Goal: Transaction & Acquisition: Book appointment/travel/reservation

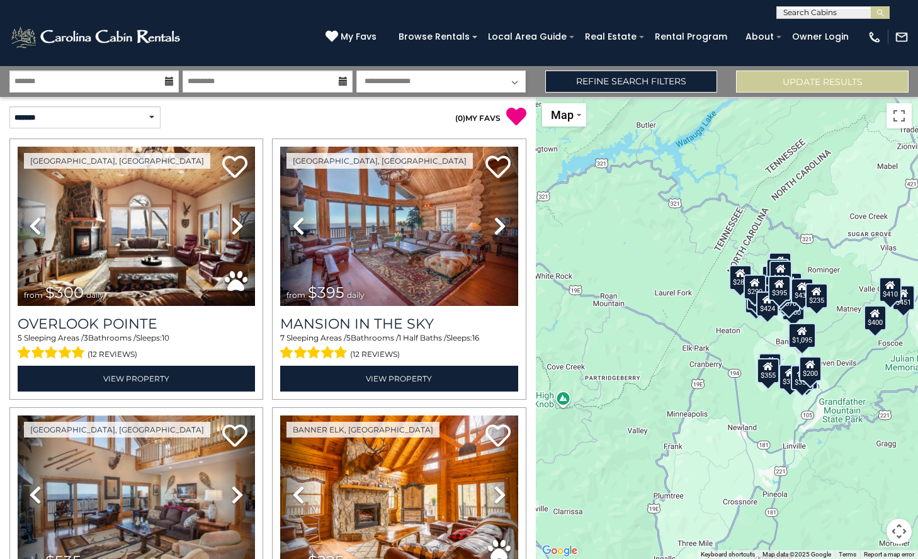
click at [168, 83] on icon at bounding box center [169, 81] width 9 height 9
click at [168, 79] on icon at bounding box center [169, 81] width 9 height 9
click at [343, 79] on icon at bounding box center [343, 81] width 9 height 9
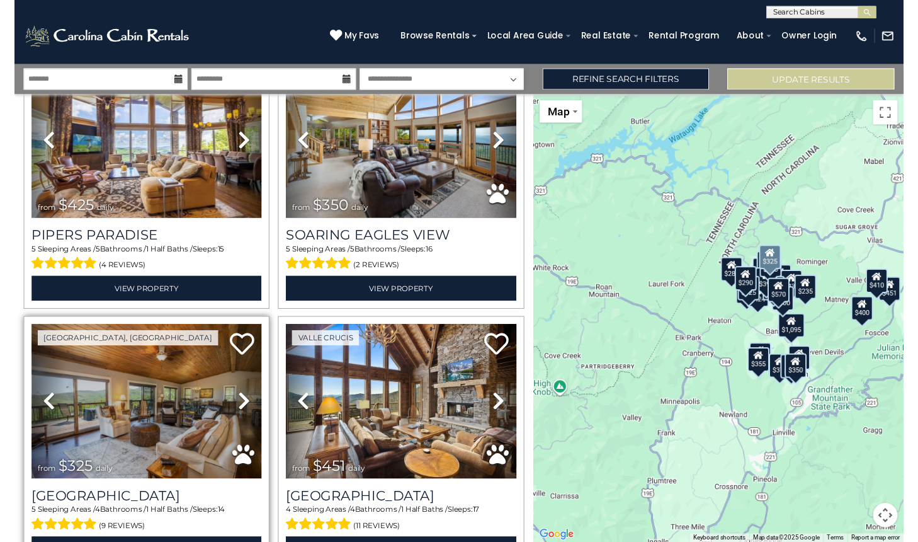
scroll to position [604, 0]
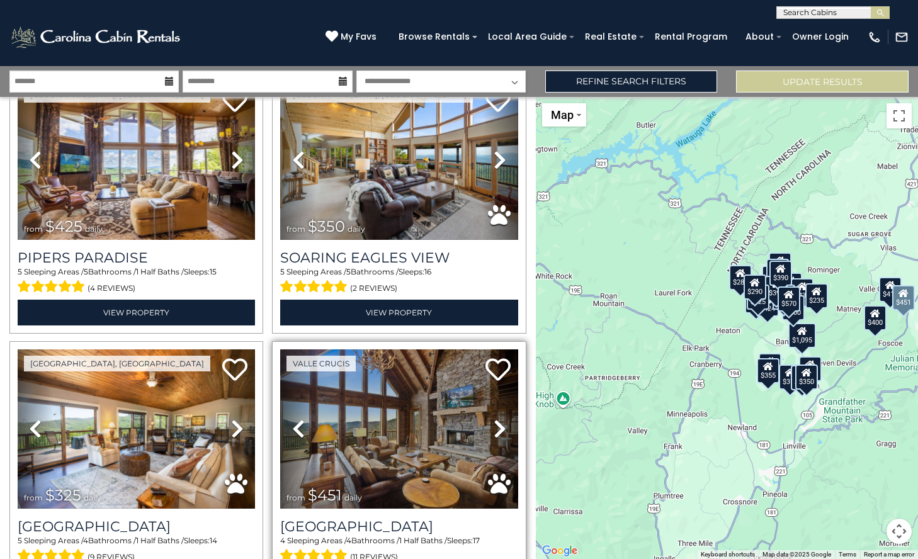
click at [368, 404] on img at bounding box center [398, 429] width 237 height 159
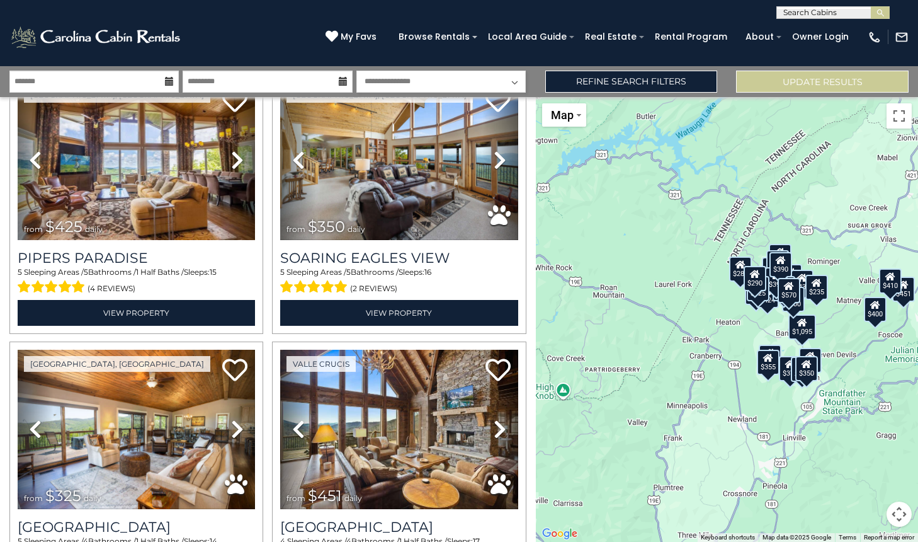
click at [856, 16] on input "text" at bounding box center [832, 15] width 110 height 13
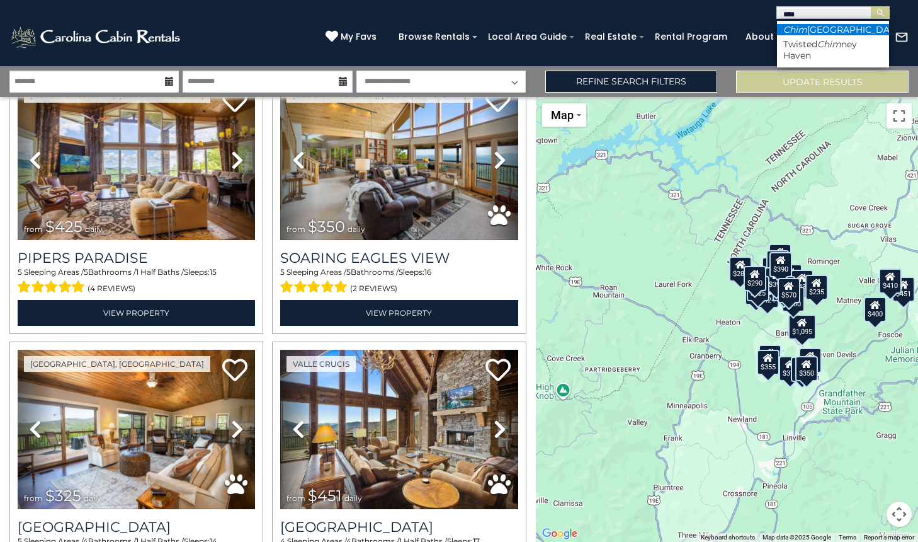
type input "****"
click at [833, 32] on li "Chim ney Island" at bounding box center [833, 29] width 112 height 11
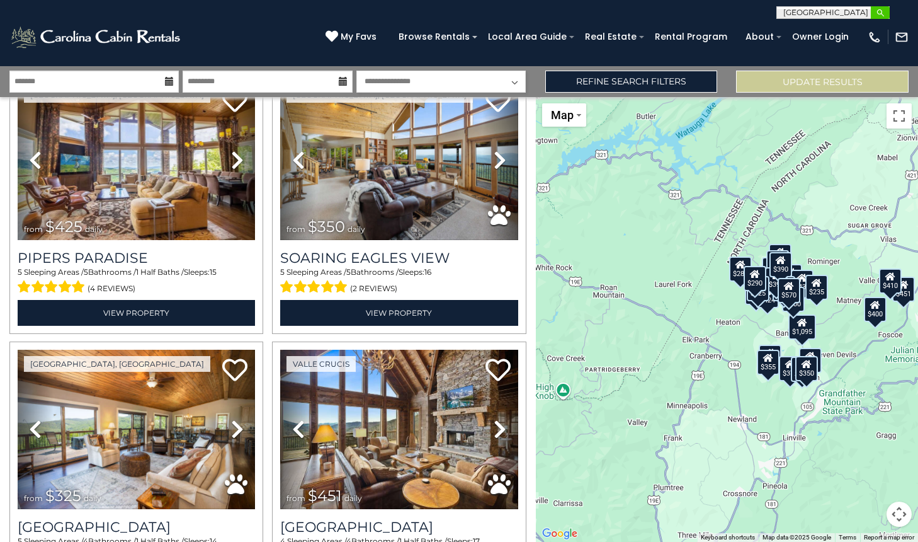
click at [881, 12] on img "submit" at bounding box center [880, 12] width 9 height 9
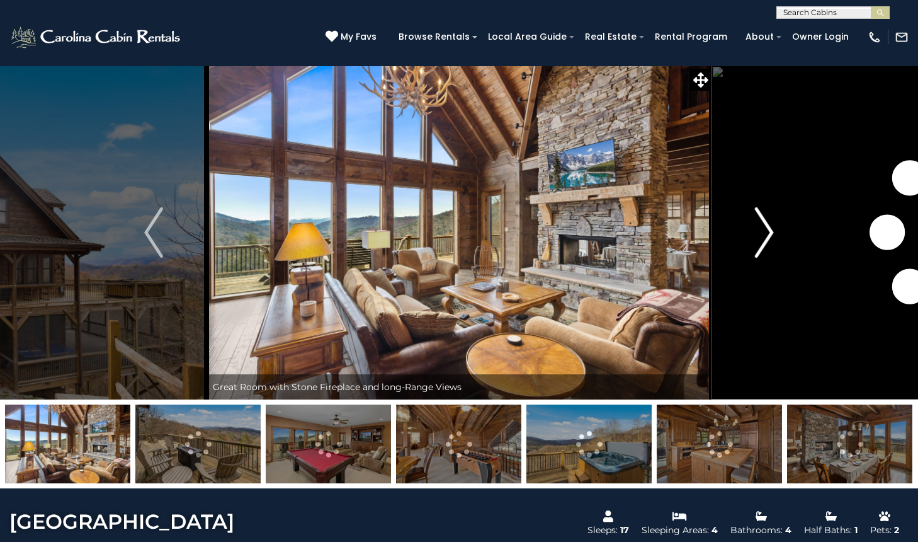
click at [772, 229] on img "Next" at bounding box center [764, 232] width 19 height 50
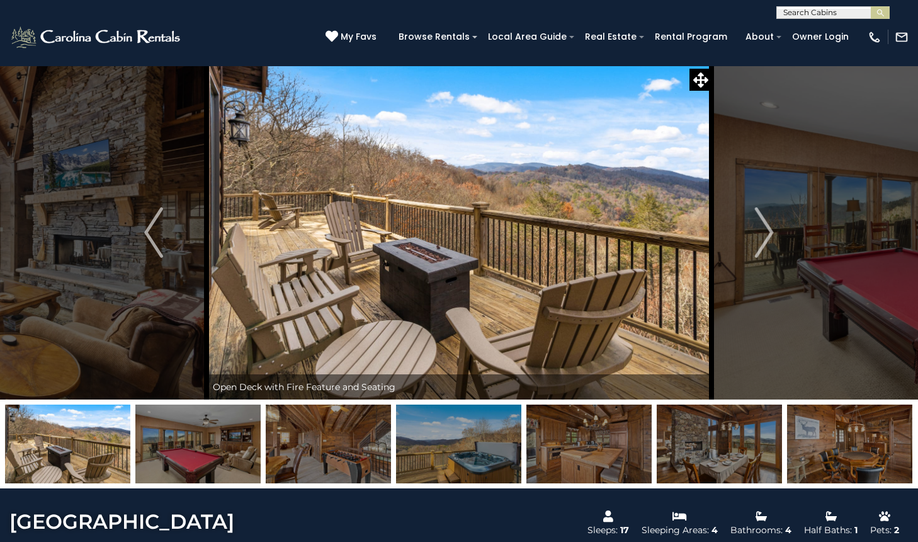
click at [57, 461] on img at bounding box center [67, 443] width 125 height 79
click at [224, 458] on img at bounding box center [197, 443] width 125 height 79
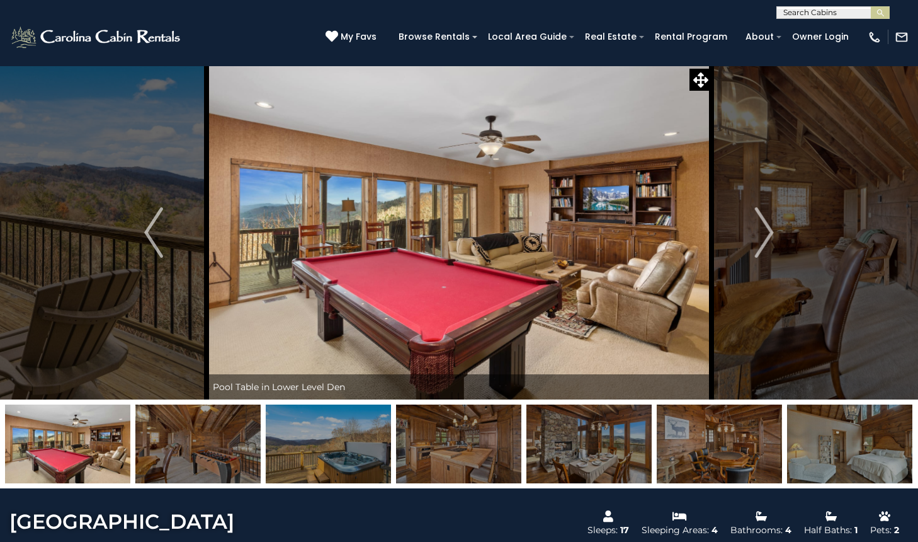
click at [336, 455] on img at bounding box center [328, 443] width 125 height 79
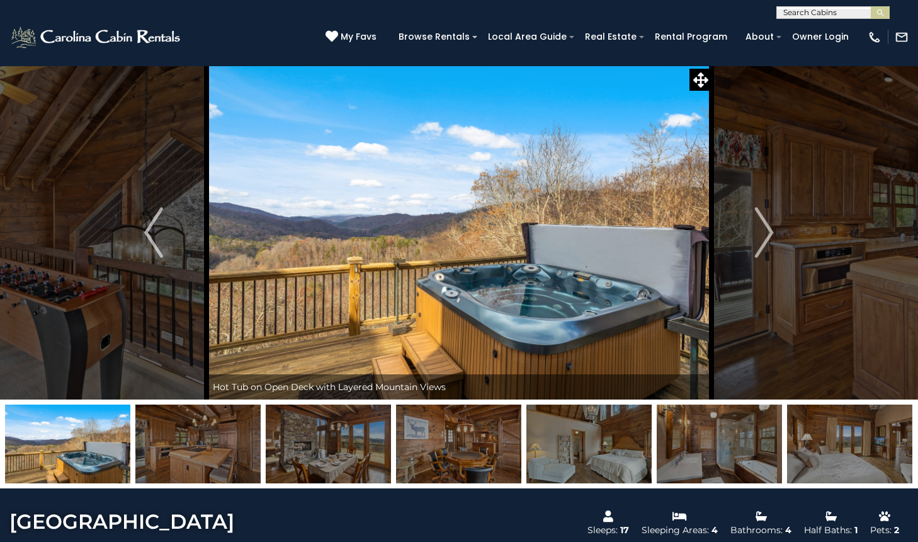
click at [449, 462] on img at bounding box center [458, 443] width 125 height 79
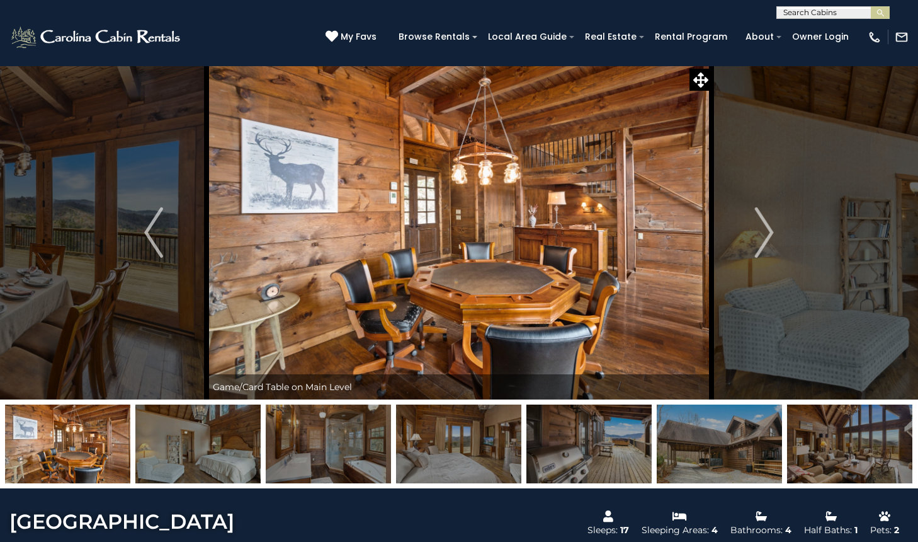
click at [593, 454] on img at bounding box center [589, 443] width 125 height 79
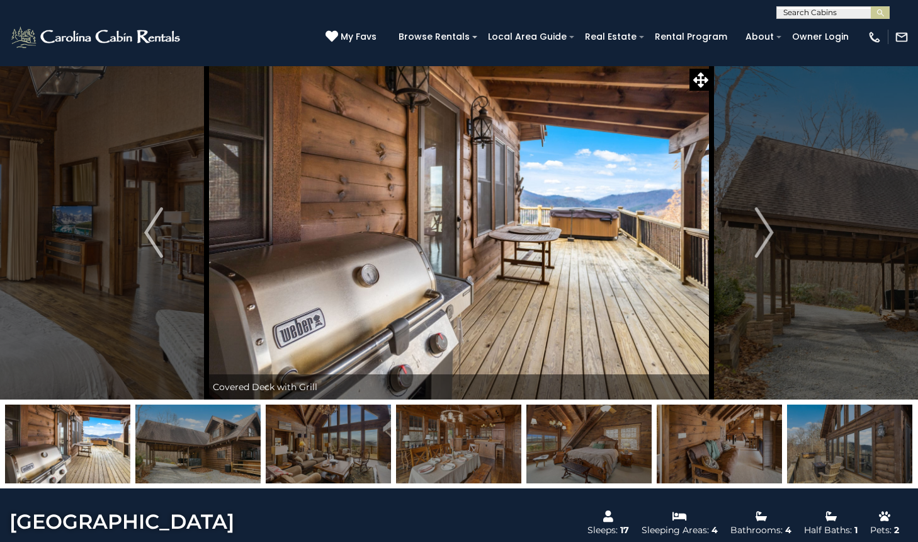
click at [595, 448] on img at bounding box center [589, 443] width 125 height 79
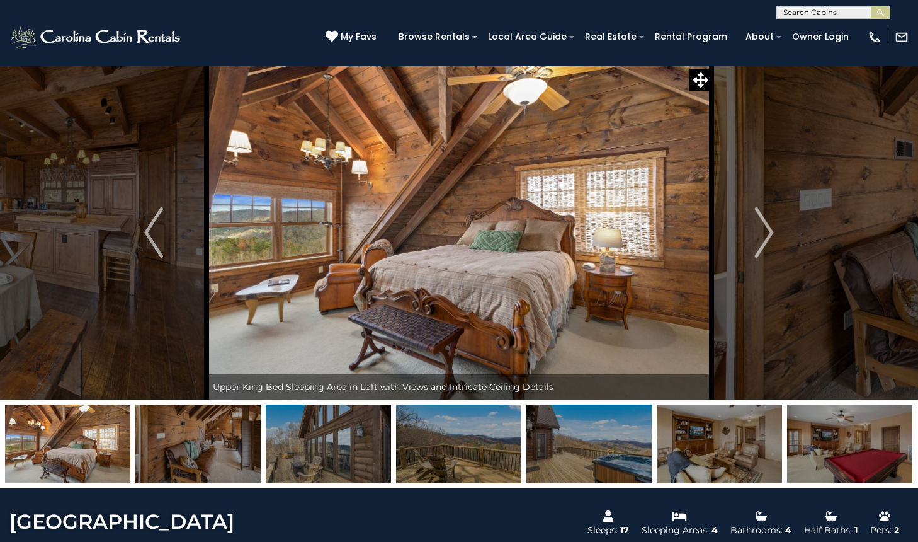
click at [704, 458] on img at bounding box center [719, 443] width 125 height 79
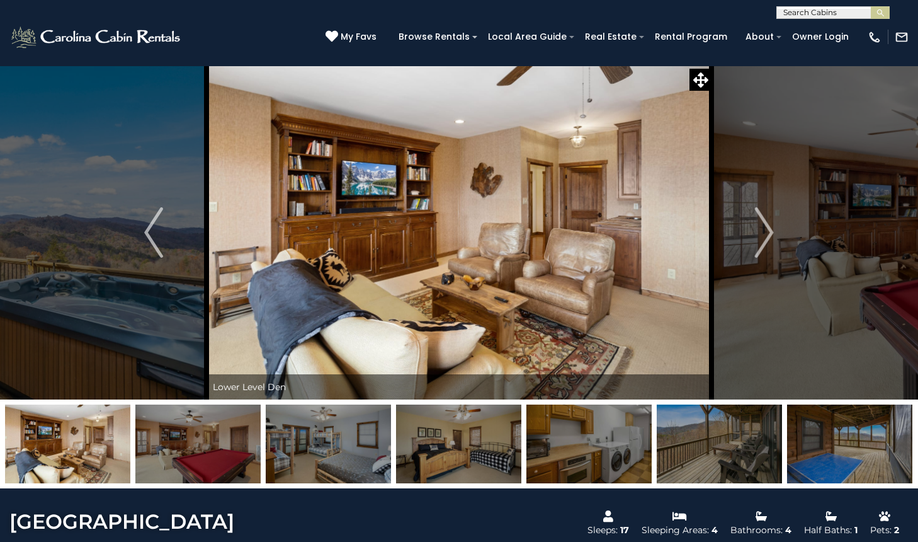
click at [838, 460] on img at bounding box center [849, 443] width 125 height 79
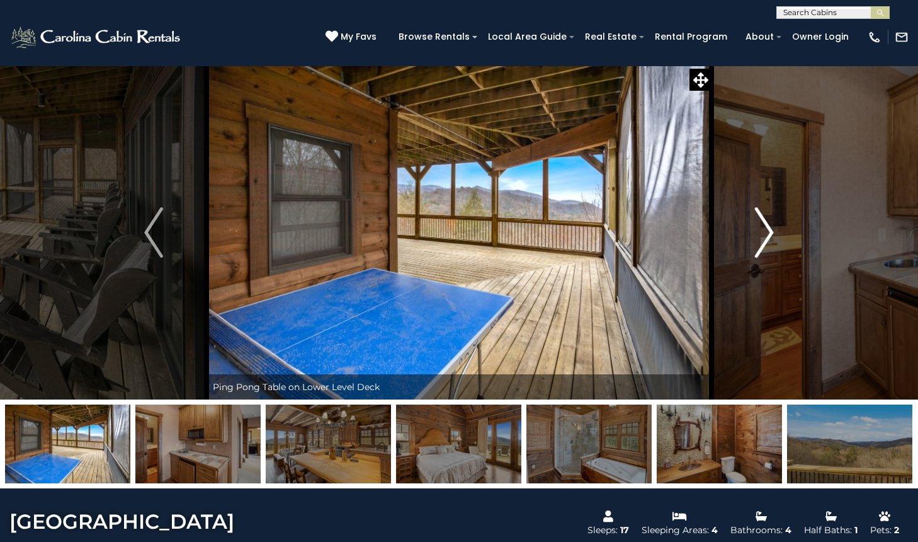
click at [773, 227] on img "Next" at bounding box center [764, 232] width 19 height 50
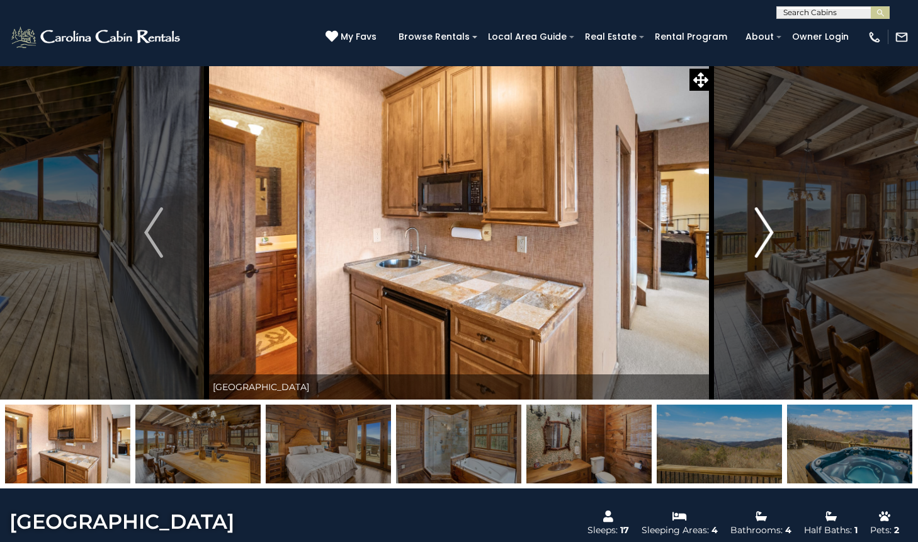
click at [773, 227] on img "Next" at bounding box center [764, 232] width 19 height 50
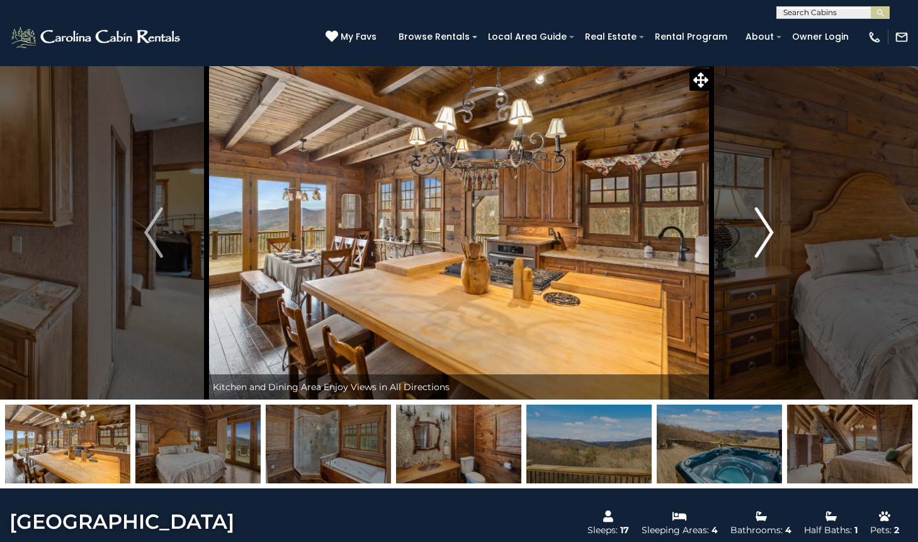
click at [773, 227] on img "Next" at bounding box center [764, 232] width 19 height 50
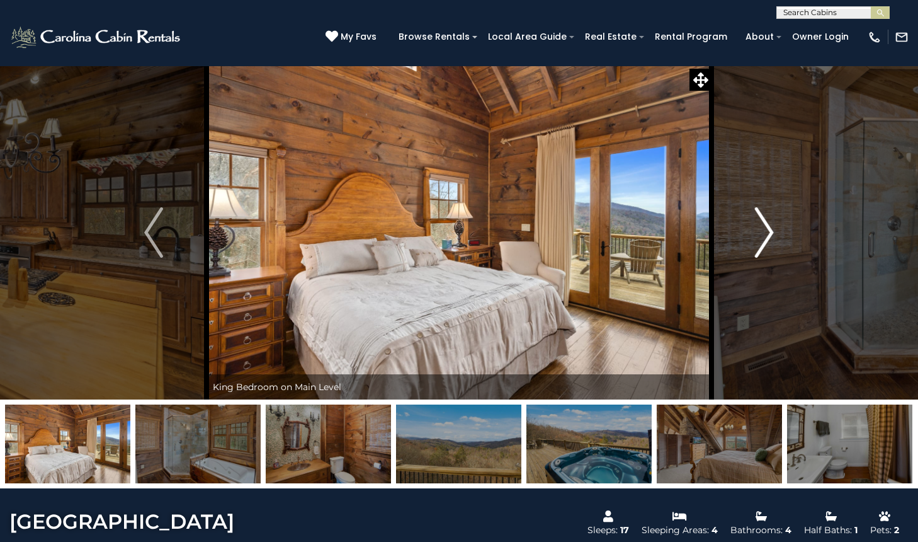
click at [773, 227] on img "Next" at bounding box center [764, 232] width 19 height 50
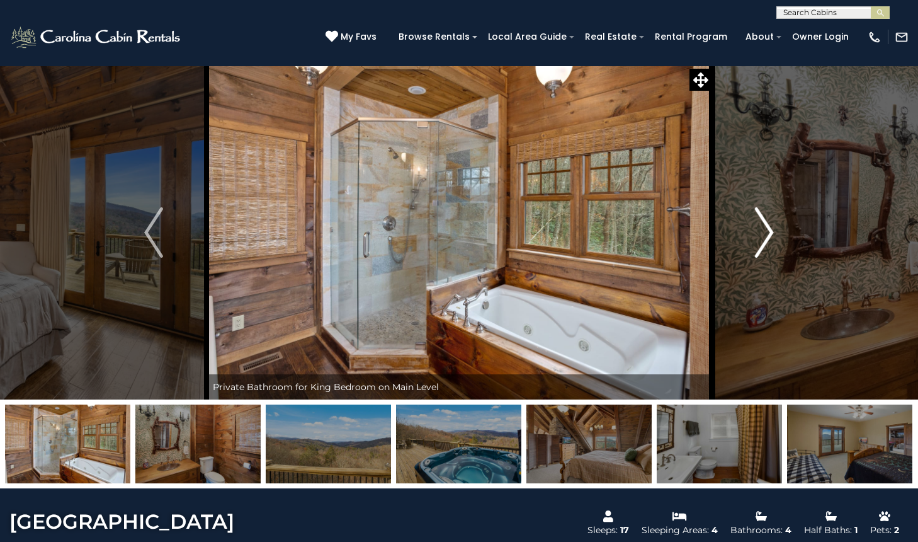
click at [773, 227] on img "Next" at bounding box center [764, 232] width 19 height 50
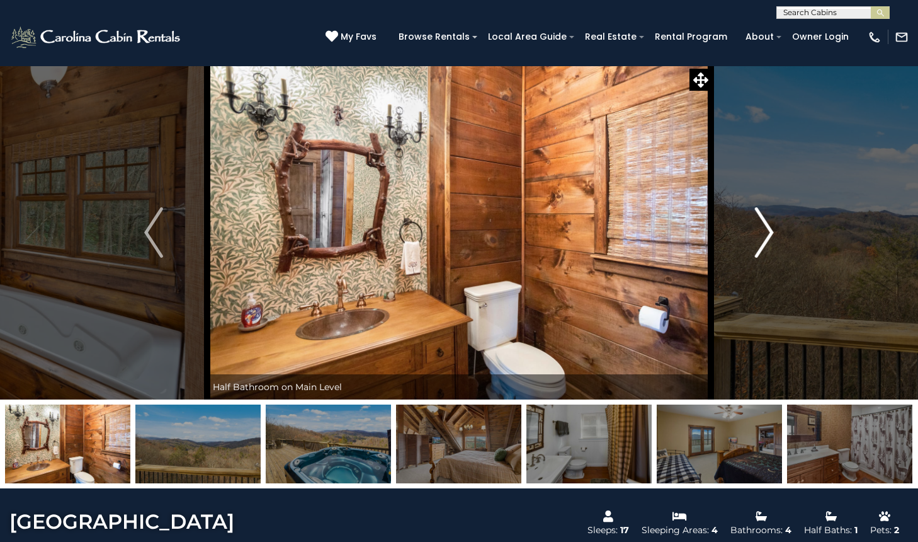
click at [773, 227] on img "Next" at bounding box center [764, 232] width 19 height 50
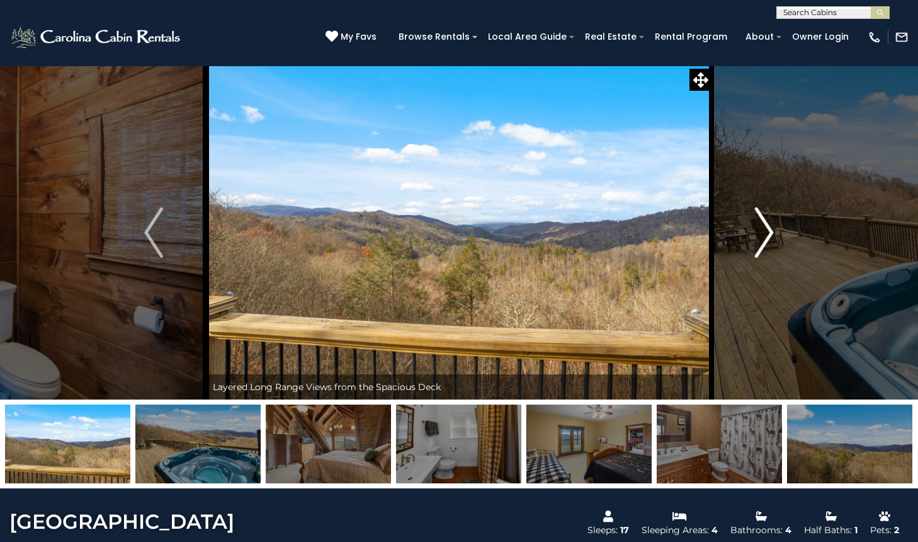
click at [773, 227] on img "Next" at bounding box center [764, 232] width 19 height 50
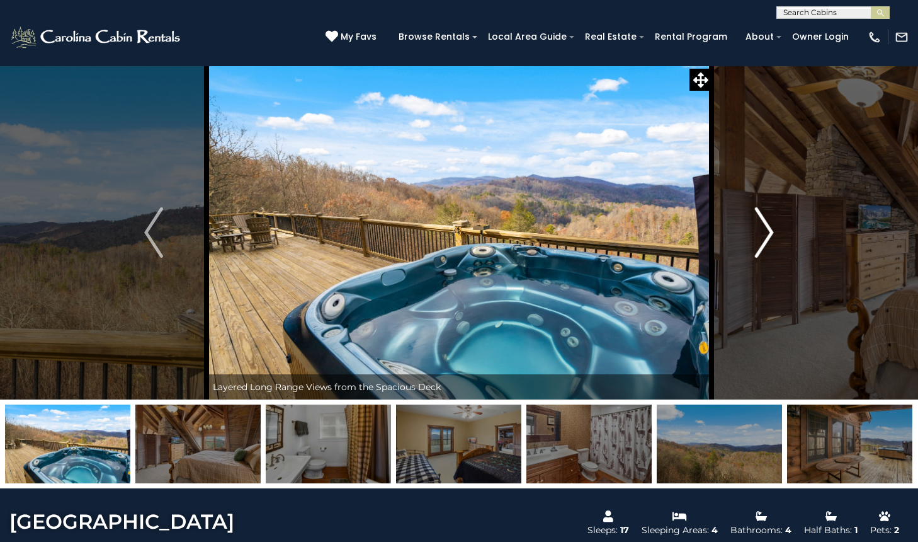
click at [773, 227] on img "Next" at bounding box center [764, 232] width 19 height 50
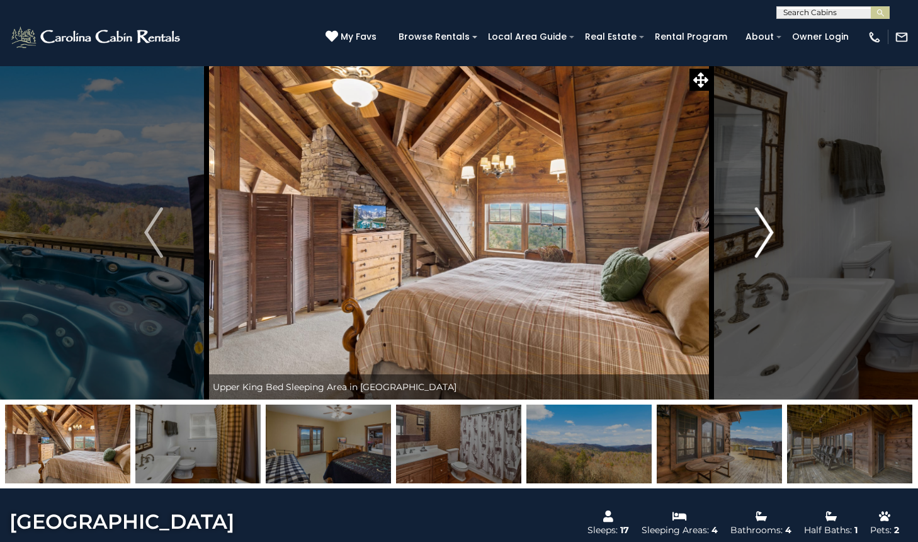
click at [773, 227] on img "Next" at bounding box center [764, 232] width 19 height 50
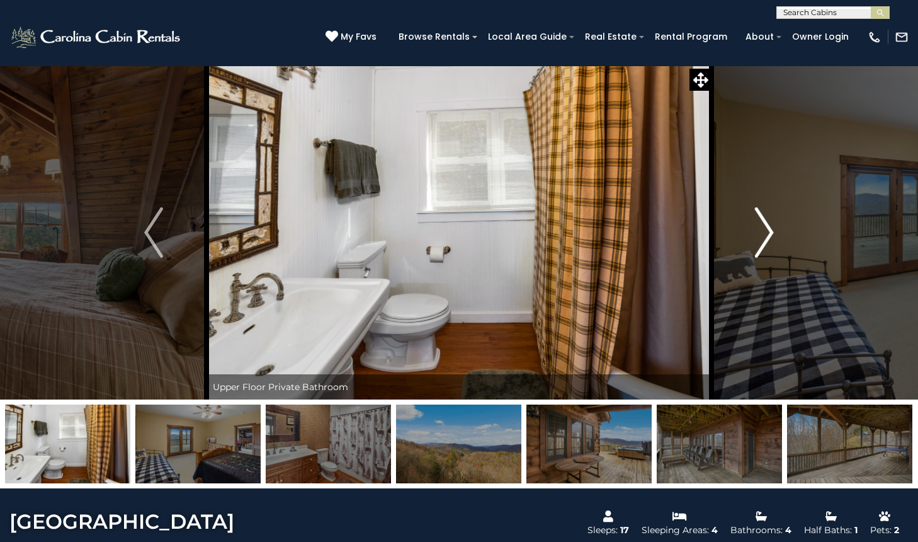
click at [773, 227] on img "Next" at bounding box center [764, 232] width 19 height 50
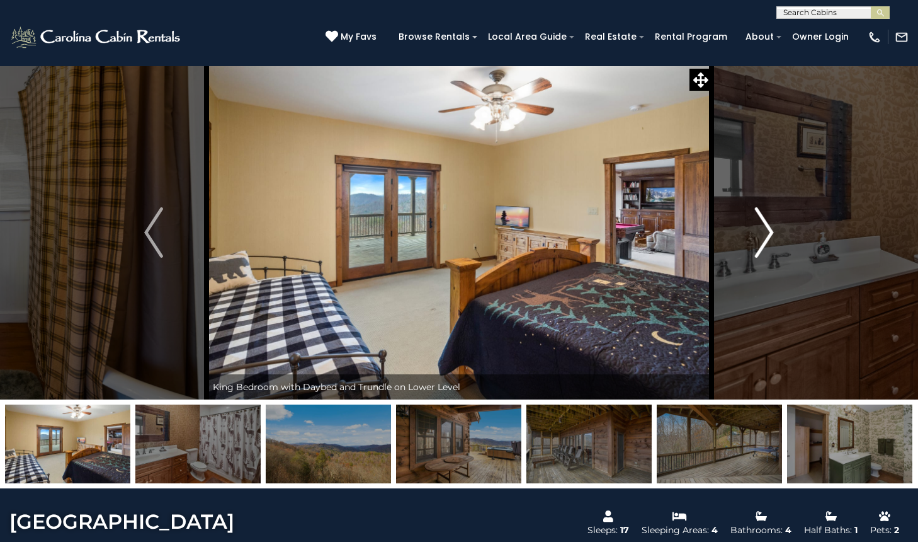
click at [773, 227] on img "Next" at bounding box center [764, 232] width 19 height 50
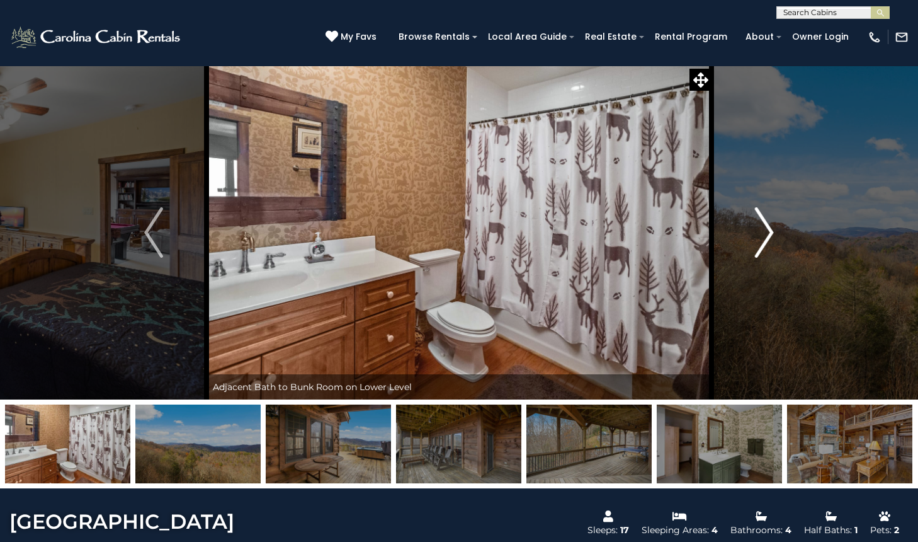
click at [773, 227] on img "Next" at bounding box center [764, 232] width 19 height 50
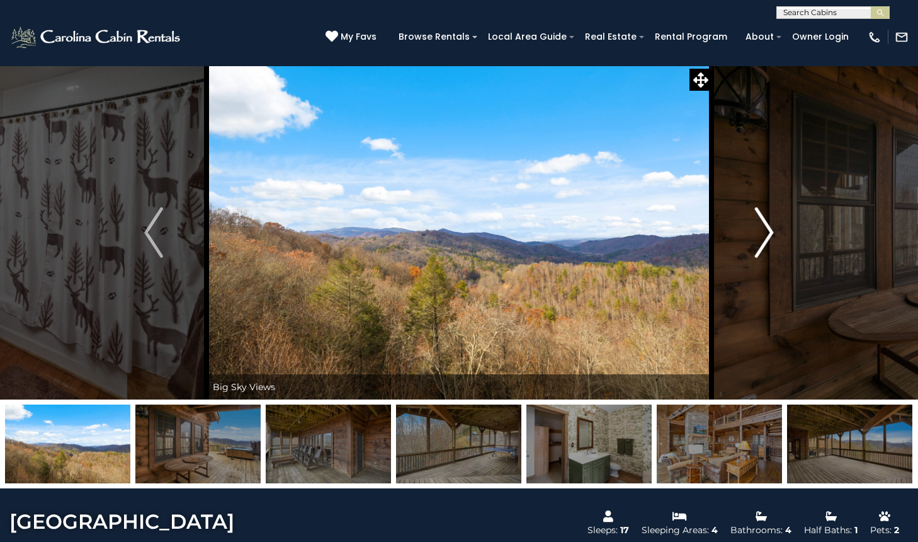
click at [773, 227] on img "Next" at bounding box center [764, 232] width 19 height 50
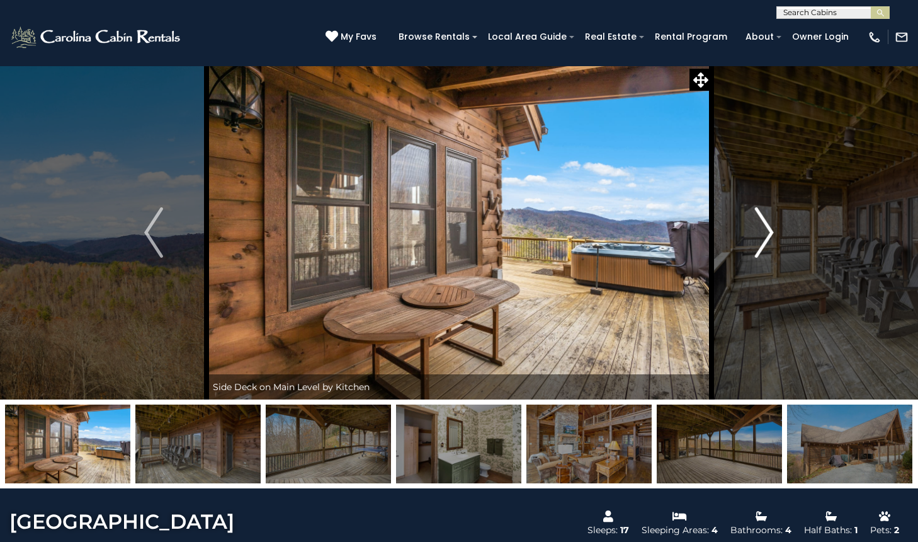
click at [773, 227] on img "Next" at bounding box center [764, 232] width 19 height 50
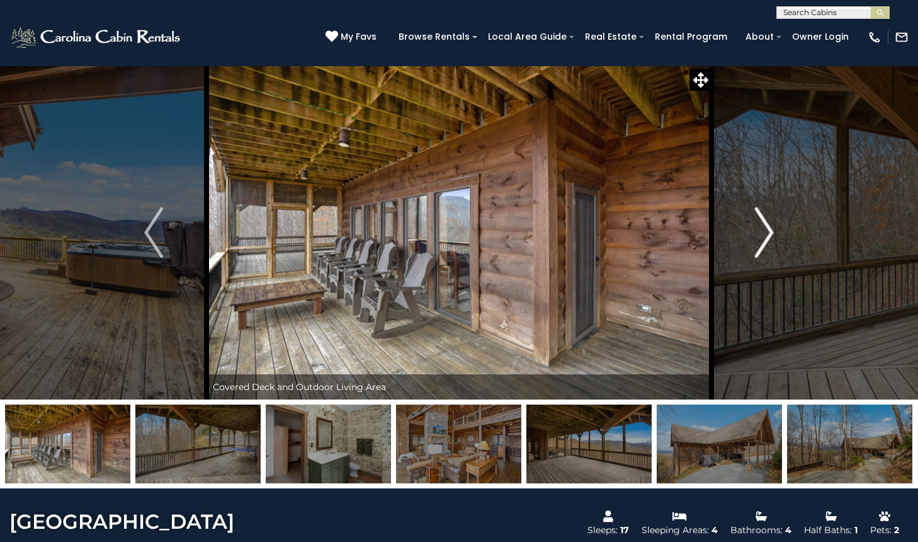
click at [773, 227] on img "Next" at bounding box center [764, 232] width 19 height 50
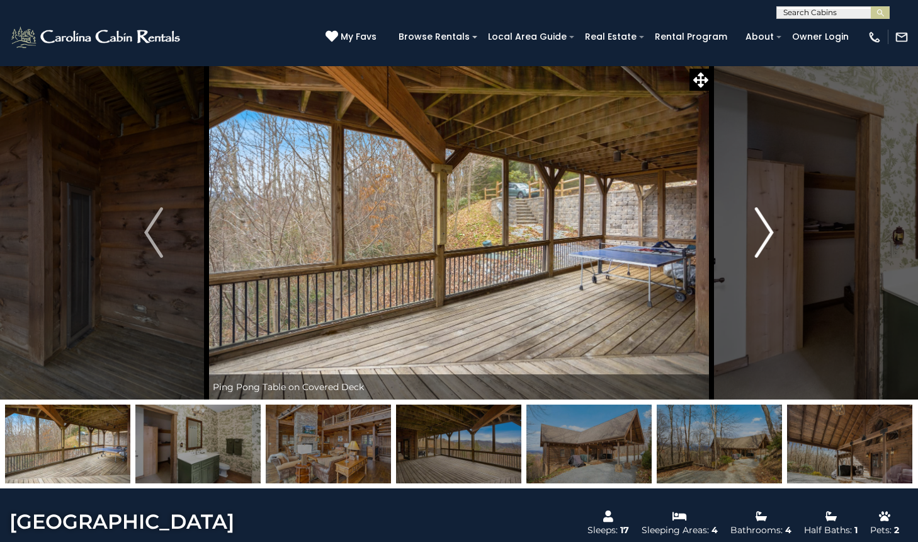
click at [773, 227] on img "Next" at bounding box center [764, 232] width 19 height 50
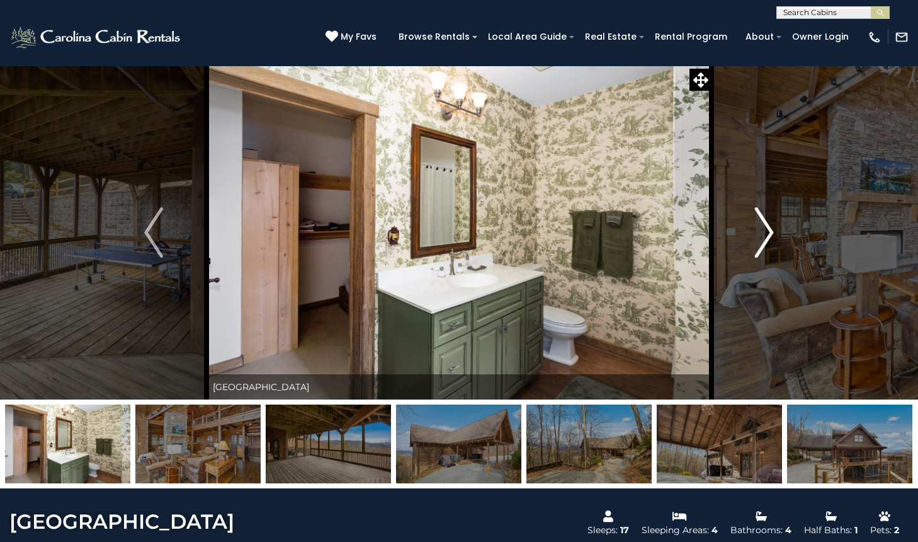
click at [773, 227] on img "Next" at bounding box center [764, 232] width 19 height 50
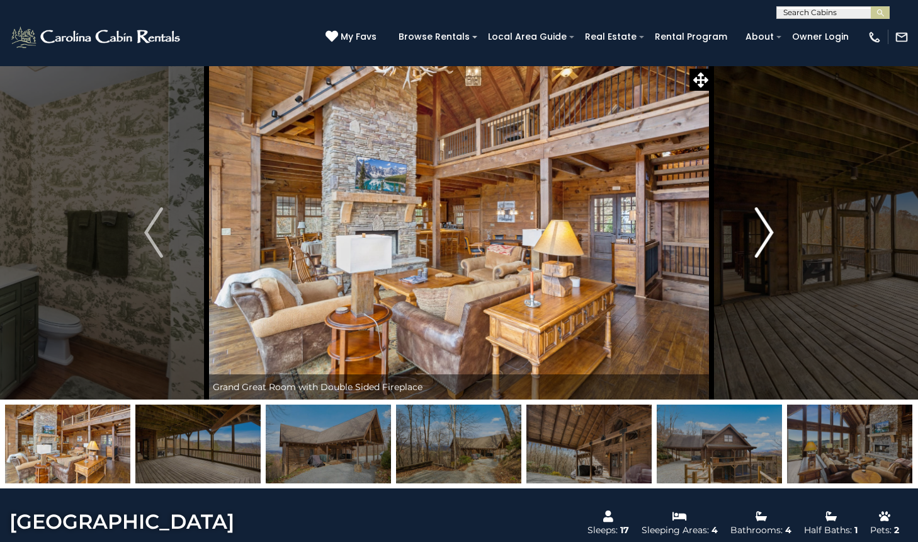
click at [773, 227] on img "Next" at bounding box center [764, 232] width 19 height 50
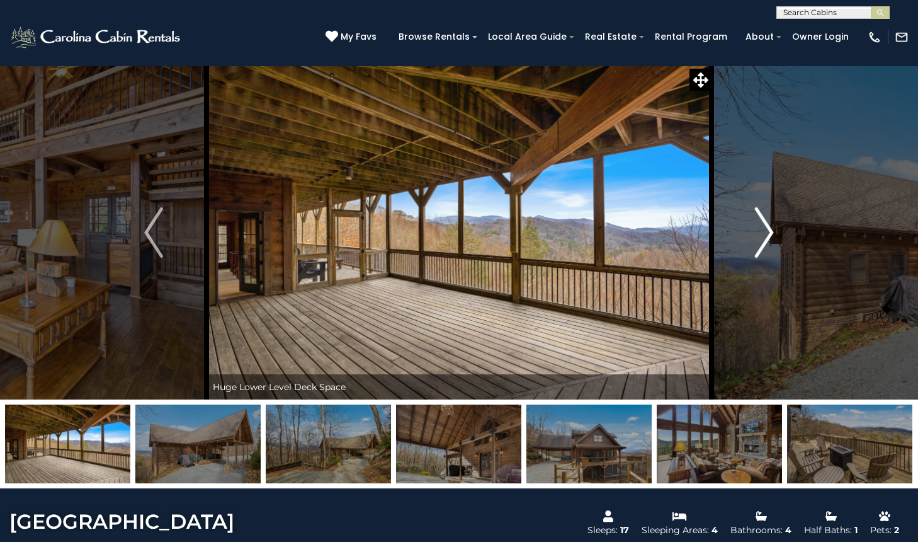
click at [773, 227] on img "Next" at bounding box center [764, 232] width 19 height 50
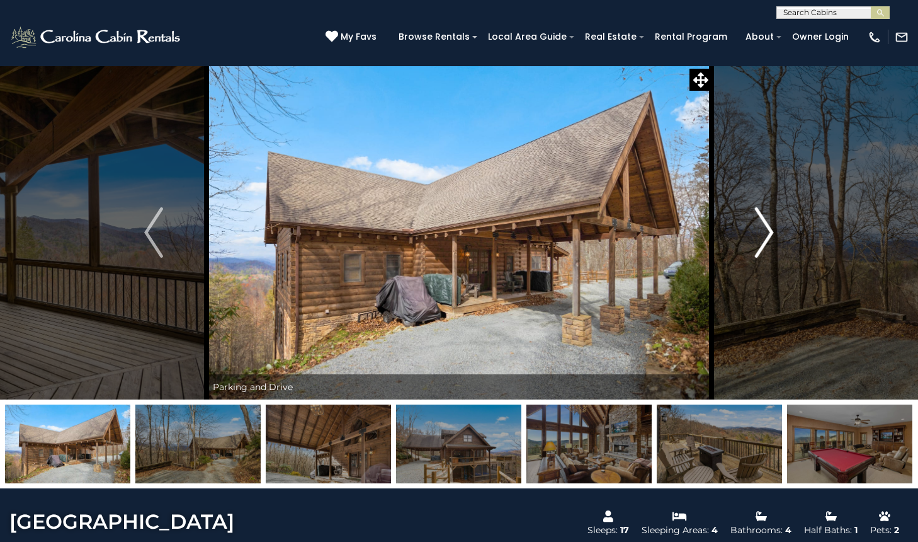
click at [773, 227] on img "Next" at bounding box center [764, 232] width 19 height 50
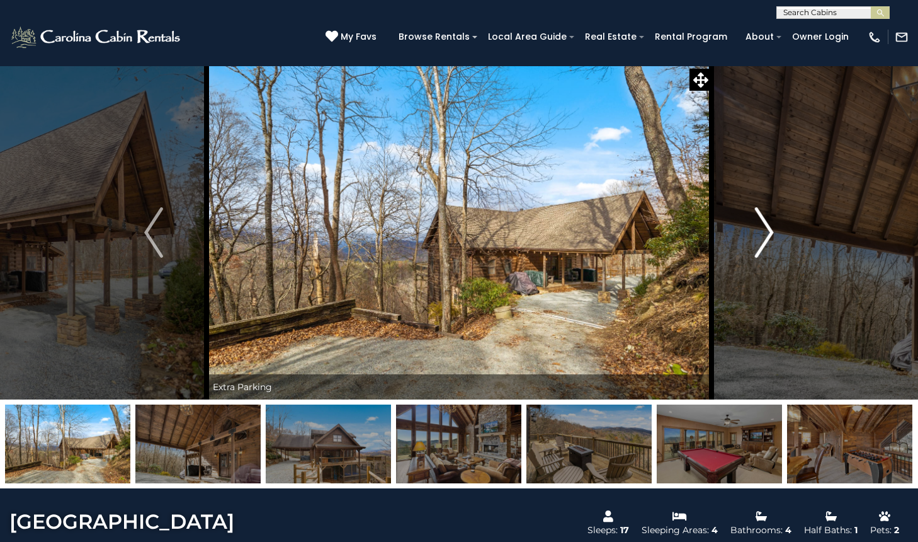
click at [773, 227] on img "Next" at bounding box center [764, 232] width 19 height 50
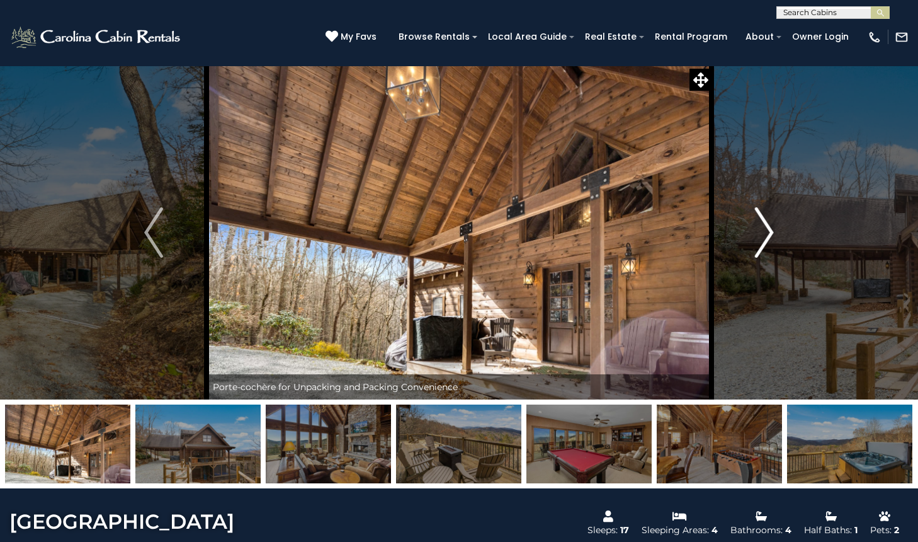
click at [773, 227] on img "Next" at bounding box center [764, 232] width 19 height 50
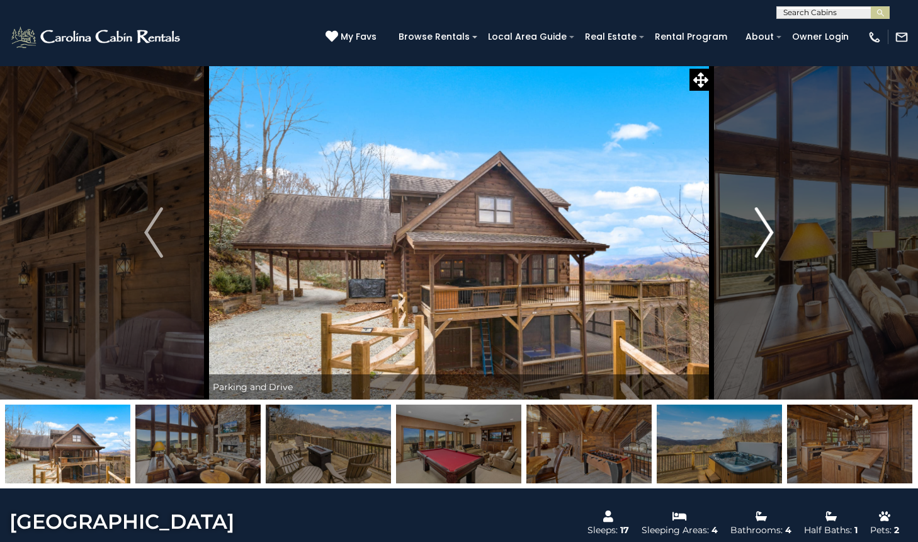
click at [773, 227] on img "Next" at bounding box center [764, 232] width 19 height 50
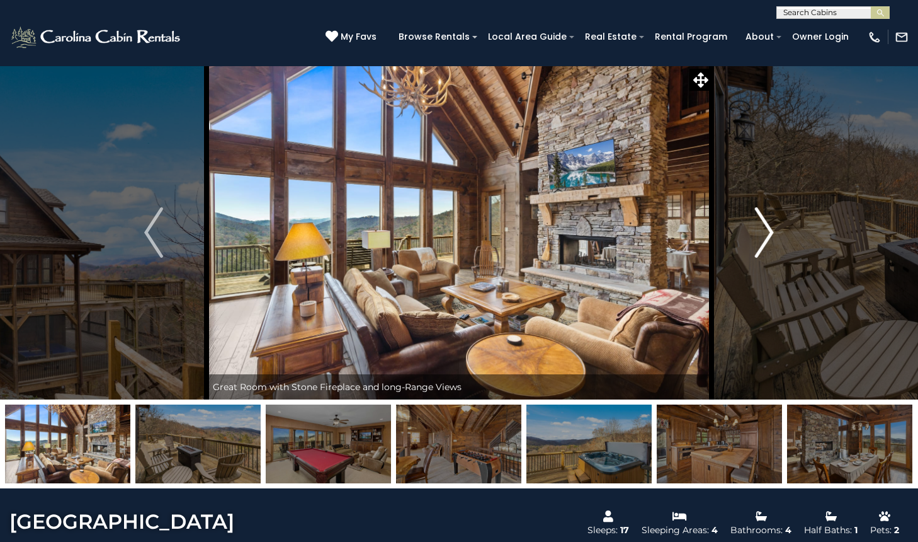
click at [772, 227] on img "Next" at bounding box center [764, 232] width 19 height 50
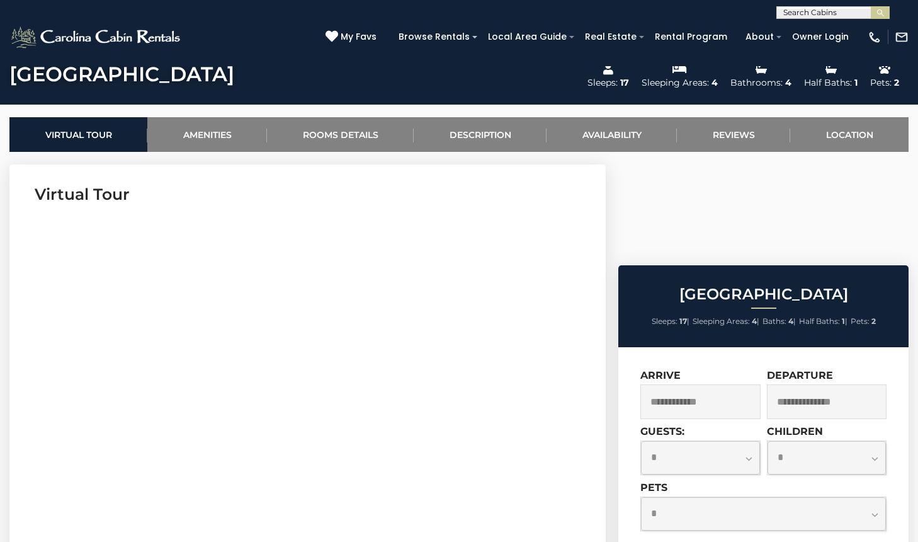
scroll to position [440, 0]
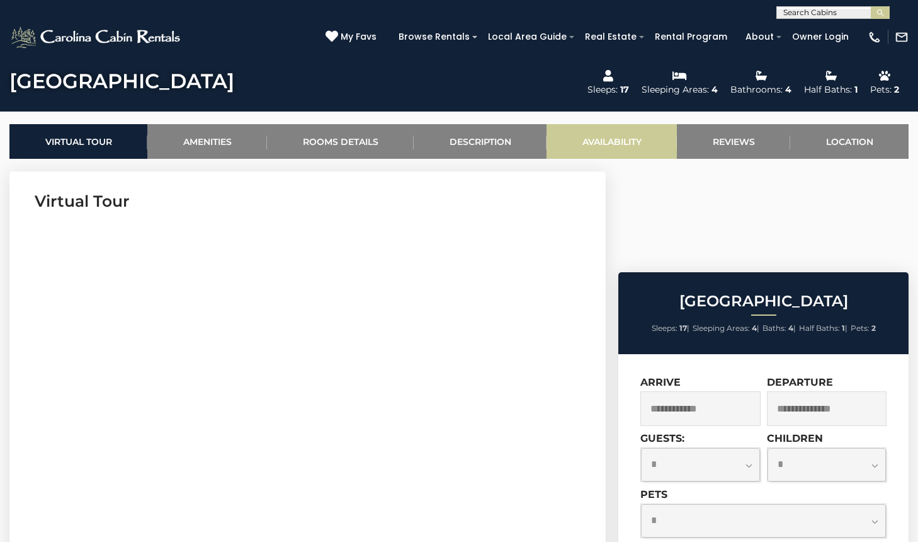
click at [636, 144] on link "Availability" at bounding box center [612, 141] width 130 height 35
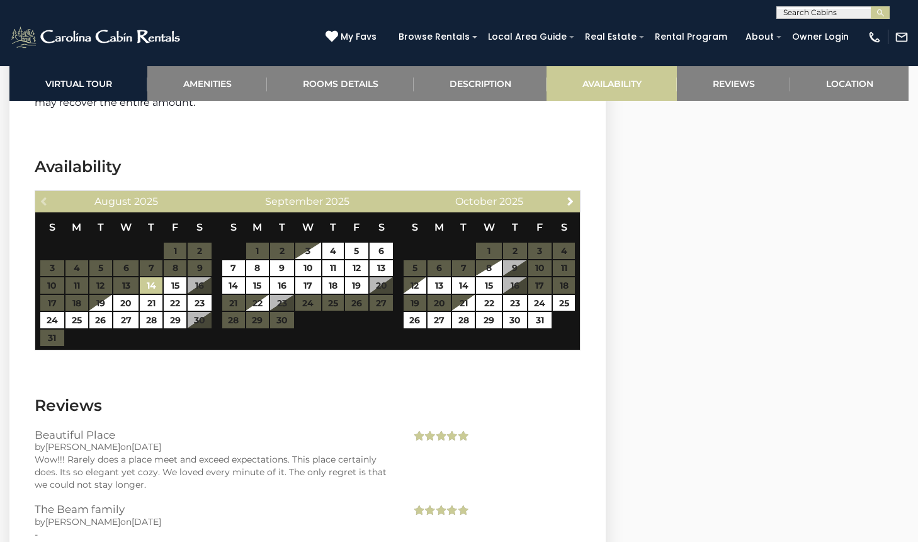
scroll to position [2547, 0]
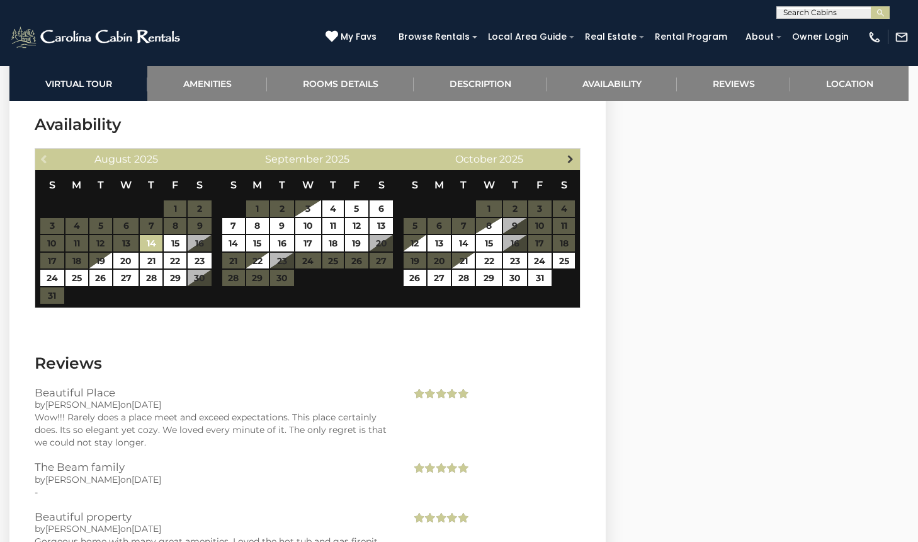
click at [569, 161] on span "Next" at bounding box center [571, 159] width 10 height 10
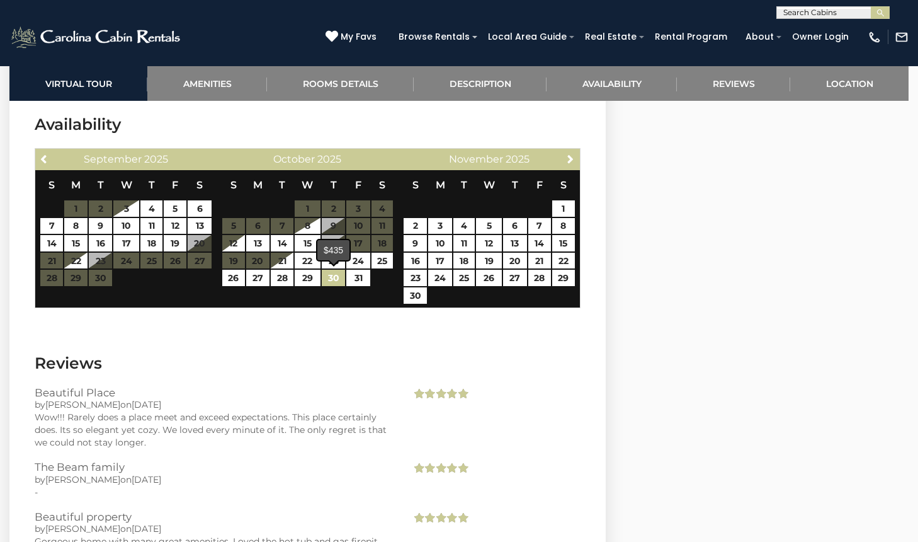
click at [333, 282] on link "30" at bounding box center [334, 278] width 24 height 16
type input "**********"
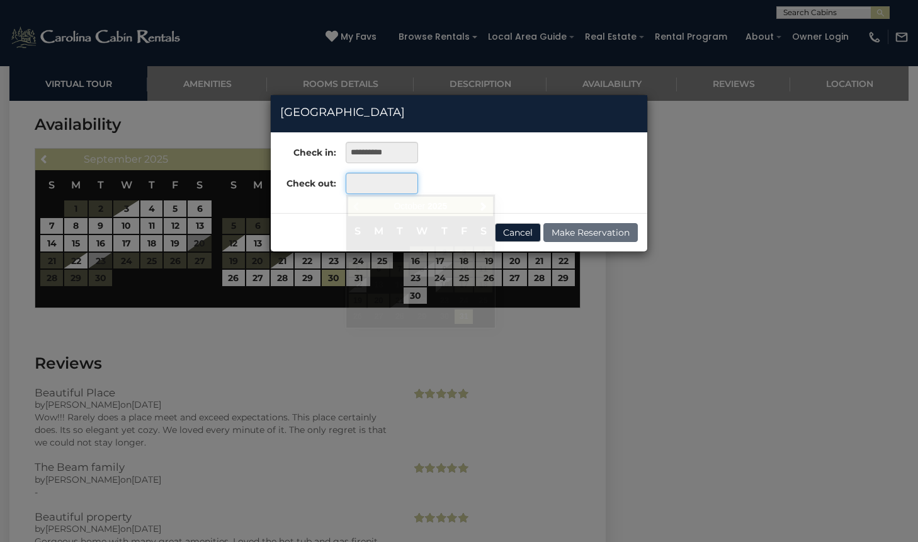
click at [396, 178] on input "text" at bounding box center [382, 183] width 72 height 21
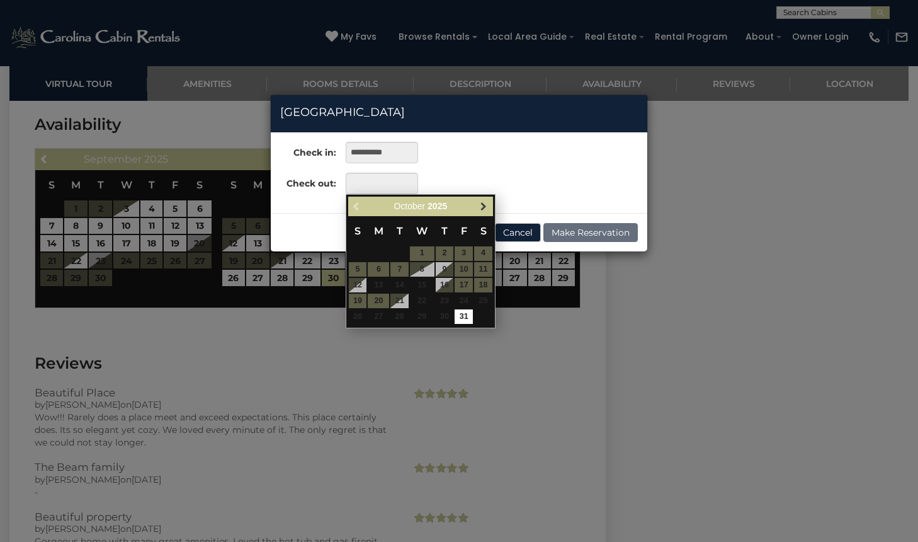
click at [487, 204] on span "Next" at bounding box center [484, 206] width 10 height 10
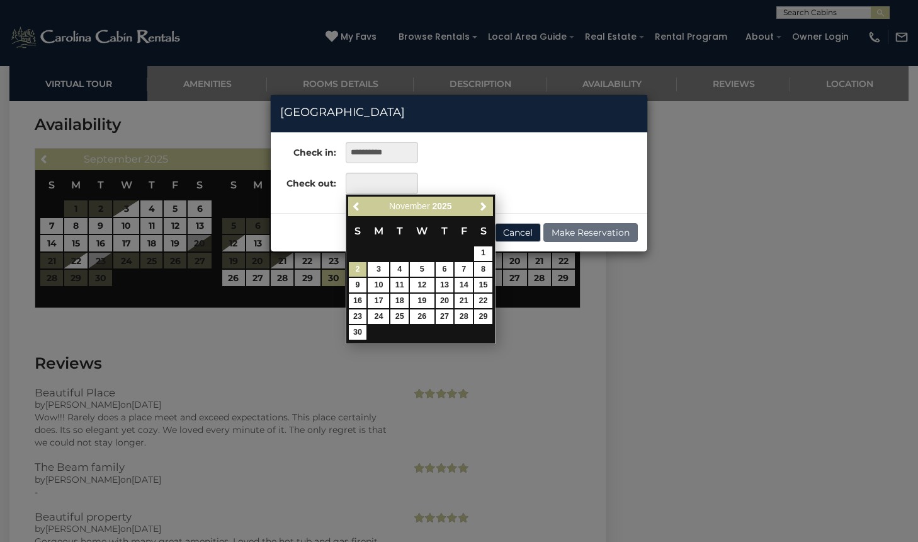
click at [357, 270] on link "2" at bounding box center [358, 269] width 18 height 14
type input "**********"
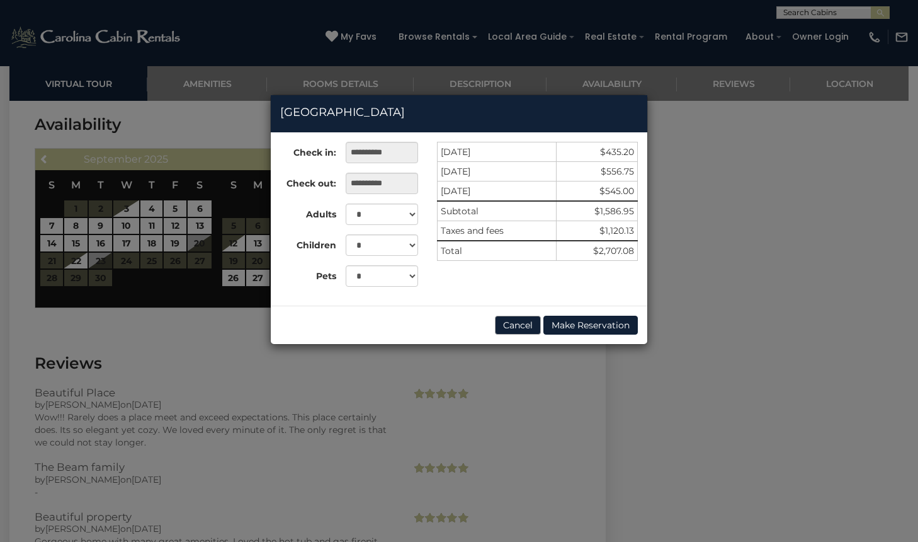
click at [530, 327] on button "Cancel" at bounding box center [518, 325] width 46 height 19
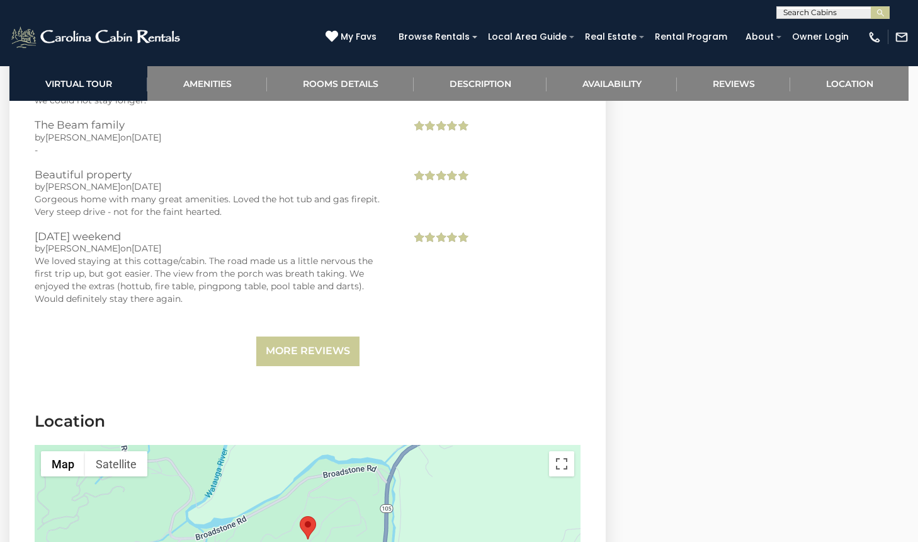
scroll to position [2909, 0]
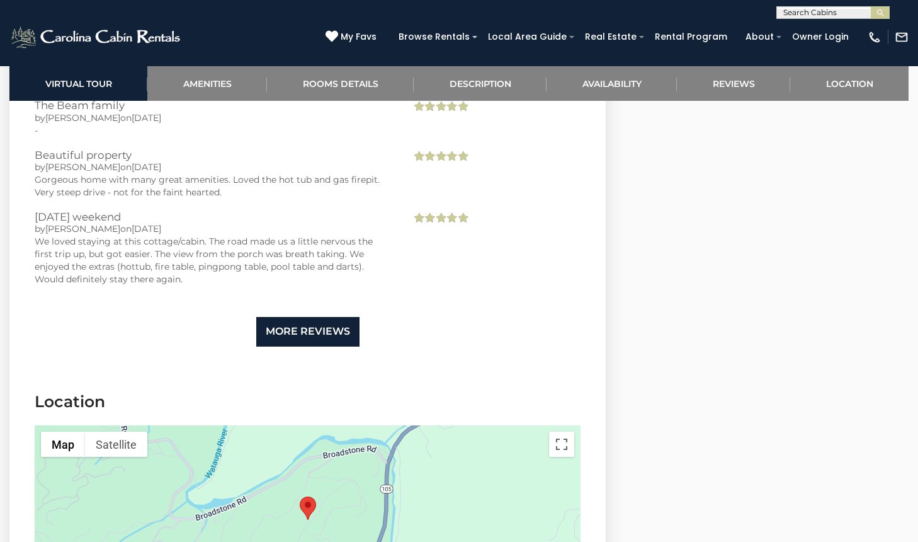
click at [347, 328] on link "More Reviews" at bounding box center [307, 332] width 103 height 30
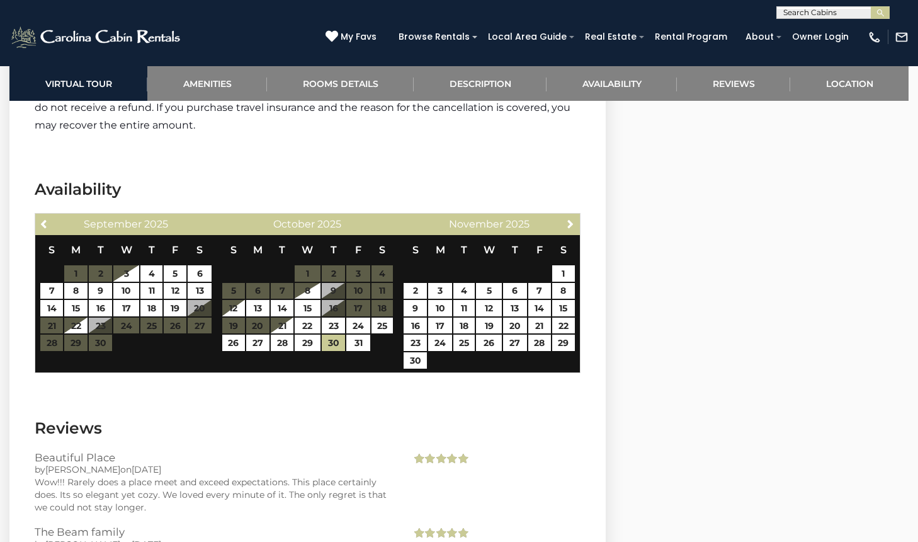
scroll to position [2483, 0]
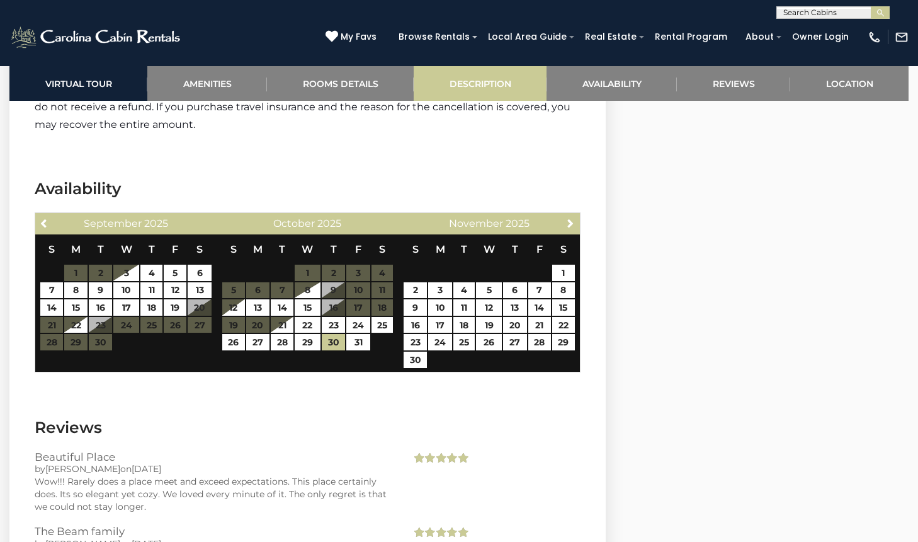
click at [489, 88] on link "Description" at bounding box center [480, 83] width 133 height 35
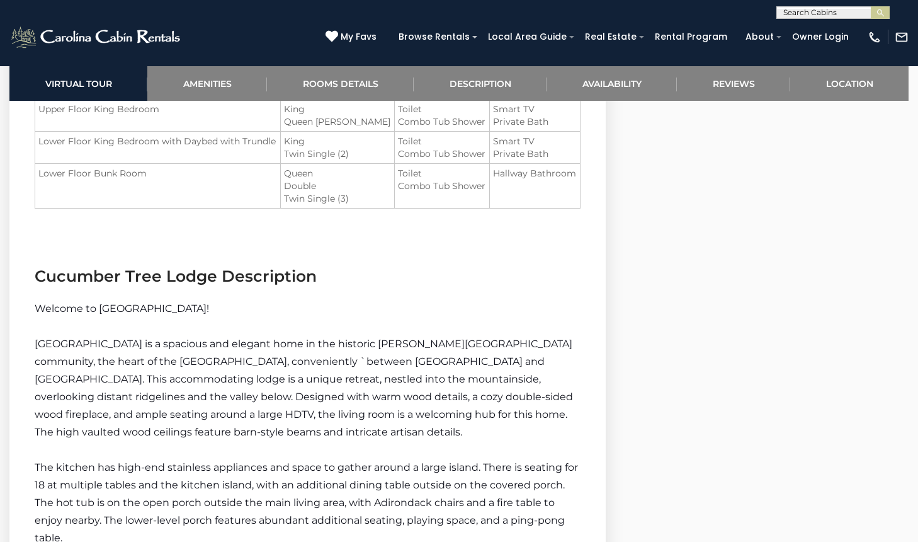
scroll to position [1543, 0]
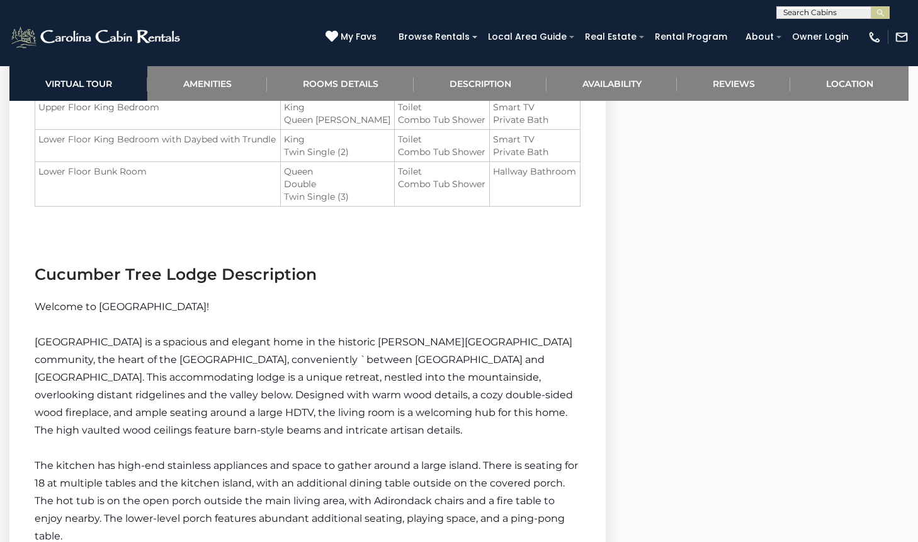
click at [338, 38] on icon at bounding box center [332, 36] width 13 height 13
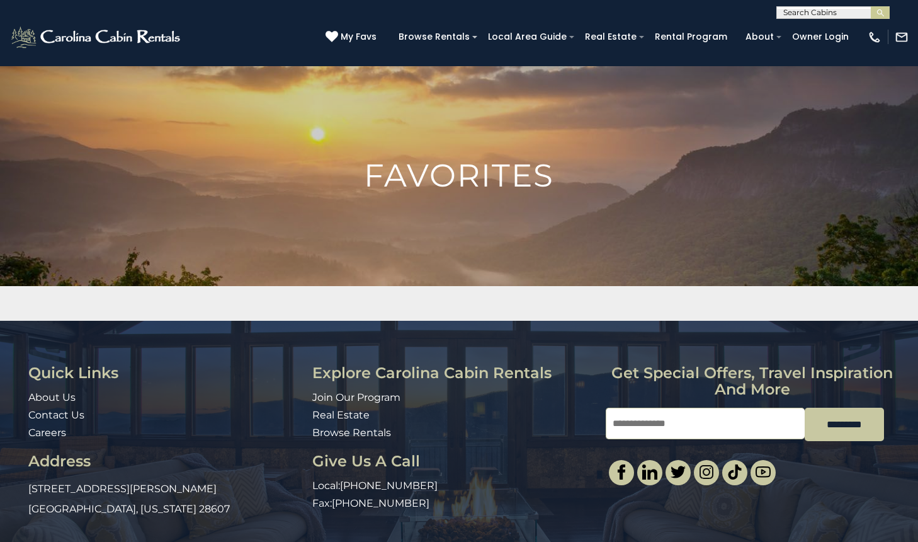
click at [843, 11] on input "text" at bounding box center [832, 15] width 110 height 13
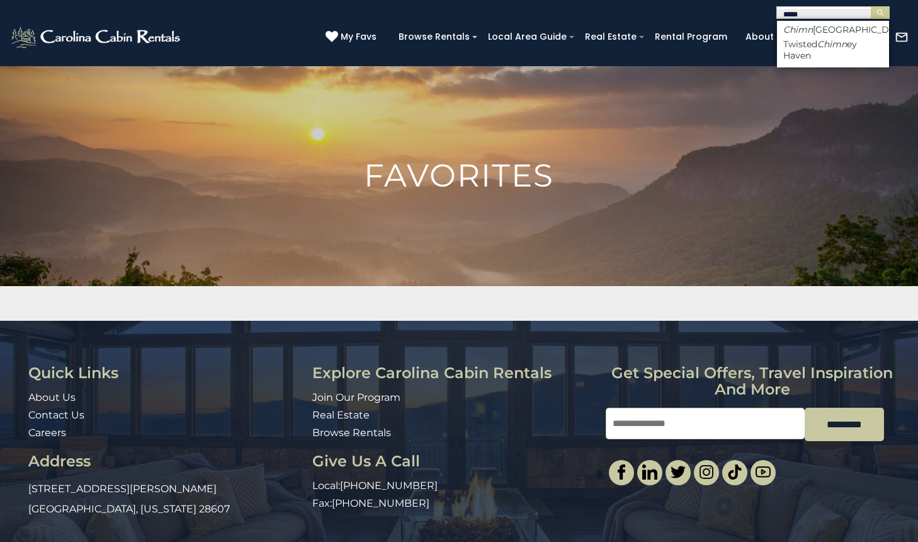
type input "****"
drag, startPoint x: 843, startPoint y: 11, endPoint x: 845, endPoint y: 33, distance: 22.1
click at [845, 33] on li "Chimn ey Island" at bounding box center [833, 29] width 112 height 11
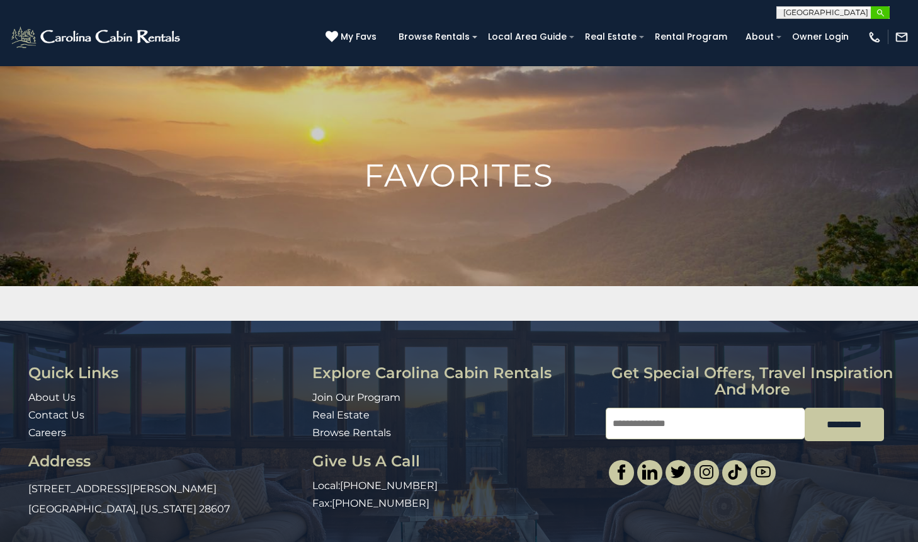
click at [881, 14] on img "submit" at bounding box center [880, 12] width 9 height 9
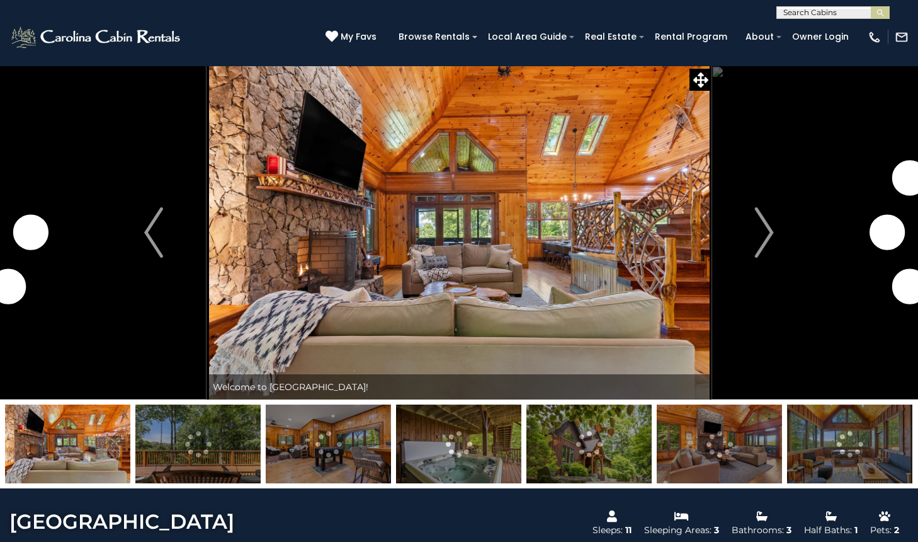
click at [338, 34] on icon at bounding box center [332, 36] width 13 height 13
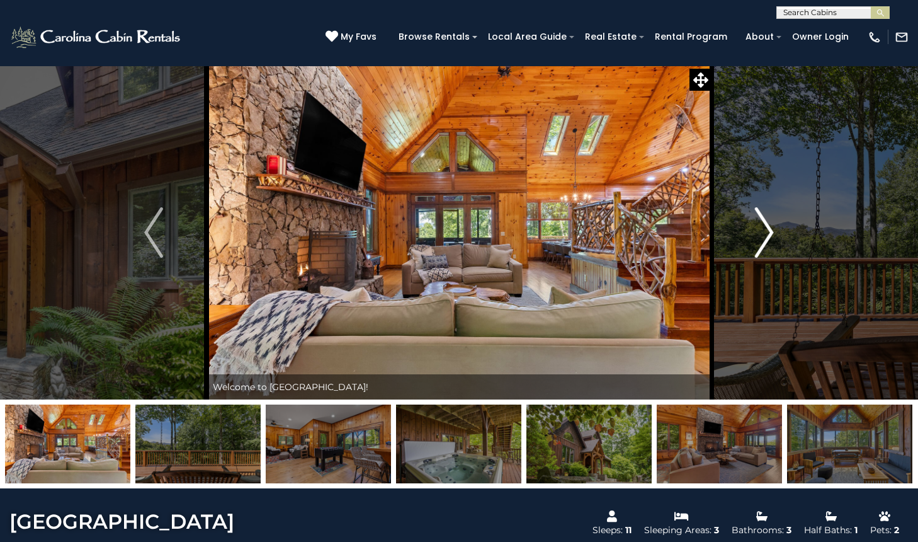
click at [768, 231] on img "Next" at bounding box center [764, 232] width 19 height 50
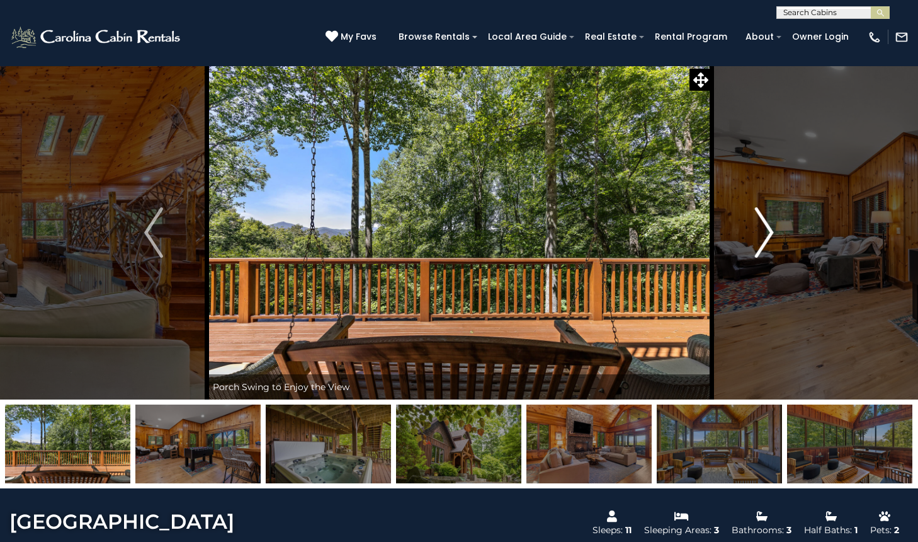
click at [768, 231] on img "Next" at bounding box center [764, 232] width 19 height 50
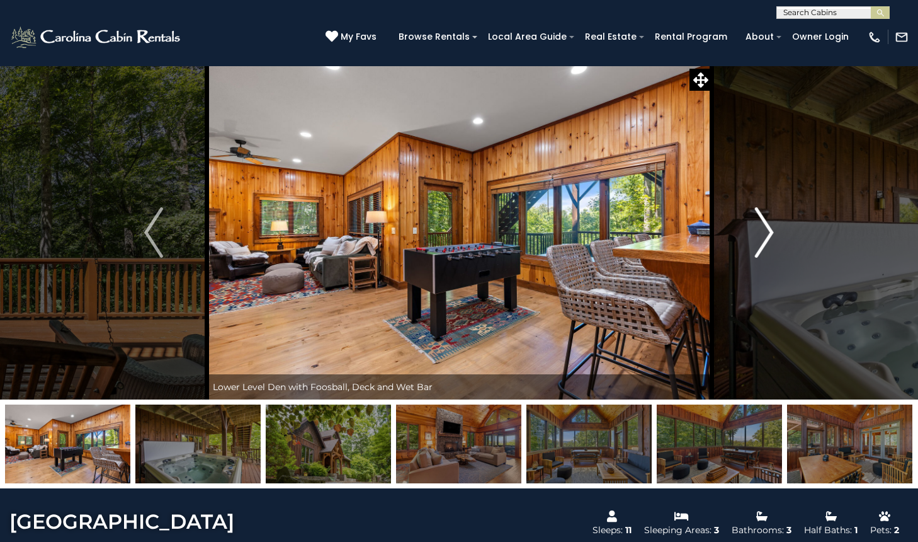
click at [768, 231] on img "Next" at bounding box center [764, 232] width 19 height 50
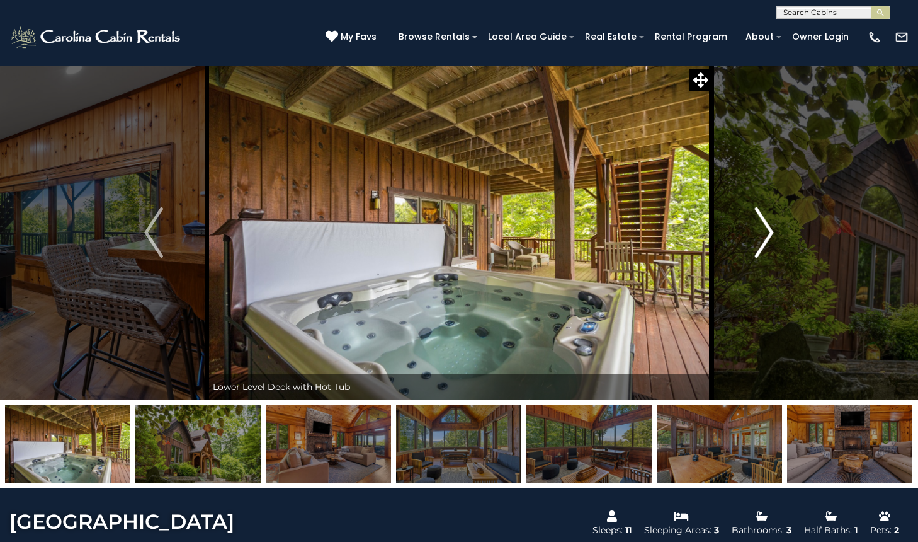
click at [768, 231] on img "Next" at bounding box center [764, 232] width 19 height 50
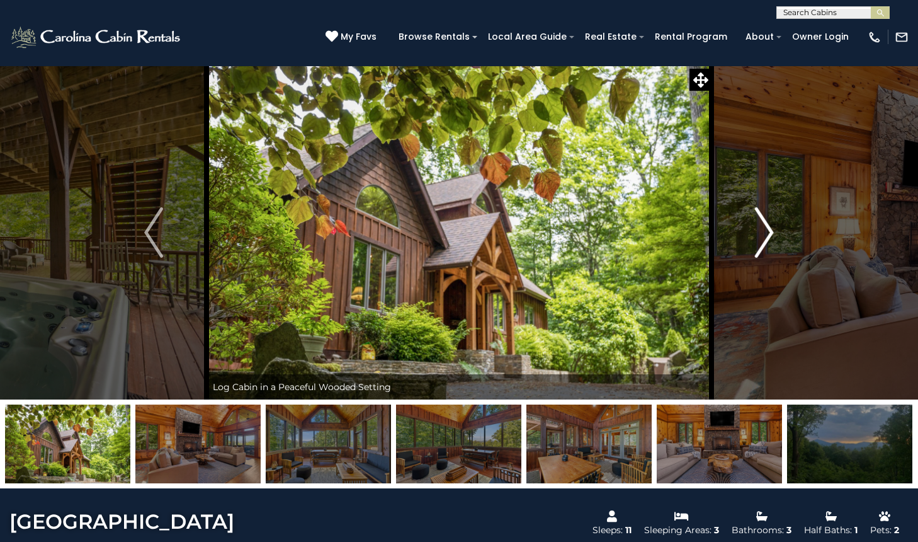
click at [768, 231] on img "Next" at bounding box center [764, 232] width 19 height 50
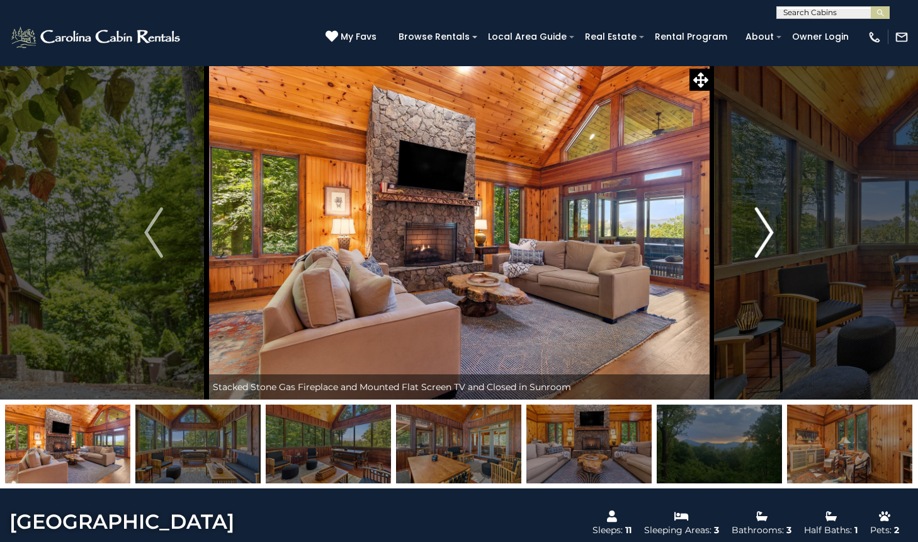
click at [768, 231] on img "Next" at bounding box center [764, 232] width 19 height 50
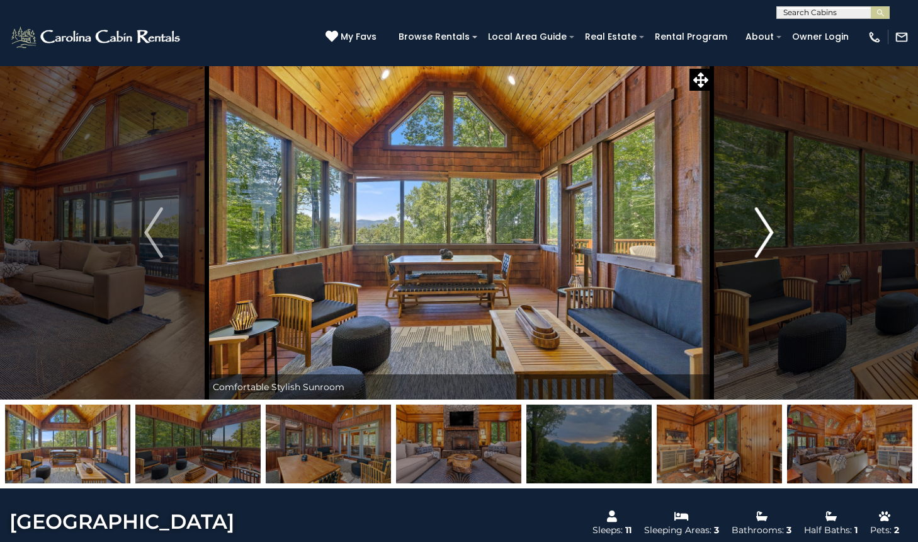
click at [768, 231] on img "Next" at bounding box center [764, 232] width 19 height 50
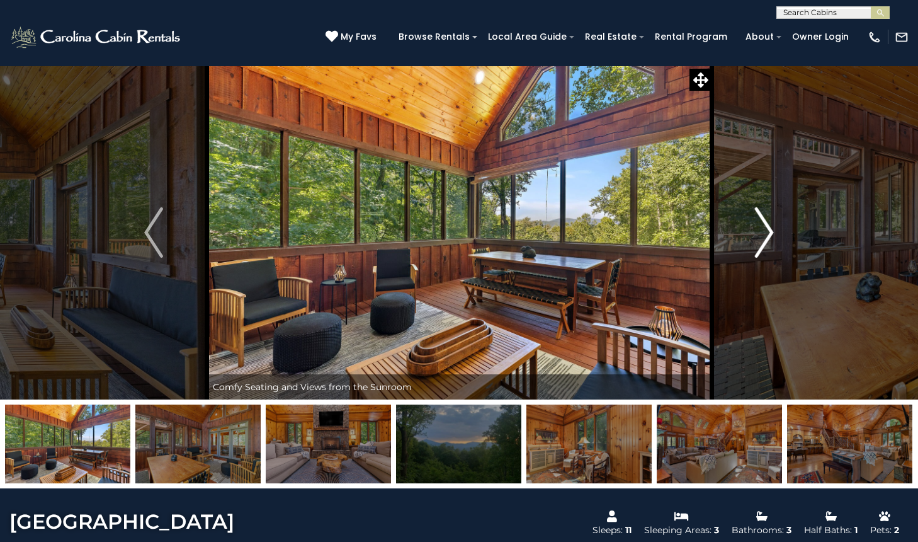
click at [768, 231] on img "Next" at bounding box center [764, 232] width 19 height 50
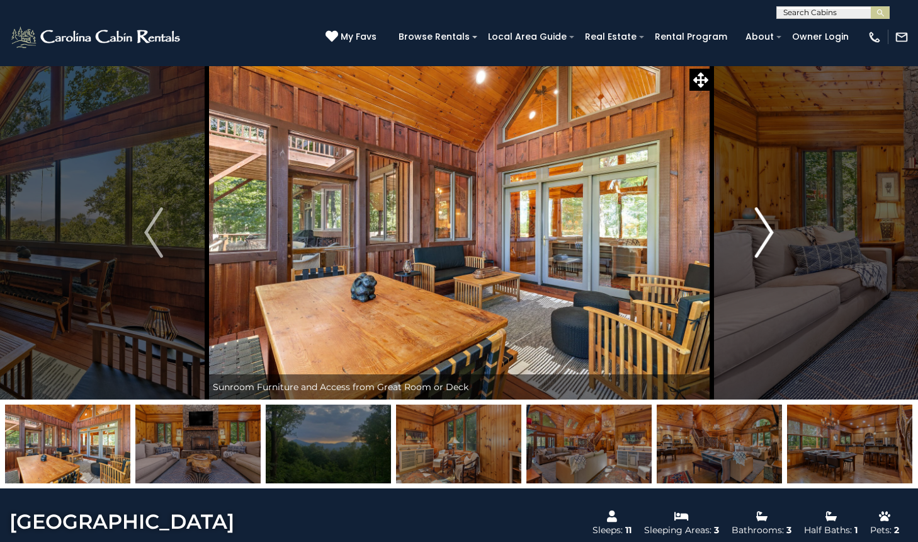
click at [768, 231] on img "Next" at bounding box center [764, 232] width 19 height 50
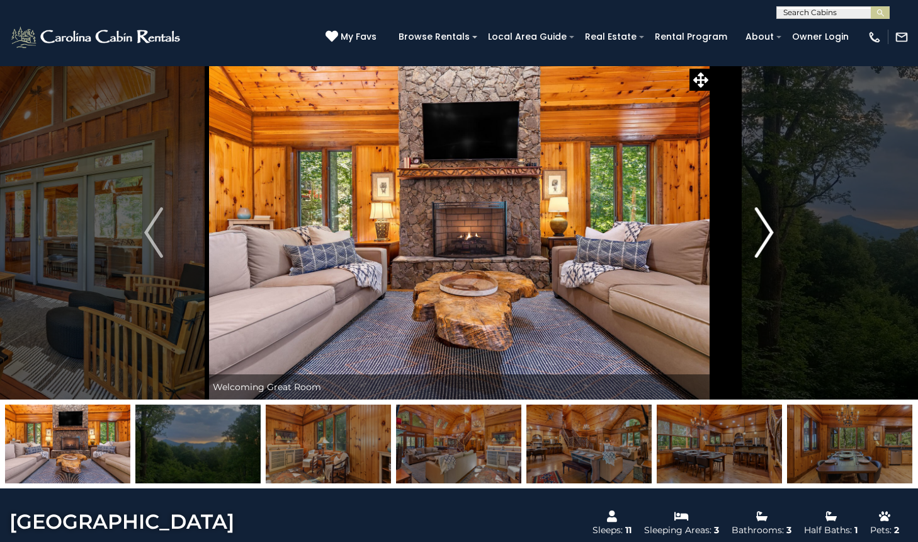
click at [768, 231] on img "Next" at bounding box center [764, 232] width 19 height 50
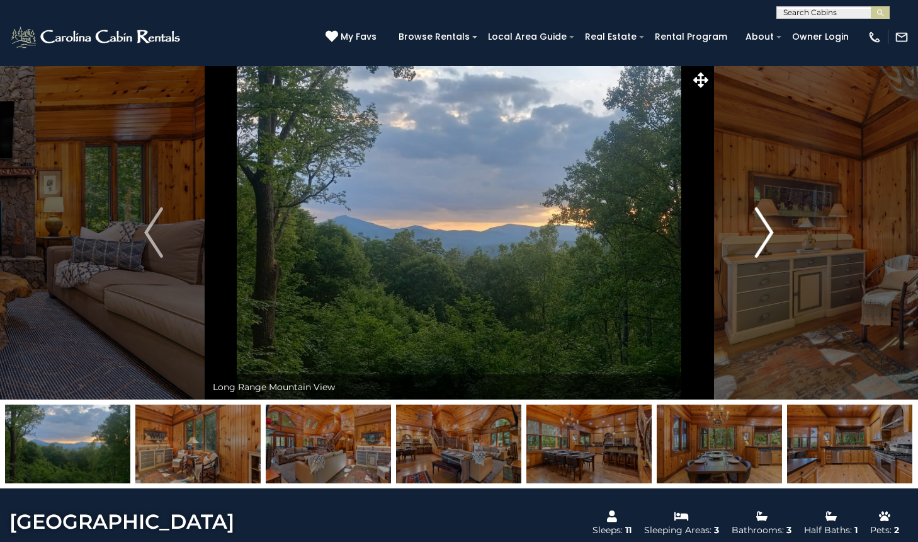
click at [768, 231] on img "Next" at bounding box center [764, 232] width 19 height 50
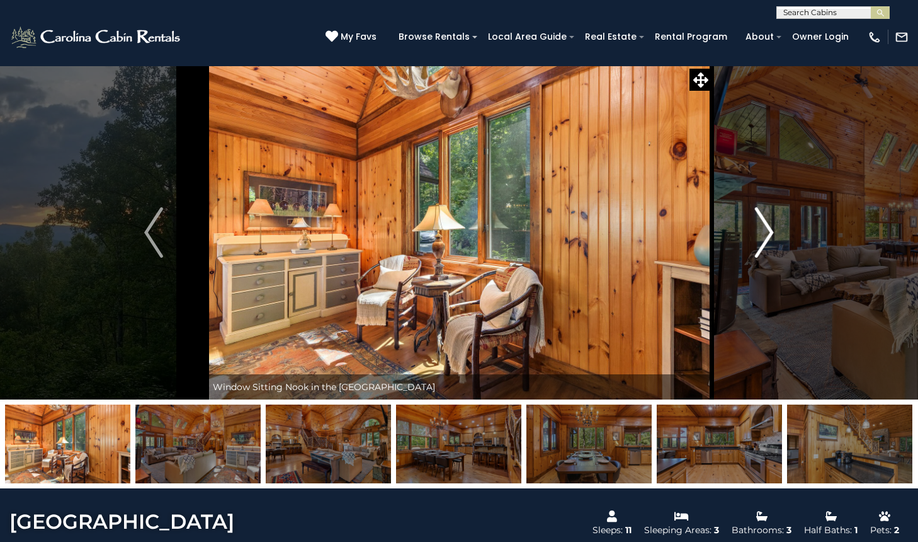
click at [768, 231] on img "Next" at bounding box center [764, 232] width 19 height 50
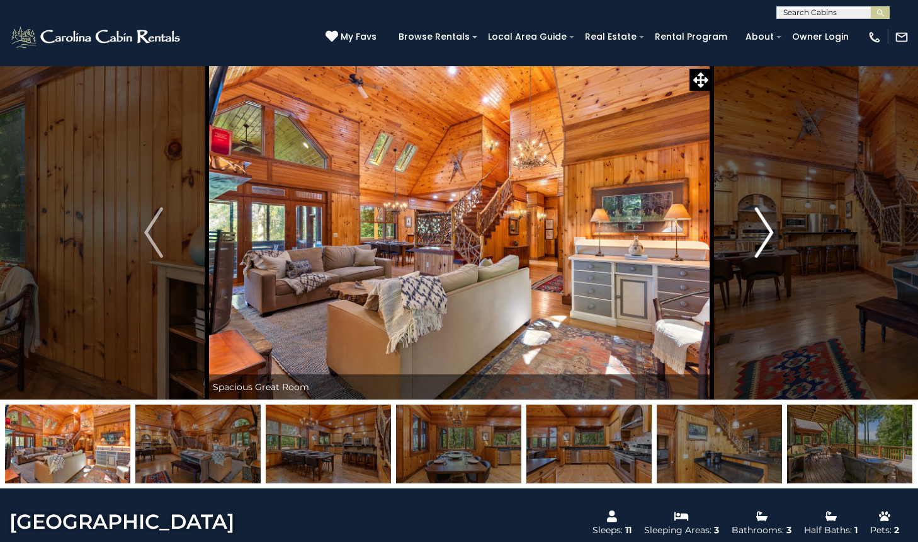
click at [768, 231] on img "Next" at bounding box center [764, 232] width 19 height 50
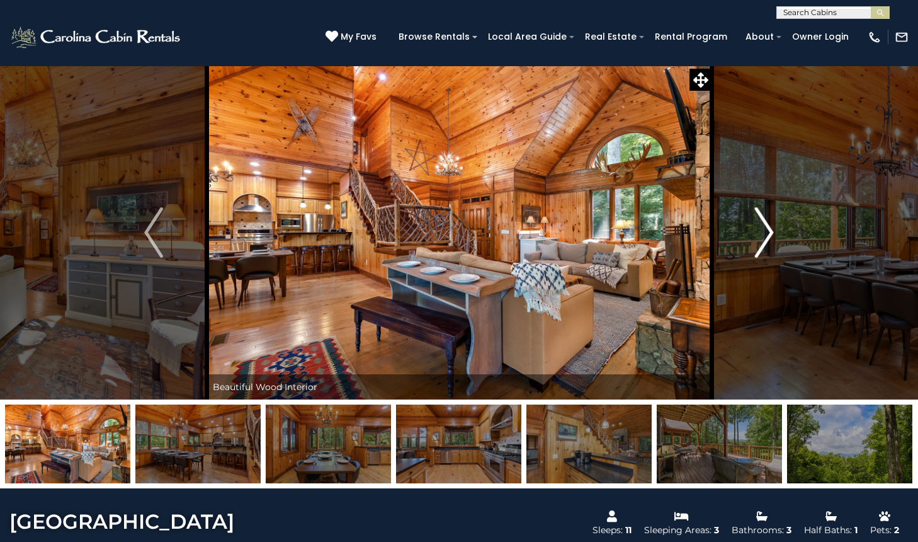
click at [768, 231] on img "Next" at bounding box center [764, 232] width 19 height 50
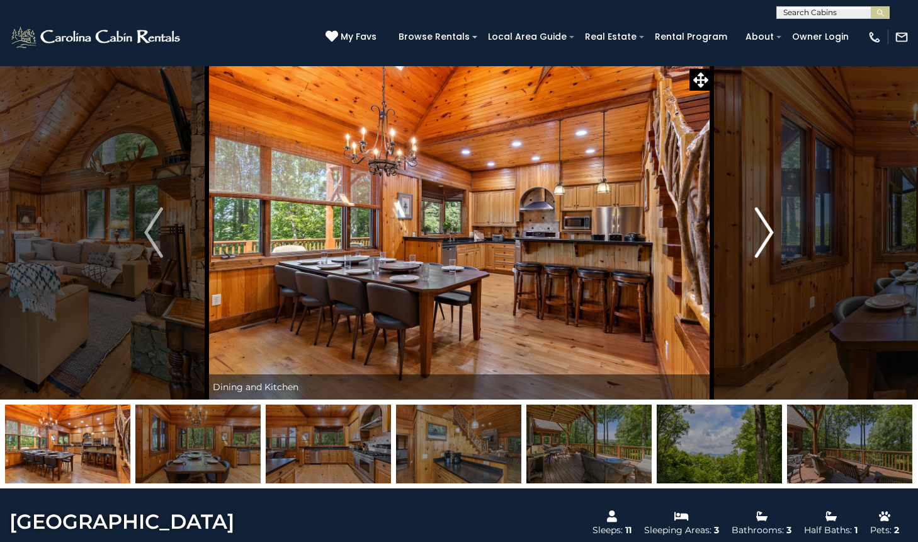
click at [768, 231] on img "Next" at bounding box center [764, 232] width 19 height 50
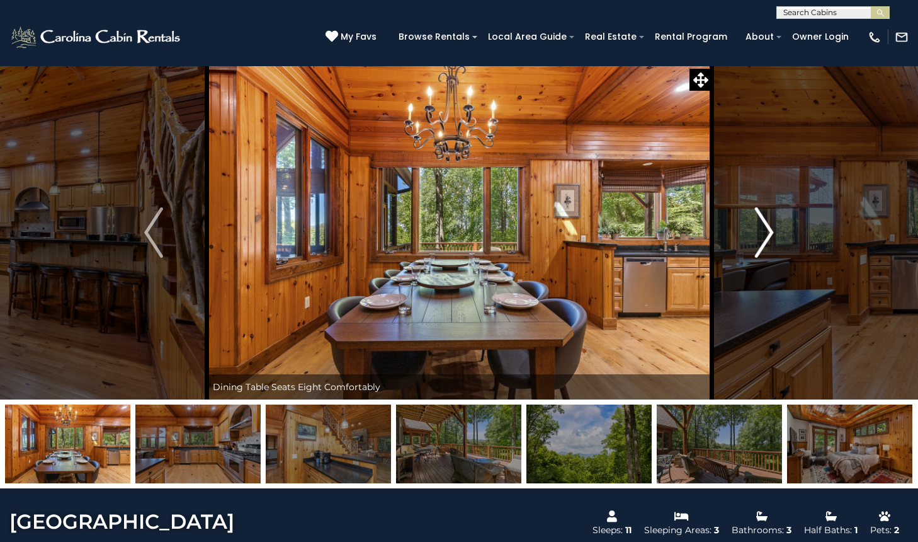
click at [768, 231] on img "Next" at bounding box center [764, 232] width 19 height 50
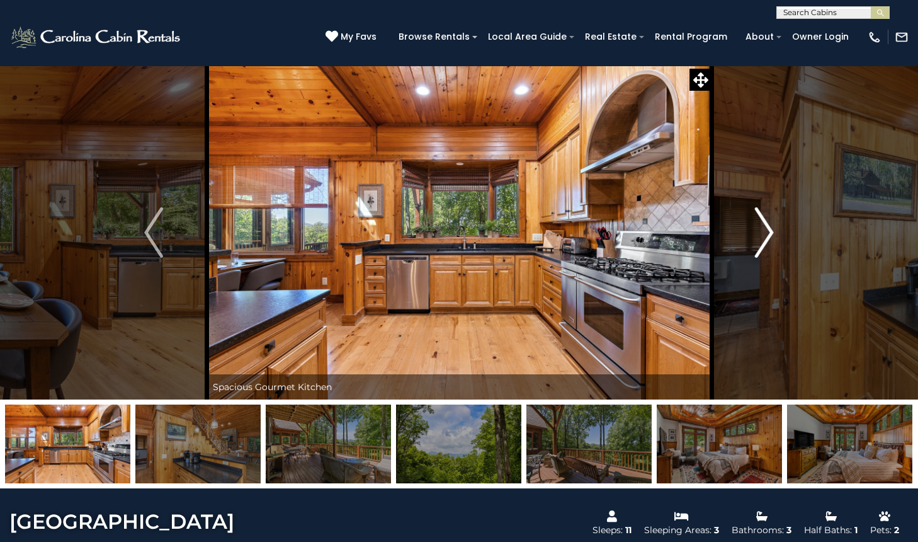
click at [768, 231] on img "Next" at bounding box center [764, 232] width 19 height 50
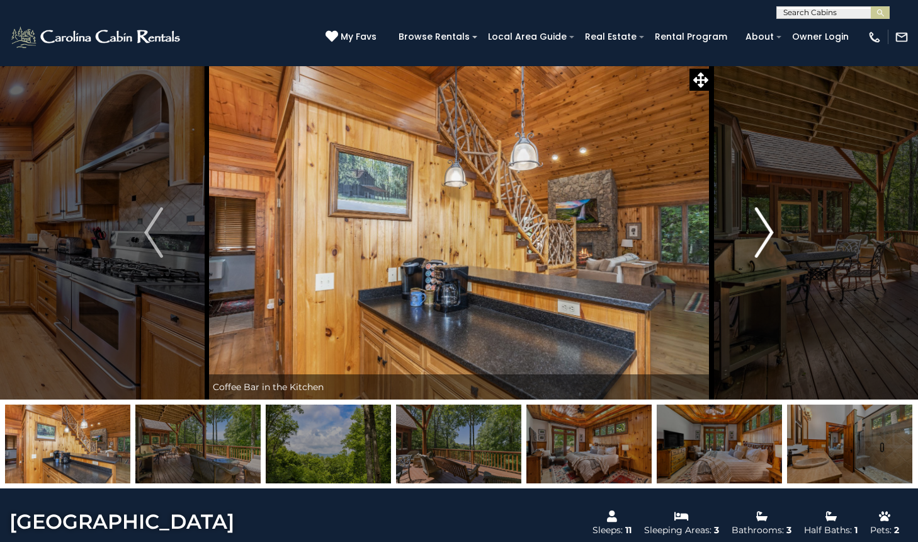
click at [768, 231] on img "Next" at bounding box center [764, 232] width 19 height 50
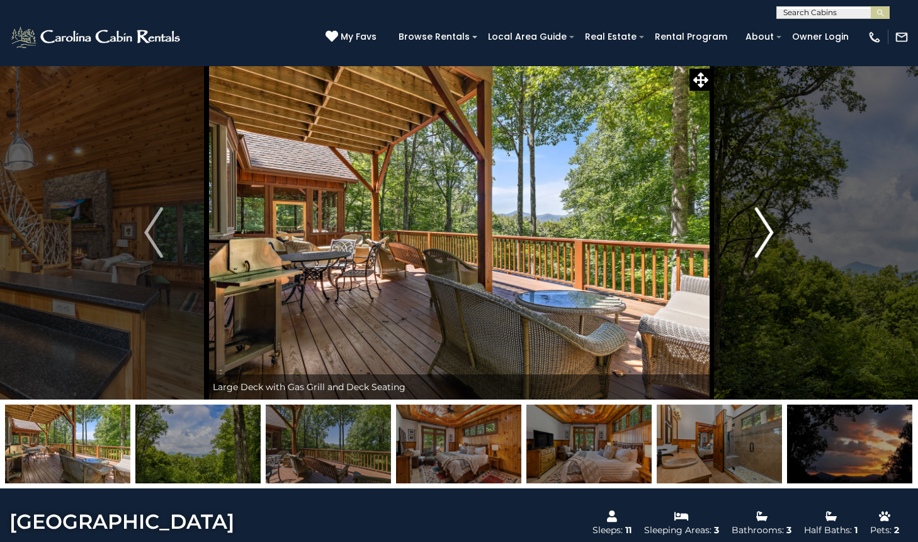
click at [768, 231] on img "Next" at bounding box center [764, 232] width 19 height 50
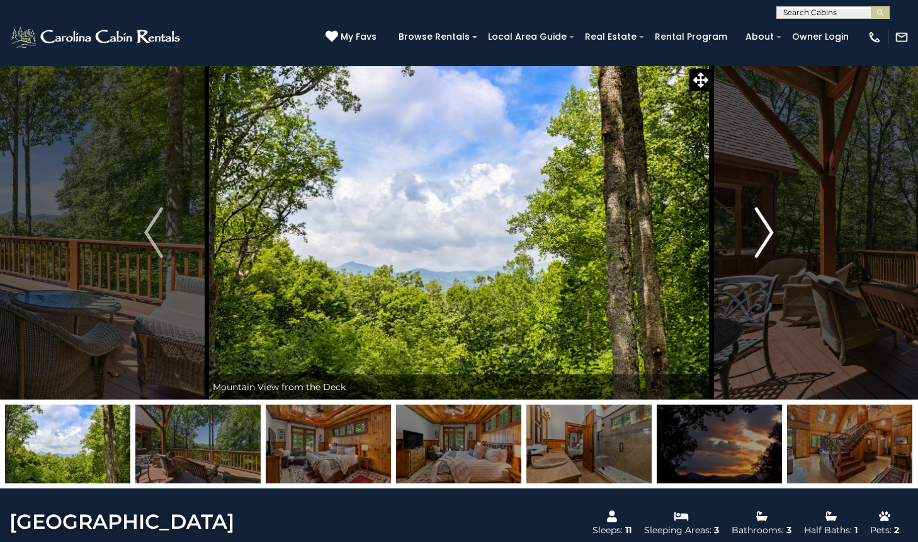
click at [768, 231] on img "Next" at bounding box center [764, 232] width 19 height 50
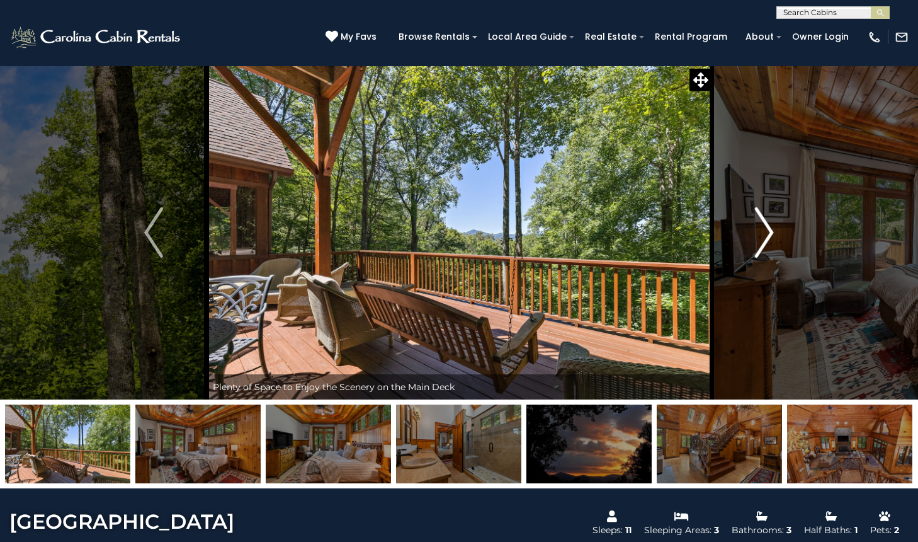
click at [768, 231] on img "Next" at bounding box center [764, 232] width 19 height 50
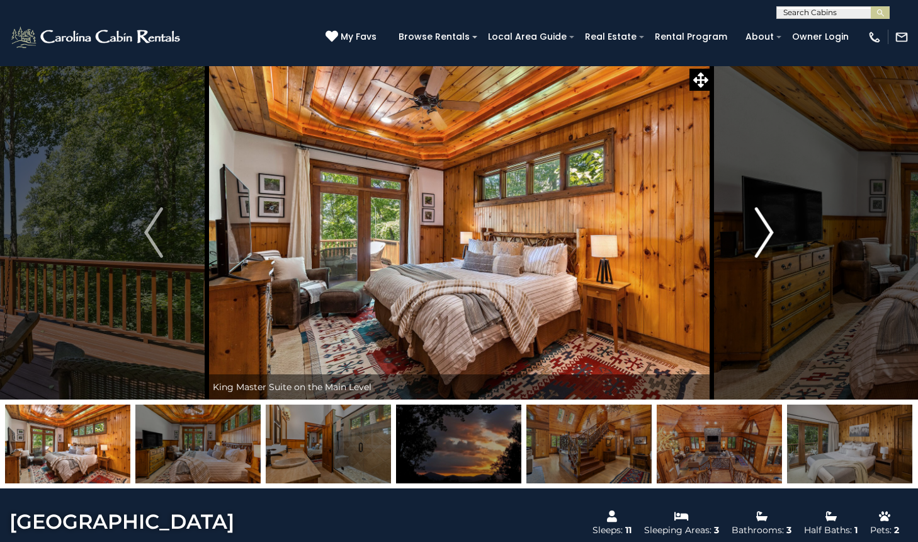
click at [768, 231] on img "Next" at bounding box center [764, 232] width 19 height 50
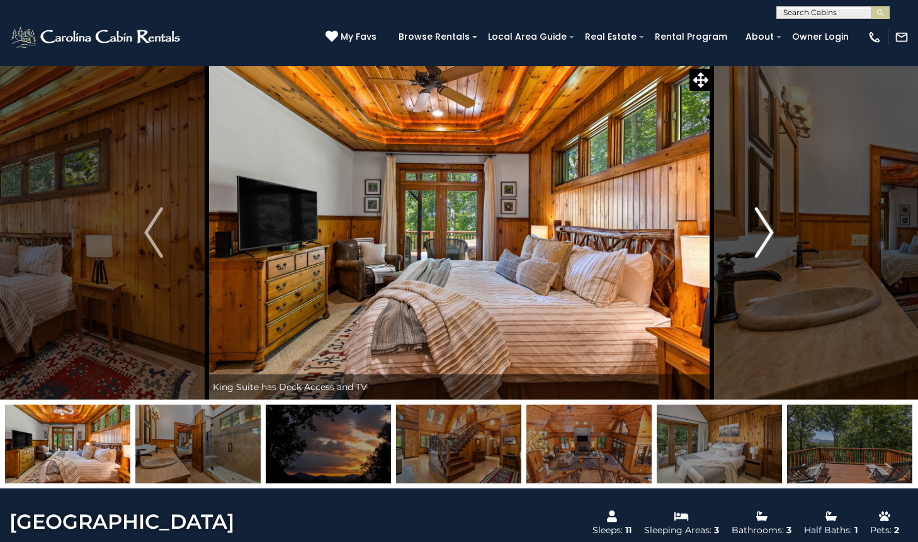
click at [768, 231] on img "Next" at bounding box center [764, 232] width 19 height 50
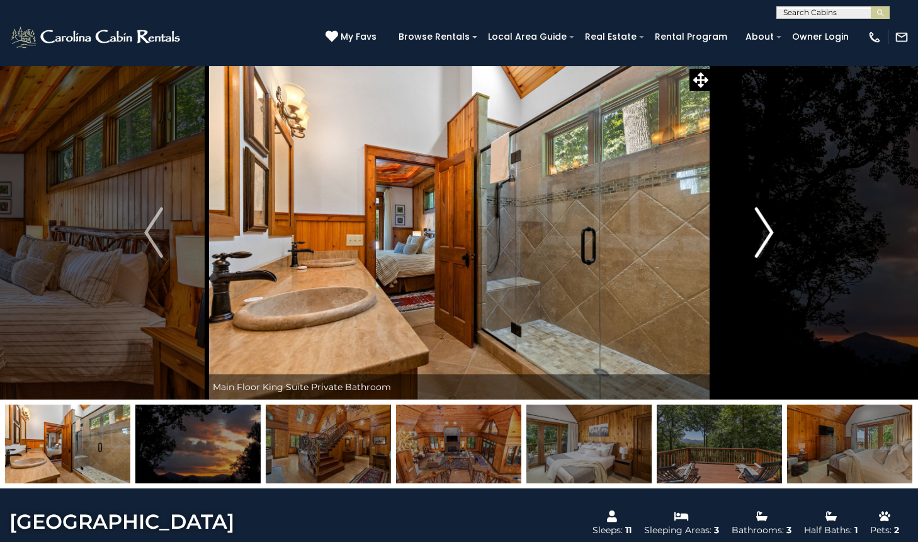
click at [768, 231] on img "Next" at bounding box center [764, 232] width 19 height 50
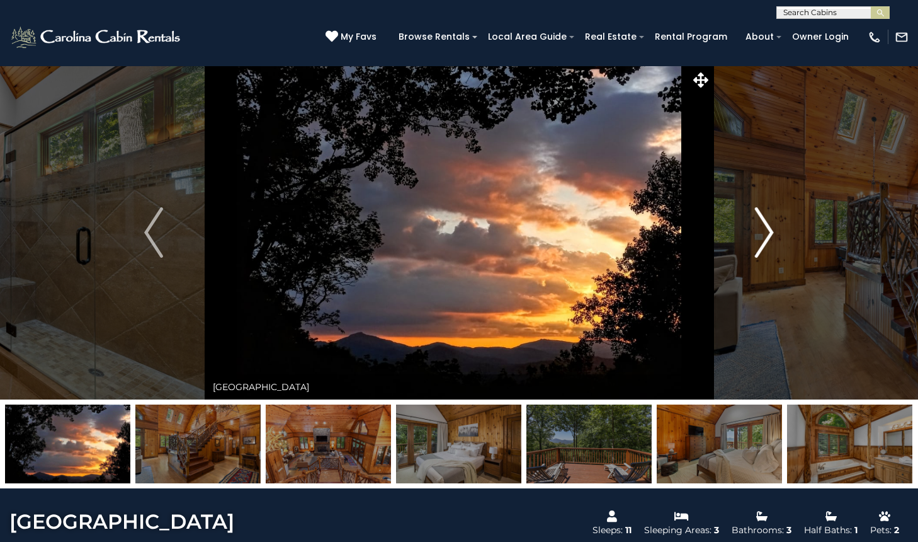
click at [768, 231] on img "Next" at bounding box center [764, 232] width 19 height 50
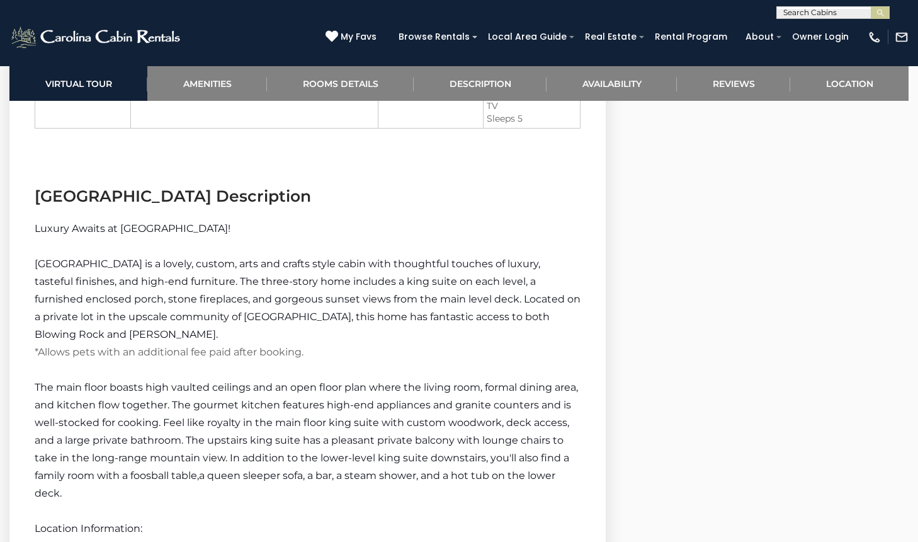
scroll to position [1892, 0]
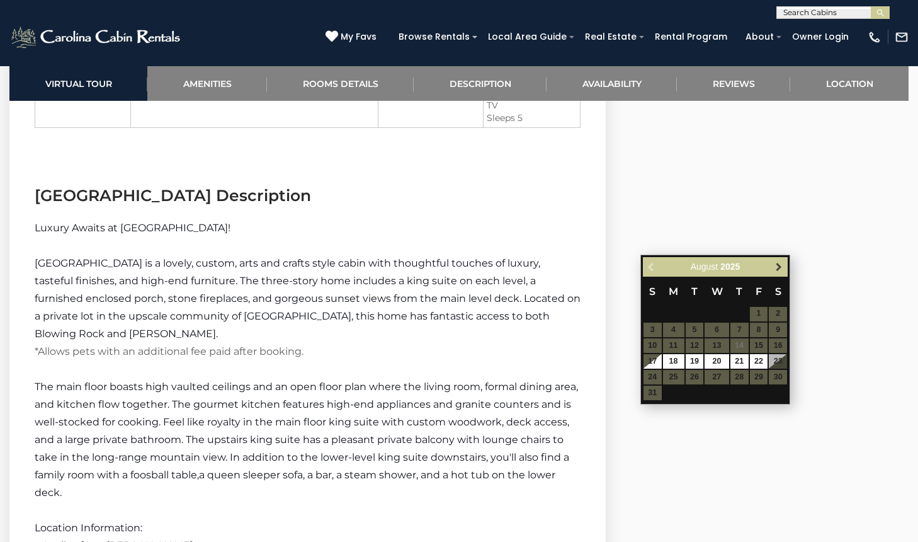
click at [779, 268] on span "Next" at bounding box center [779, 266] width 10 height 10
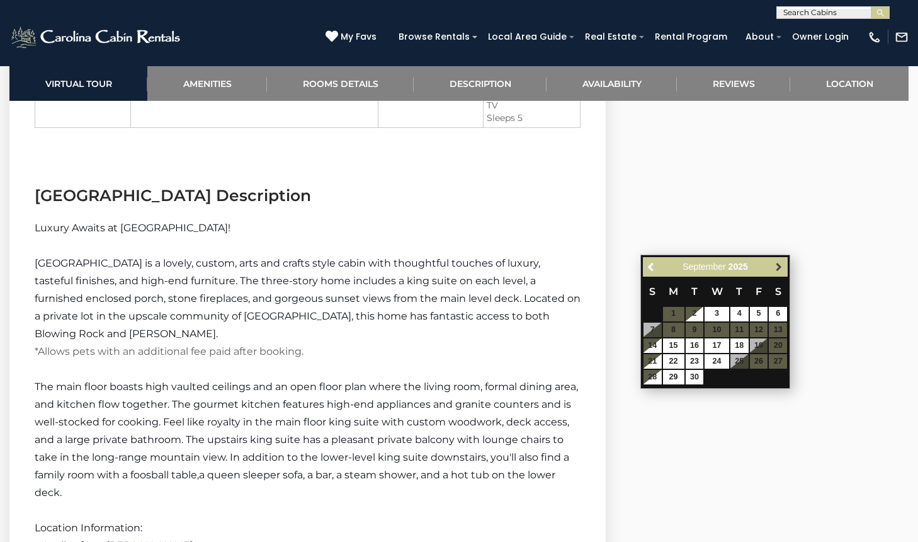
click at [779, 268] on span "Next" at bounding box center [779, 266] width 10 height 10
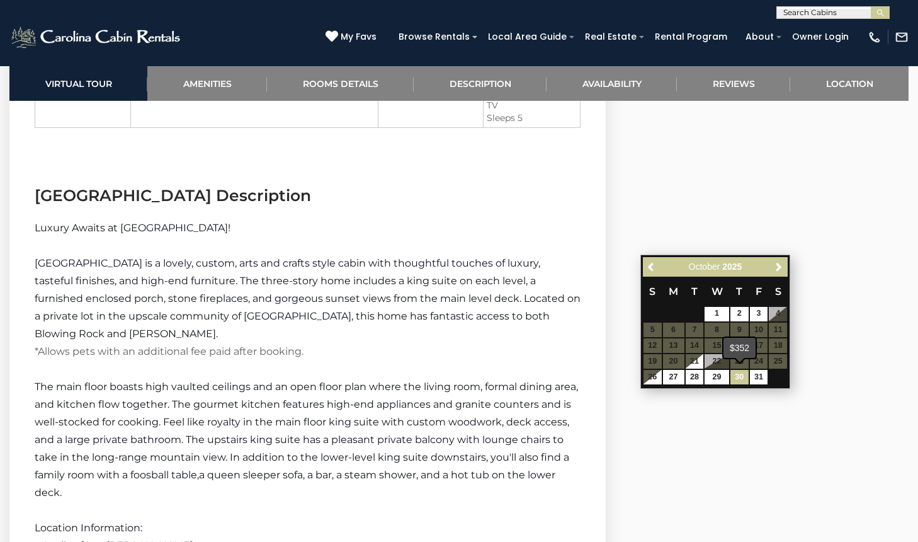
click at [737, 377] on link "30" at bounding box center [740, 377] width 18 height 14
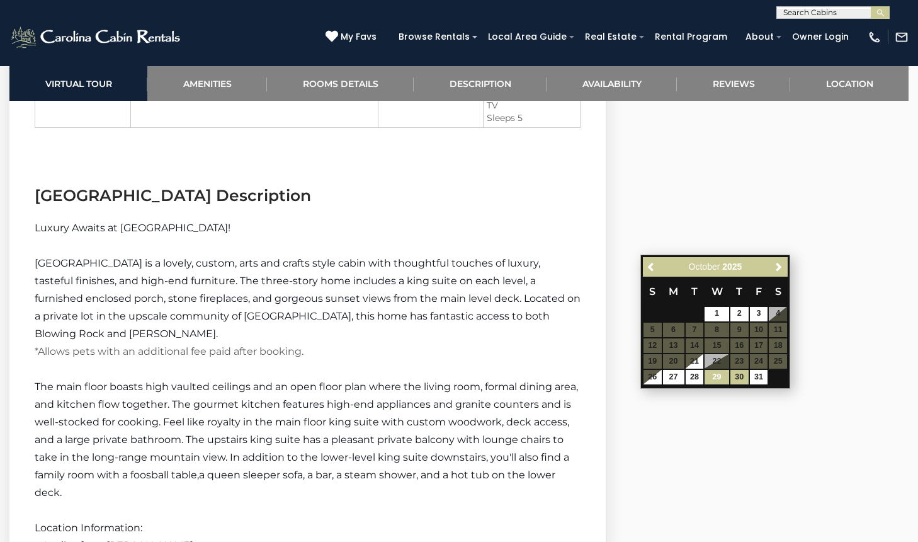
click at [721, 379] on link "29" at bounding box center [717, 377] width 24 height 14
type input "**********"
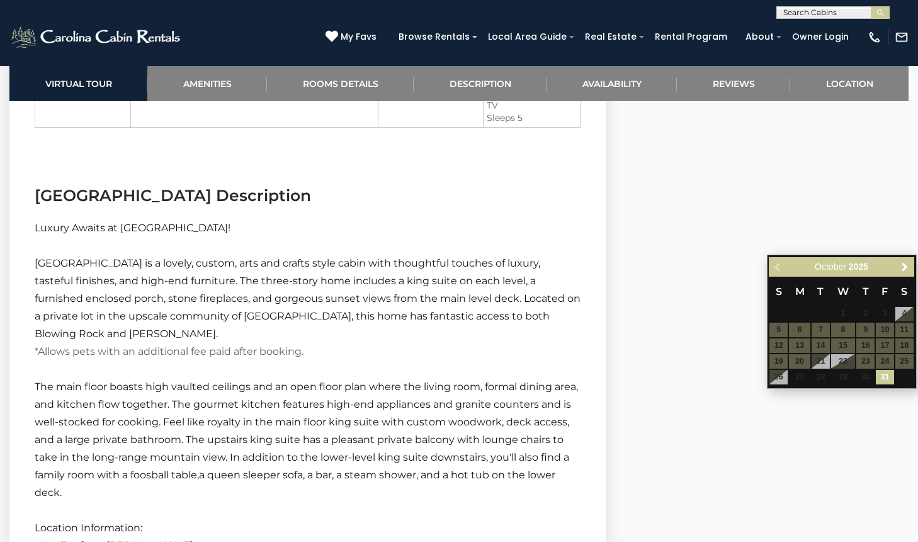
click at [905, 266] on span "Next" at bounding box center [905, 266] width 10 height 10
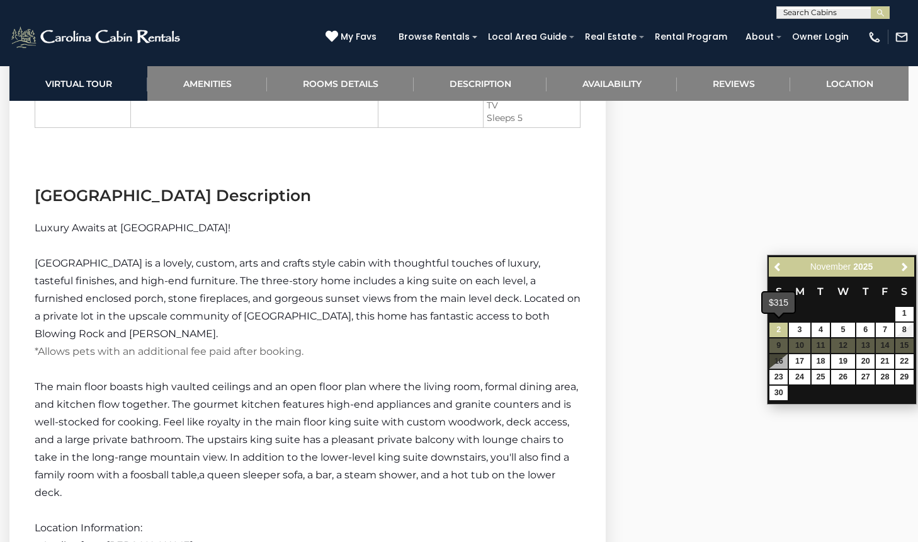
click at [777, 326] on link "2" at bounding box center [779, 330] width 18 height 14
type input "**********"
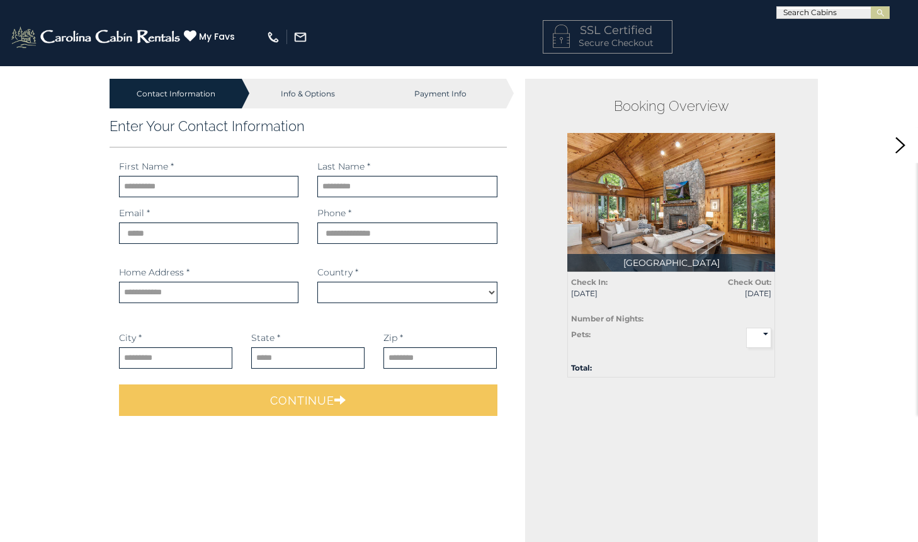
select select "*********"
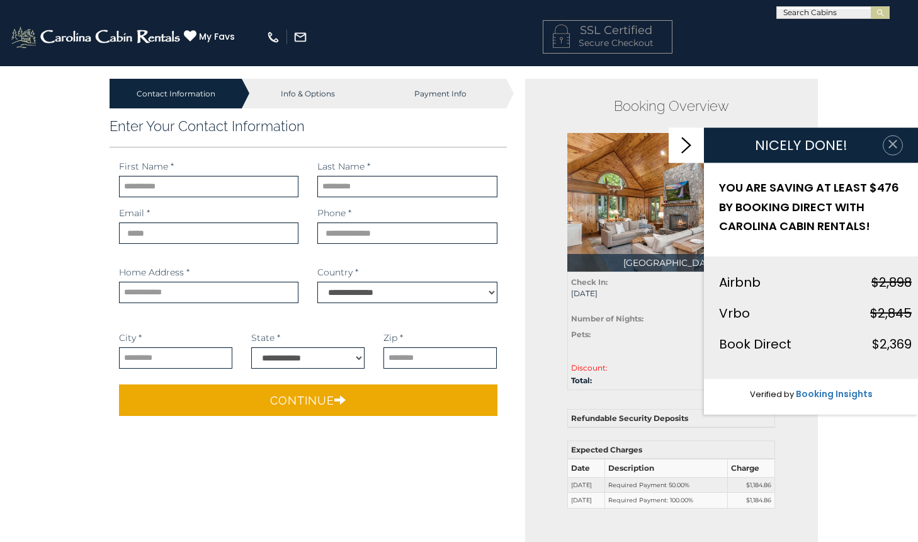
click at [896, 147] on icon "button" at bounding box center [893, 144] width 8 height 8
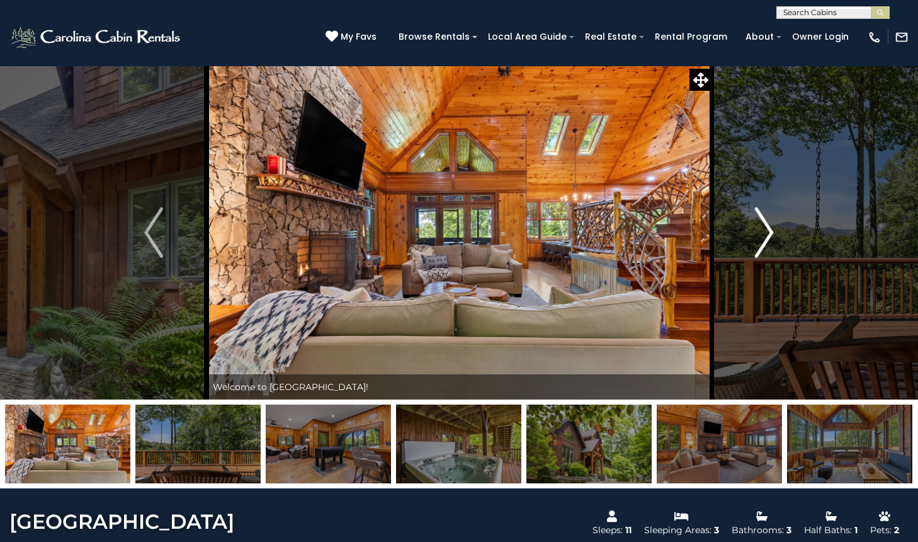
click at [772, 228] on img "Next" at bounding box center [764, 232] width 19 height 50
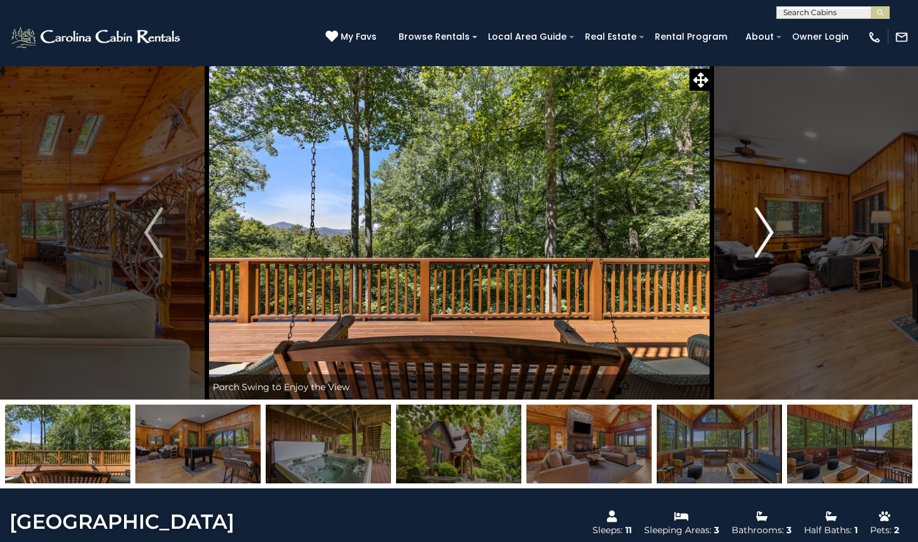
click at [772, 228] on img "Next" at bounding box center [764, 232] width 19 height 50
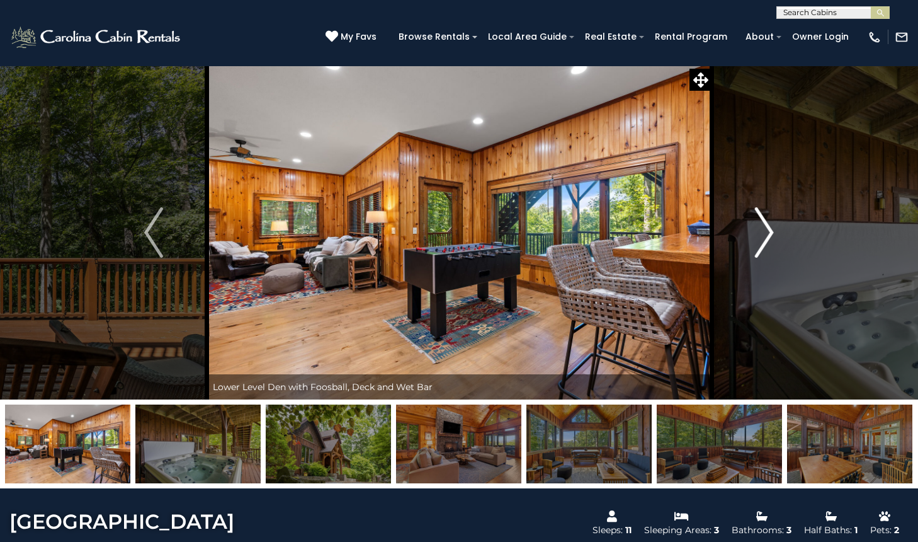
click at [772, 229] on img "Next" at bounding box center [764, 232] width 19 height 50
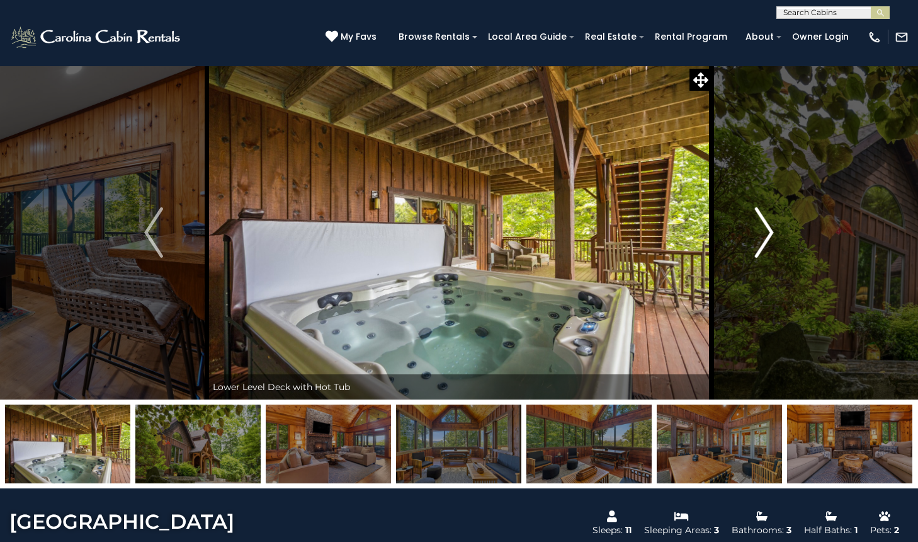
click at [772, 229] on img "Next" at bounding box center [764, 232] width 19 height 50
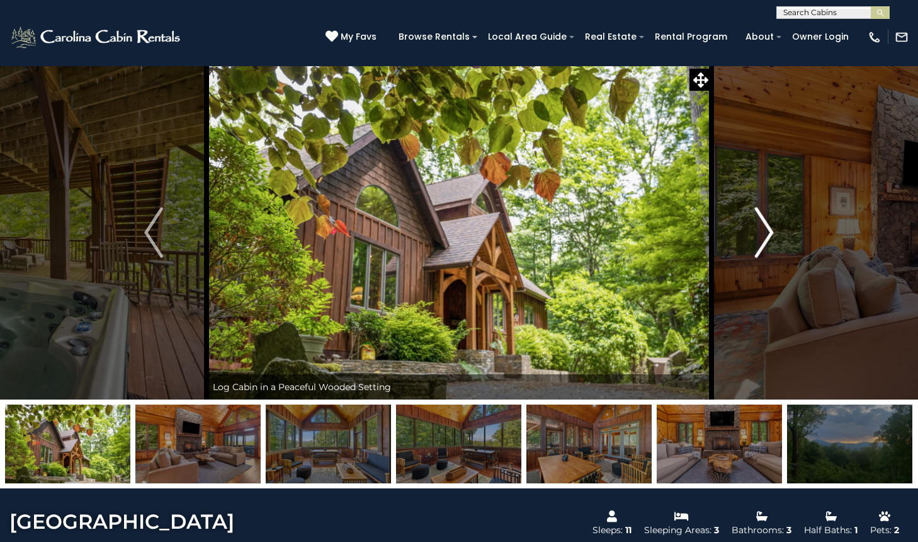
click at [772, 229] on img "Next" at bounding box center [764, 232] width 19 height 50
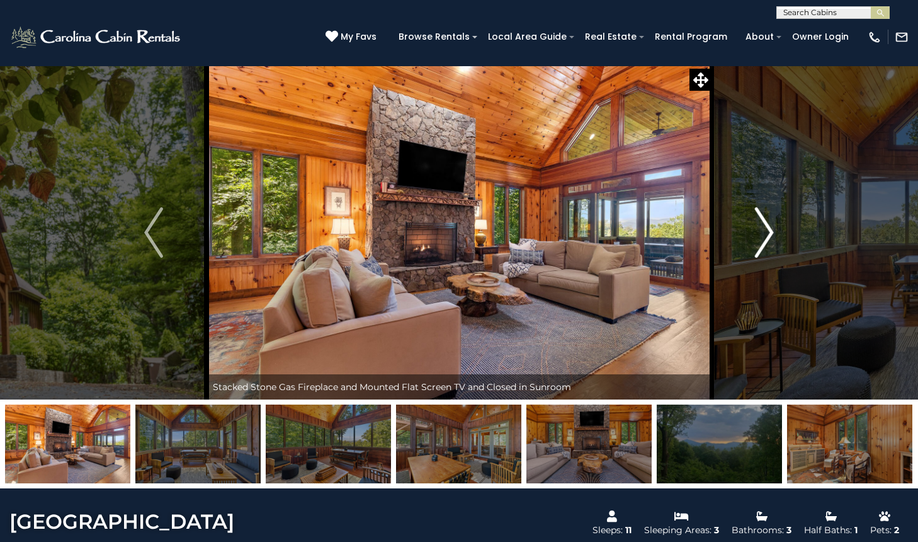
click at [772, 229] on img "Next" at bounding box center [764, 232] width 19 height 50
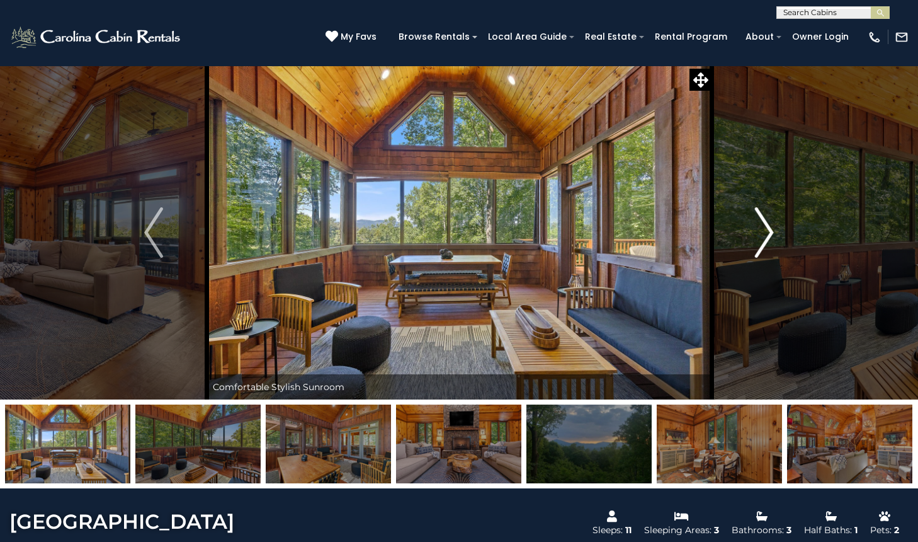
click at [772, 229] on img "Next" at bounding box center [764, 232] width 19 height 50
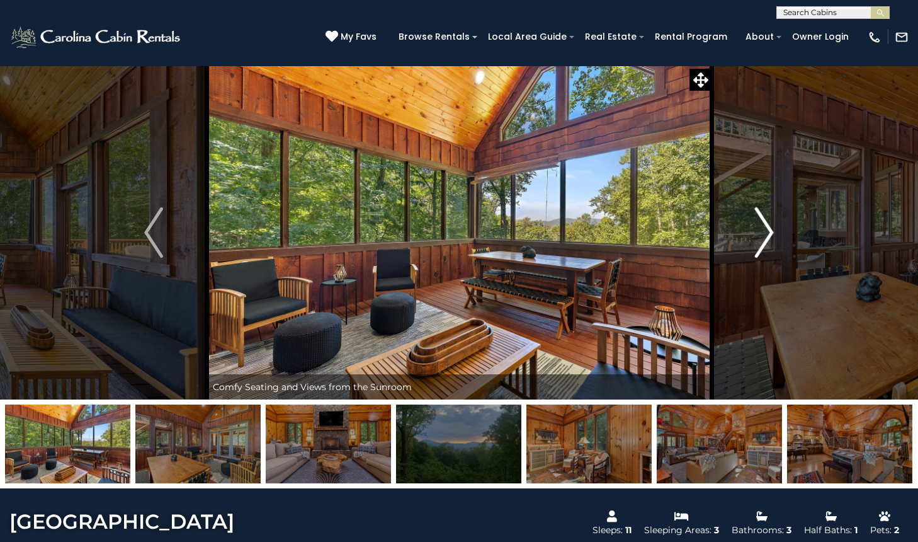
click at [772, 229] on img "Next" at bounding box center [764, 232] width 19 height 50
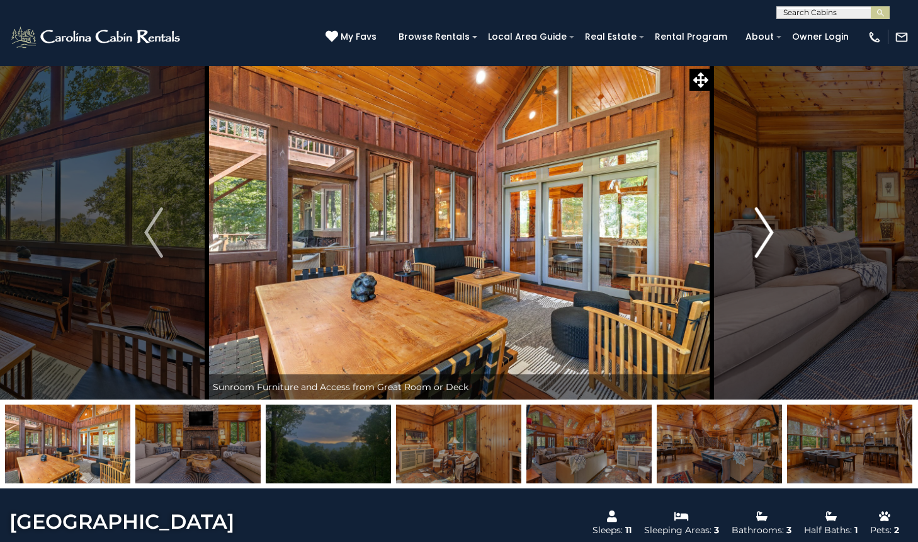
click at [772, 229] on img "Next" at bounding box center [764, 232] width 19 height 50
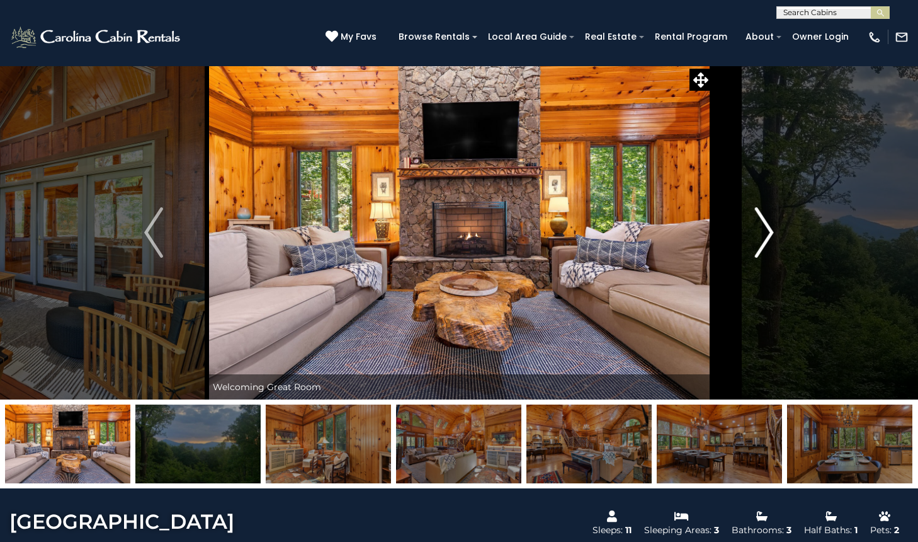
click at [772, 229] on img "Next" at bounding box center [764, 232] width 19 height 50
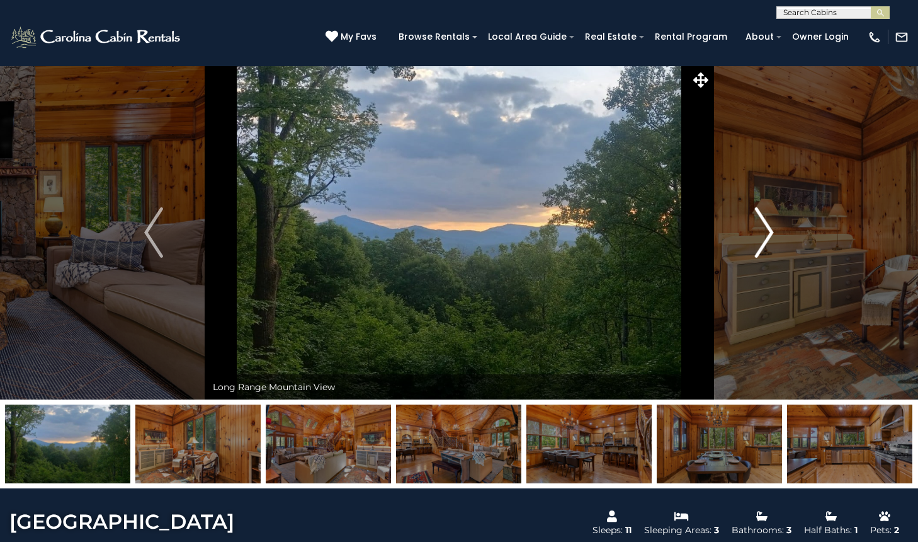
click at [772, 229] on img "Next" at bounding box center [764, 232] width 19 height 50
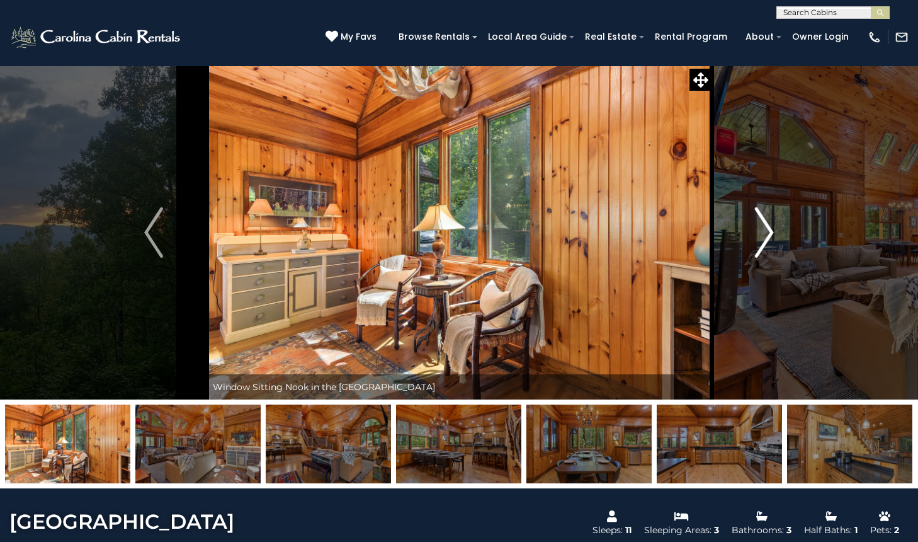
click at [772, 229] on img "Next" at bounding box center [764, 232] width 19 height 50
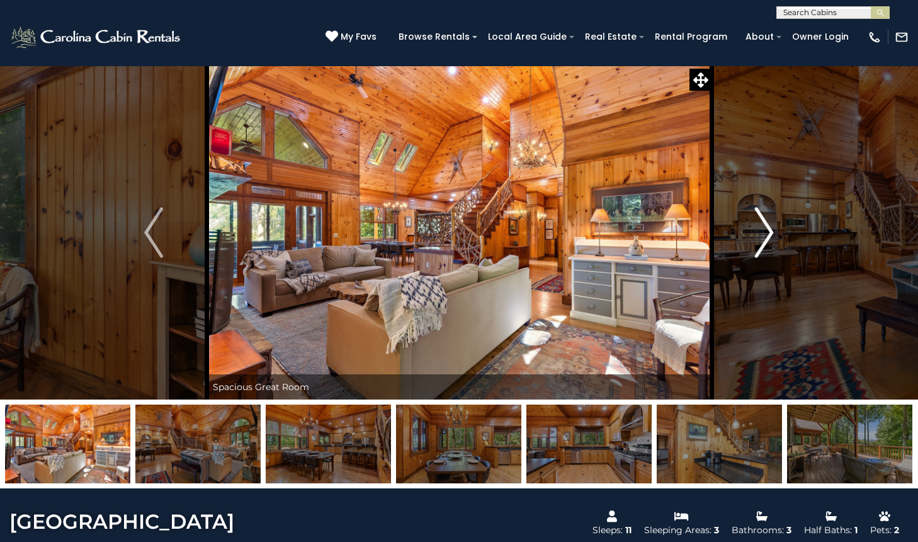
click at [772, 229] on img "Next" at bounding box center [764, 232] width 19 height 50
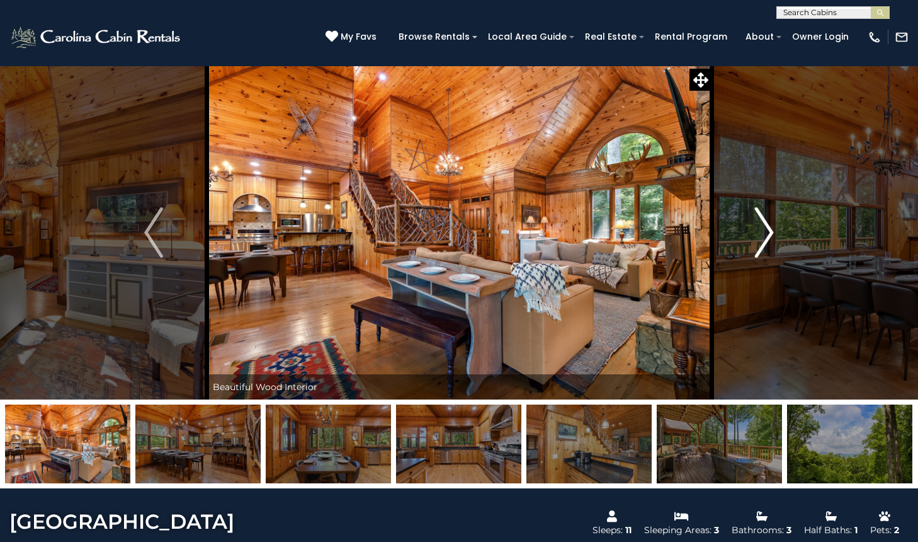
click at [772, 229] on img "Next" at bounding box center [764, 232] width 19 height 50
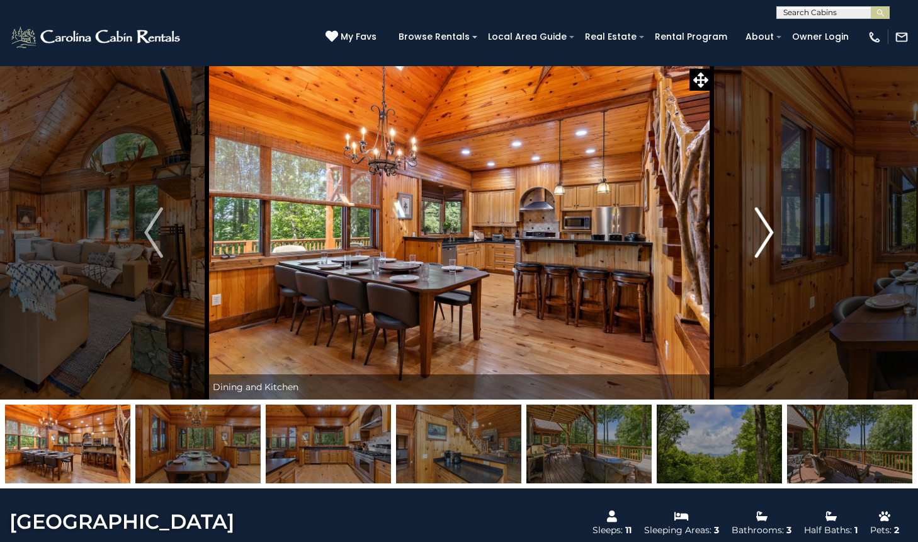
click at [772, 229] on img "Next" at bounding box center [764, 232] width 19 height 50
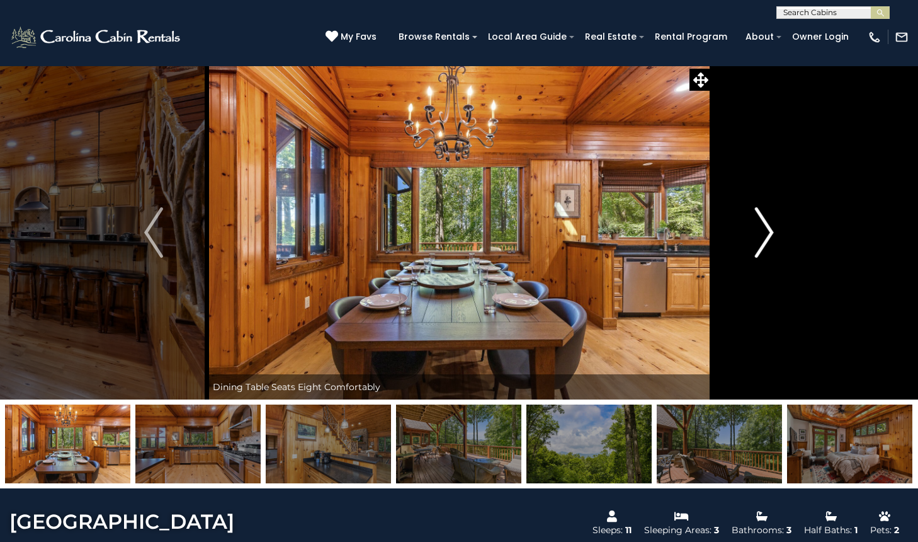
click at [772, 229] on img "Next" at bounding box center [764, 232] width 19 height 50
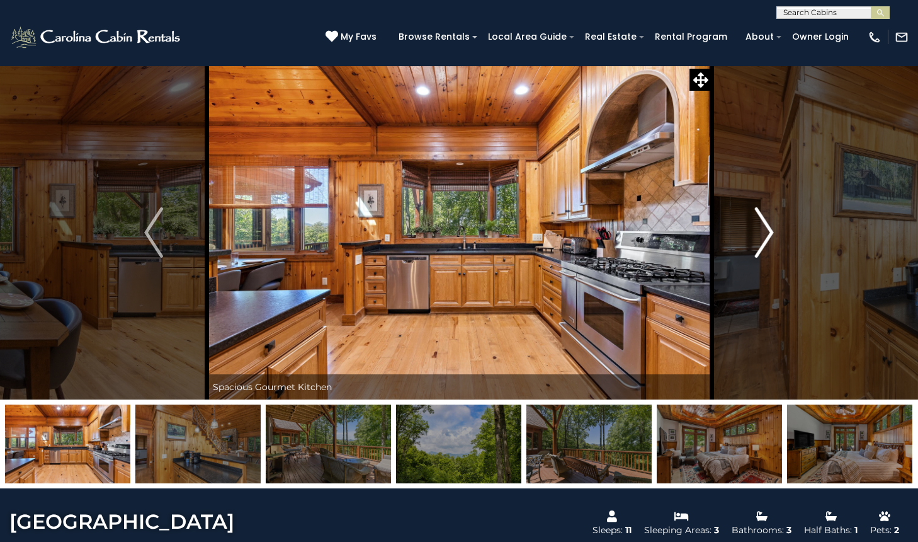
click at [772, 229] on img "Next" at bounding box center [764, 232] width 19 height 50
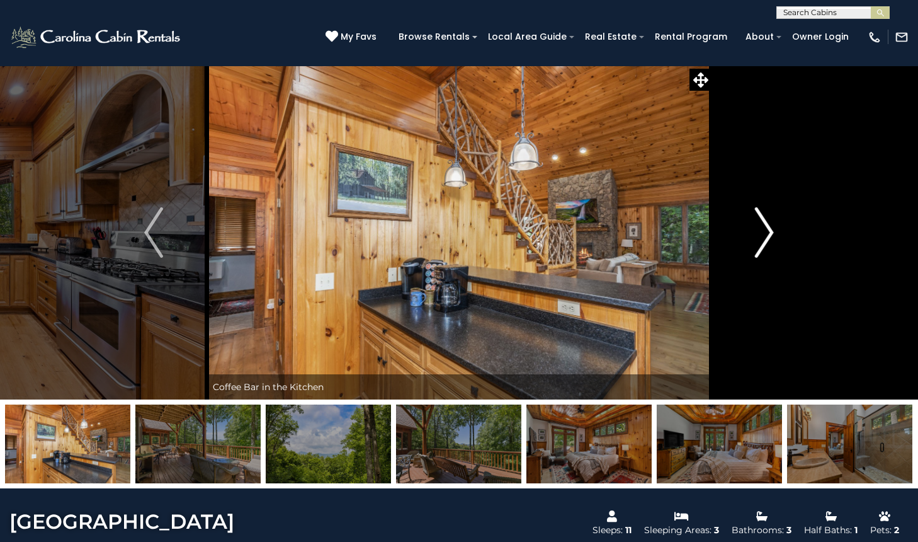
click at [772, 229] on img "Next" at bounding box center [764, 232] width 19 height 50
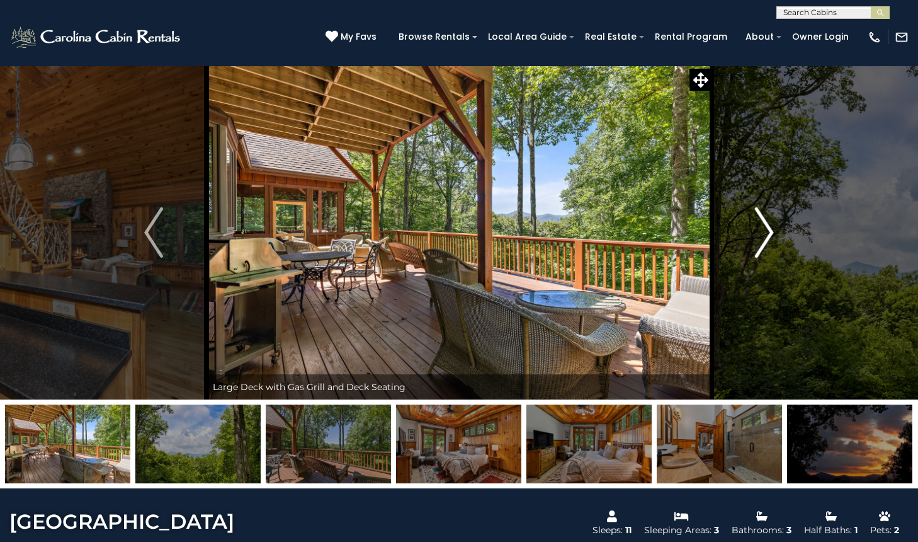
click at [772, 229] on img "Next" at bounding box center [764, 232] width 19 height 50
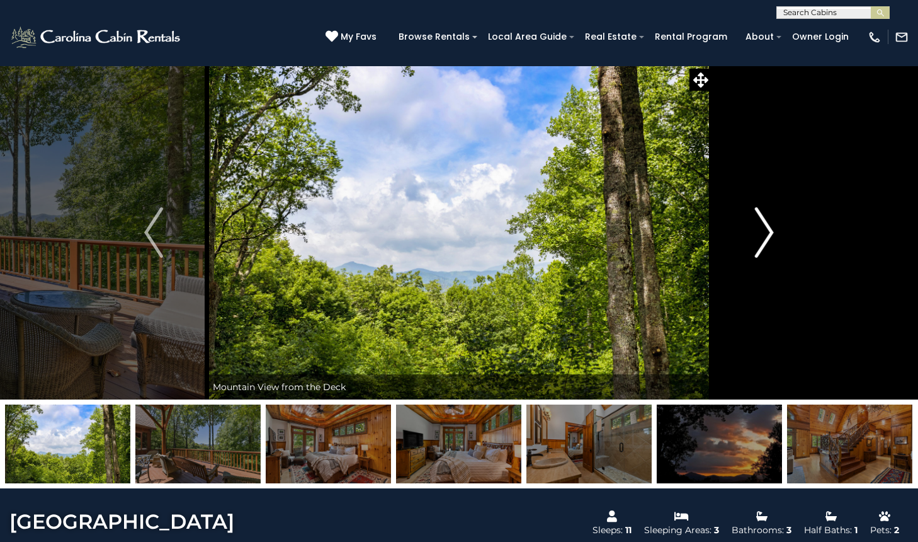
click at [772, 229] on img "Next" at bounding box center [764, 232] width 19 height 50
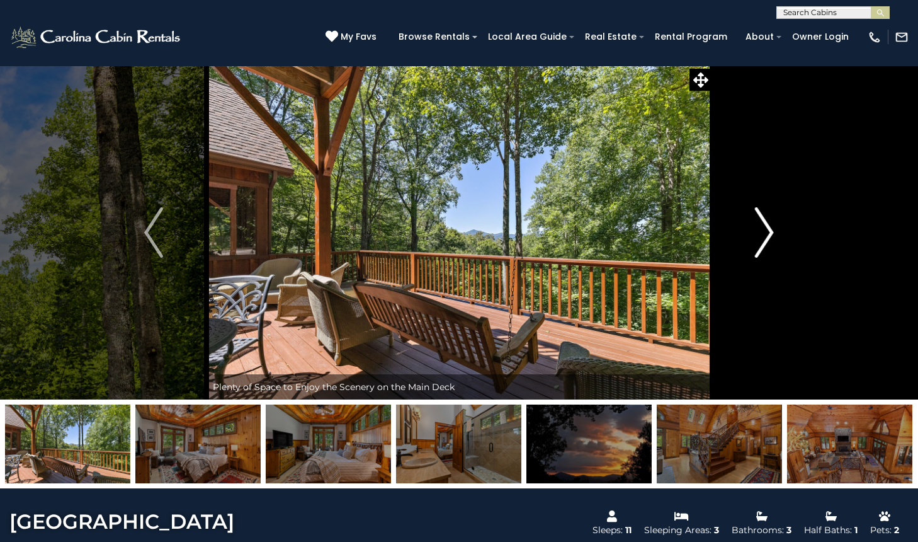
click at [772, 229] on img "Next" at bounding box center [764, 232] width 19 height 50
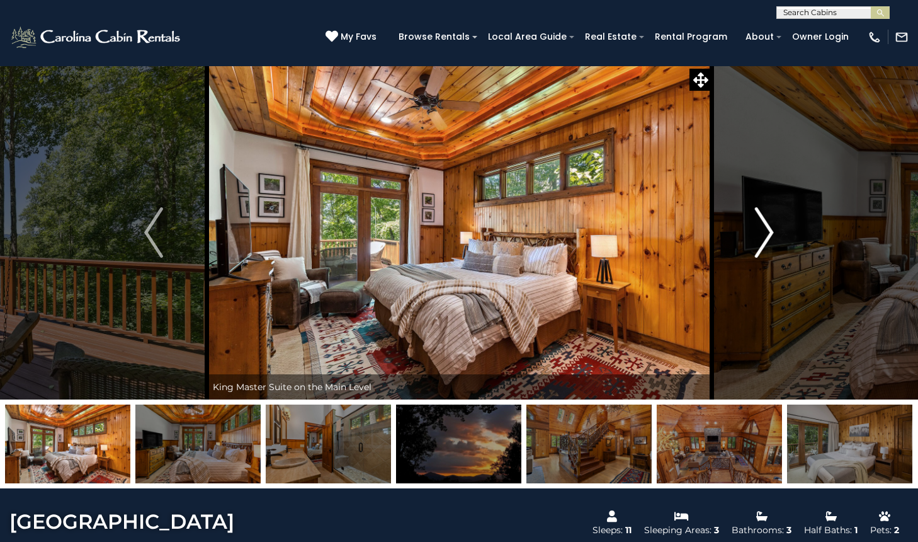
click at [772, 229] on img "Next" at bounding box center [764, 232] width 19 height 50
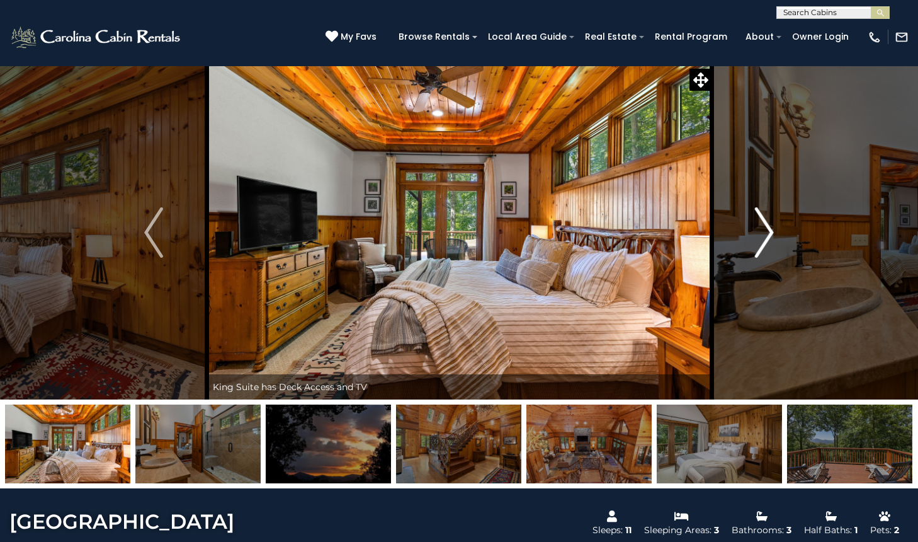
click at [772, 229] on img "Next" at bounding box center [764, 232] width 19 height 50
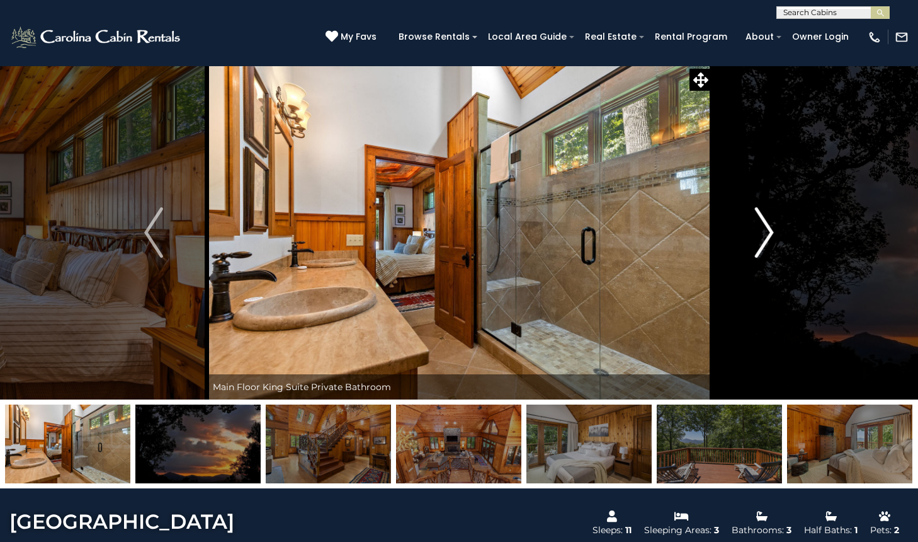
click at [772, 229] on img "Next" at bounding box center [764, 232] width 19 height 50
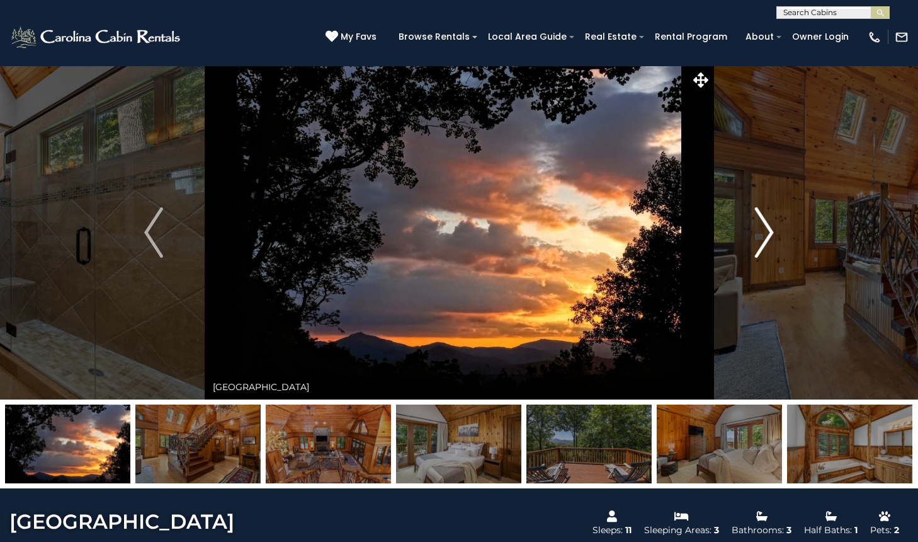
click at [772, 229] on img "Next" at bounding box center [764, 232] width 19 height 50
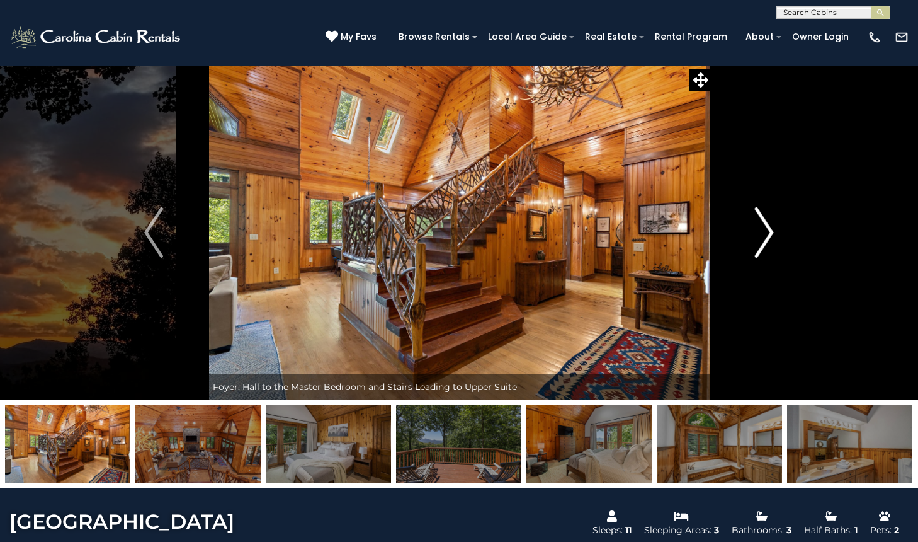
click at [772, 229] on img "Next" at bounding box center [764, 232] width 19 height 50
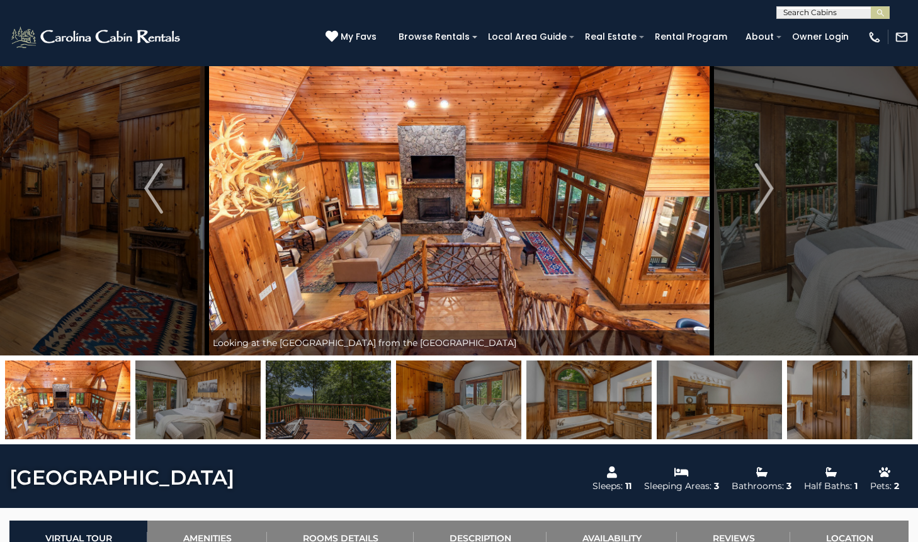
scroll to position [31, 0]
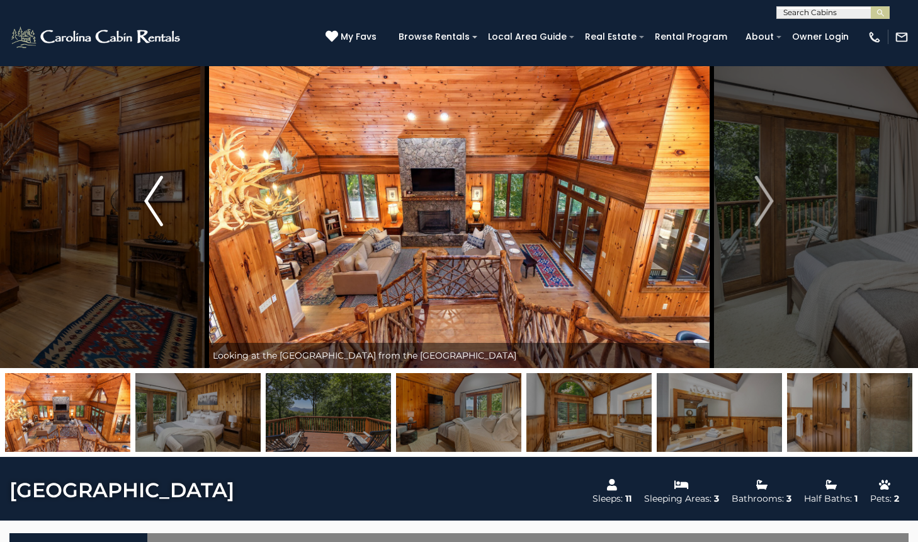
click at [146, 200] on img "Previous" at bounding box center [153, 201] width 19 height 50
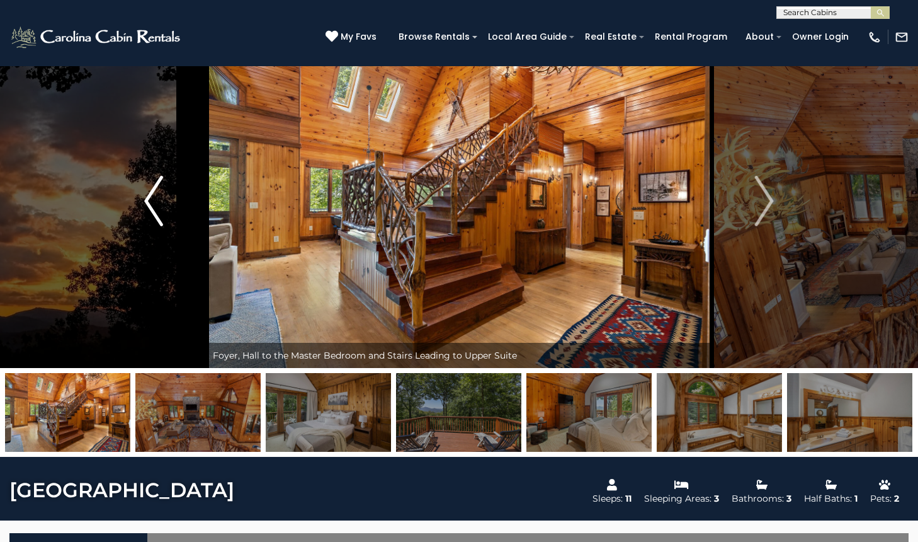
click at [146, 200] on img "Previous" at bounding box center [153, 201] width 19 height 50
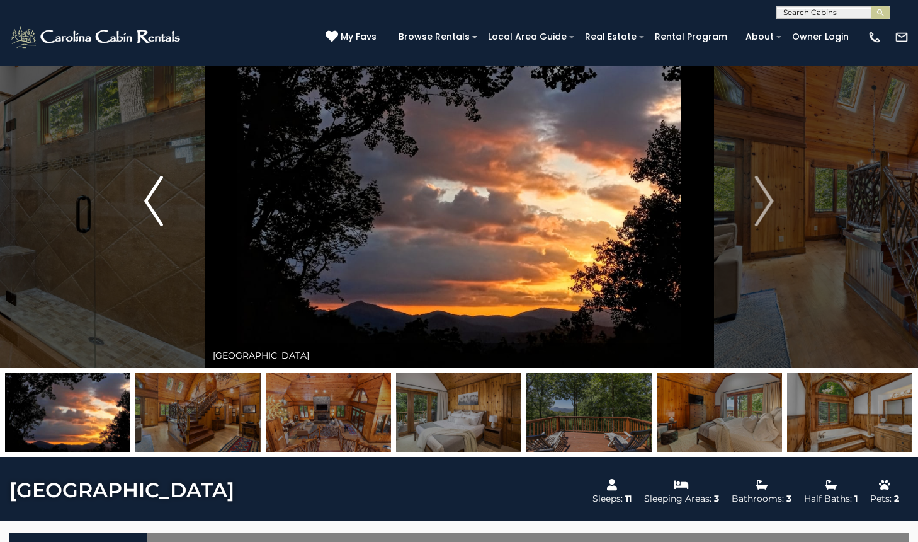
click at [146, 200] on img "Previous" at bounding box center [153, 201] width 19 height 50
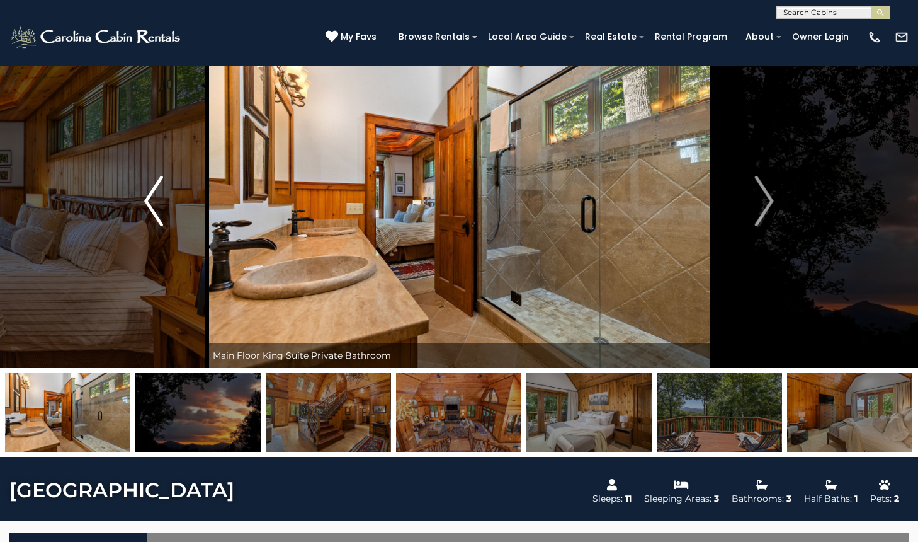
click at [146, 200] on img "Previous" at bounding box center [153, 201] width 19 height 50
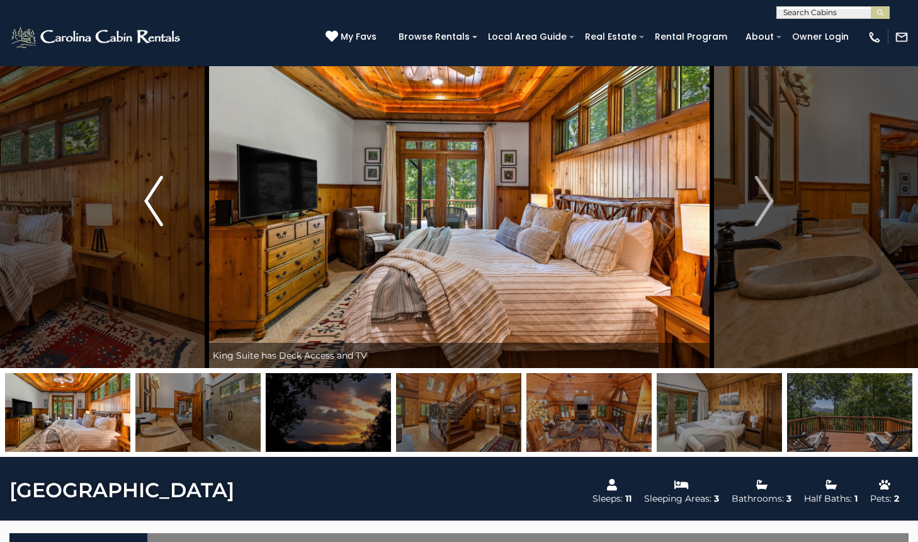
click at [146, 200] on img "Previous" at bounding box center [153, 201] width 19 height 50
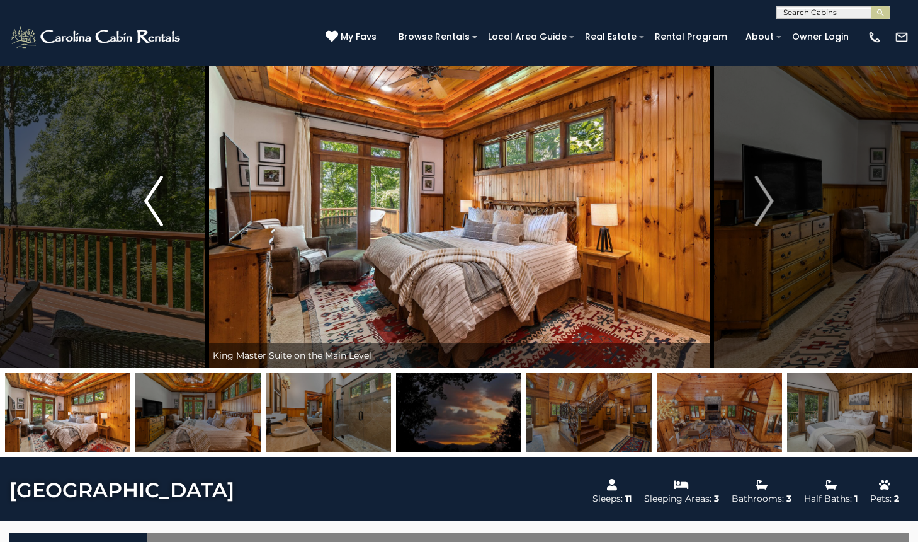
click at [146, 200] on img "Previous" at bounding box center [153, 201] width 19 height 50
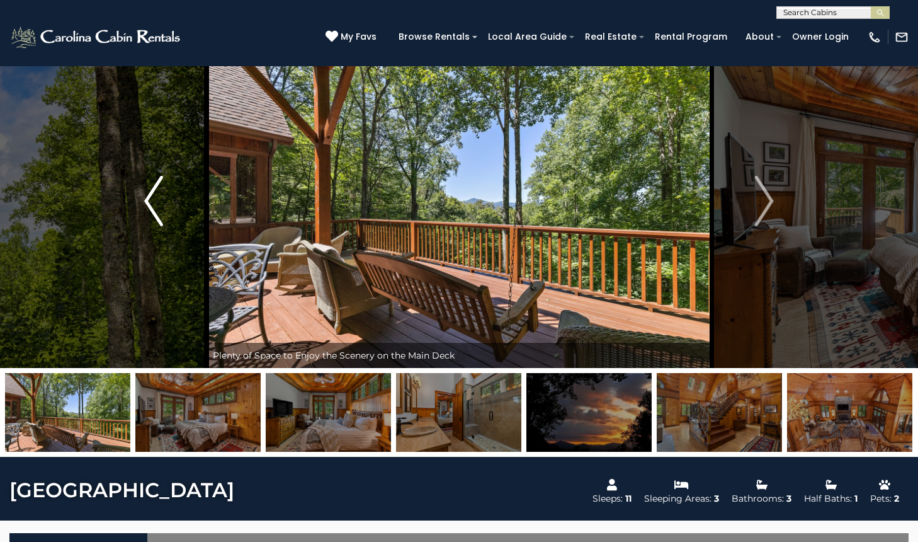
click at [146, 200] on img "Previous" at bounding box center [153, 201] width 19 height 50
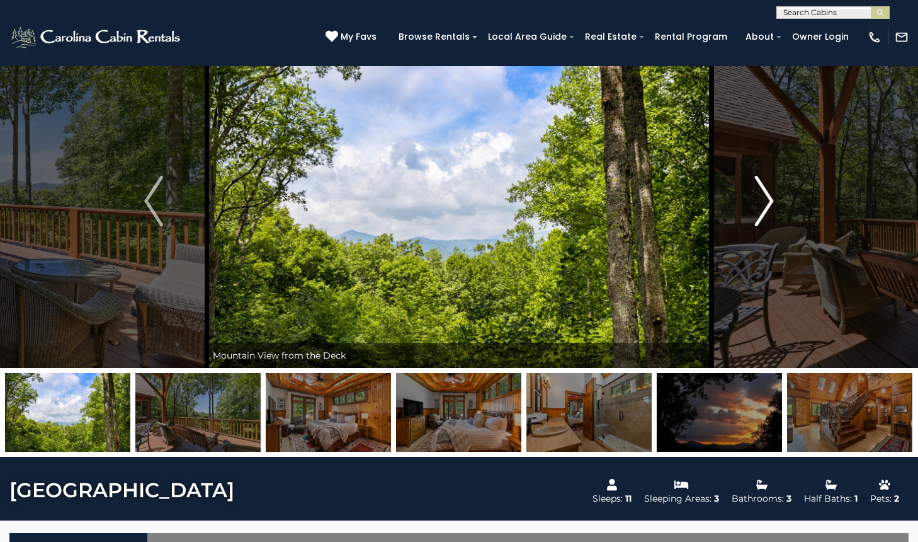
click at [773, 197] on img "Next" at bounding box center [764, 201] width 19 height 50
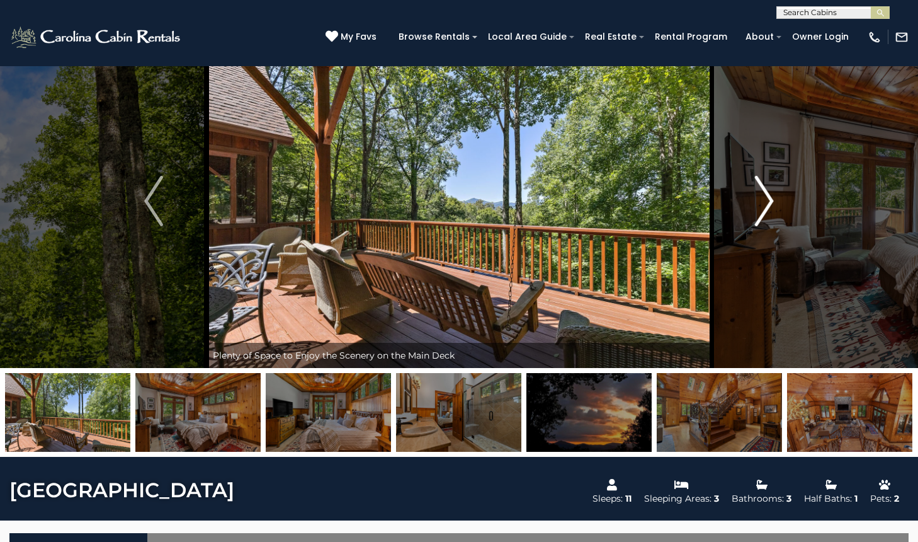
click at [773, 197] on img "Next" at bounding box center [764, 201] width 19 height 50
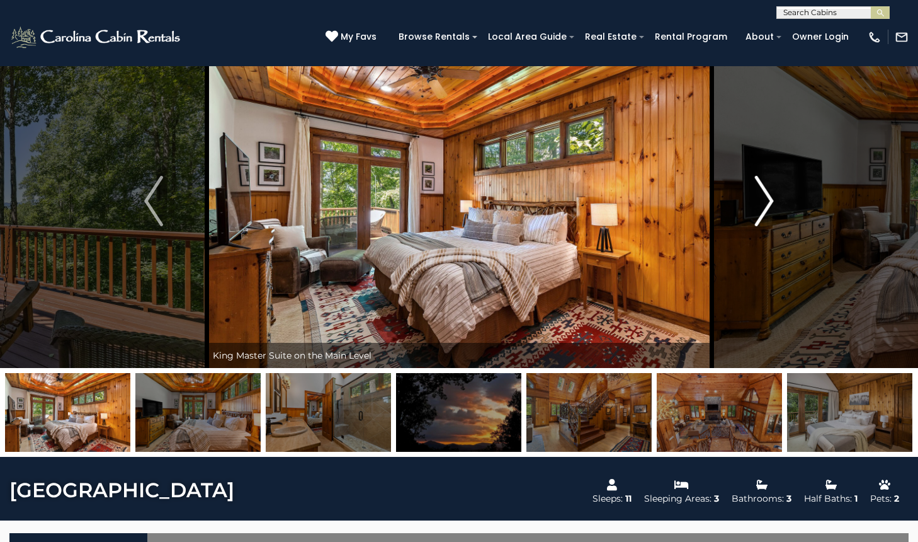
click at [773, 197] on img "Next" at bounding box center [764, 201] width 19 height 50
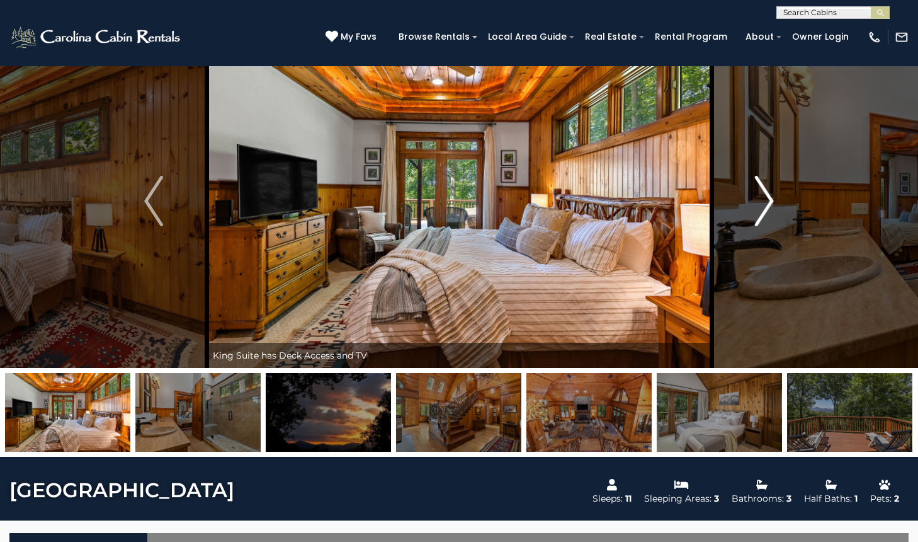
click at [773, 197] on img "Next" at bounding box center [764, 201] width 19 height 50
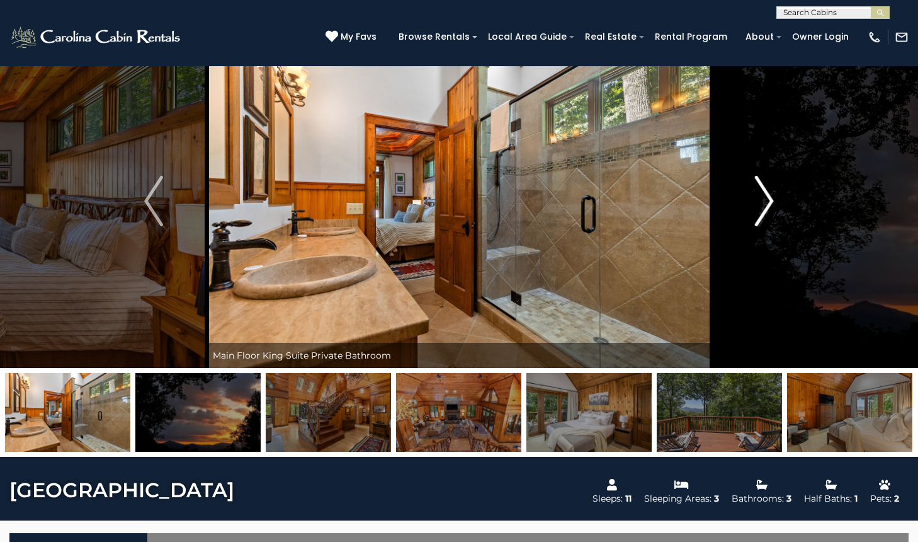
click at [773, 197] on img "Next" at bounding box center [764, 201] width 19 height 50
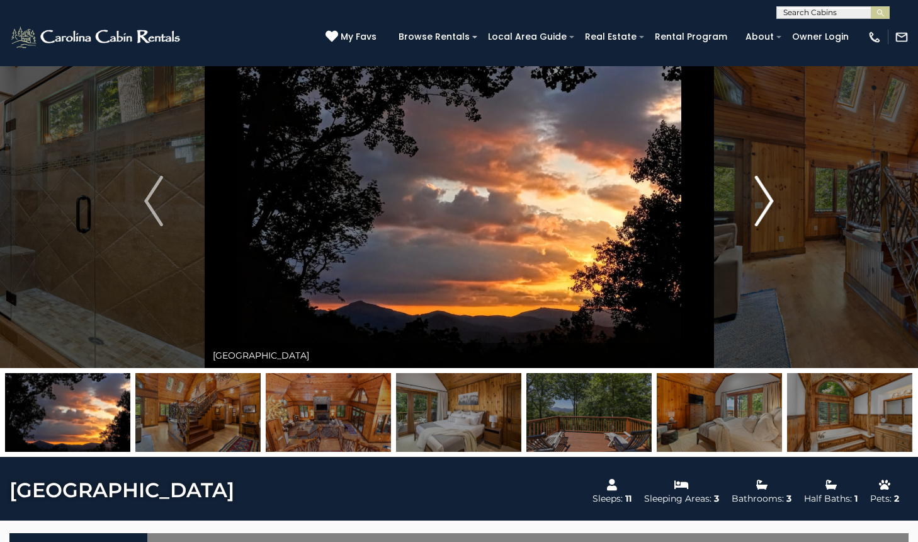
click at [773, 198] on img "Next" at bounding box center [764, 201] width 19 height 50
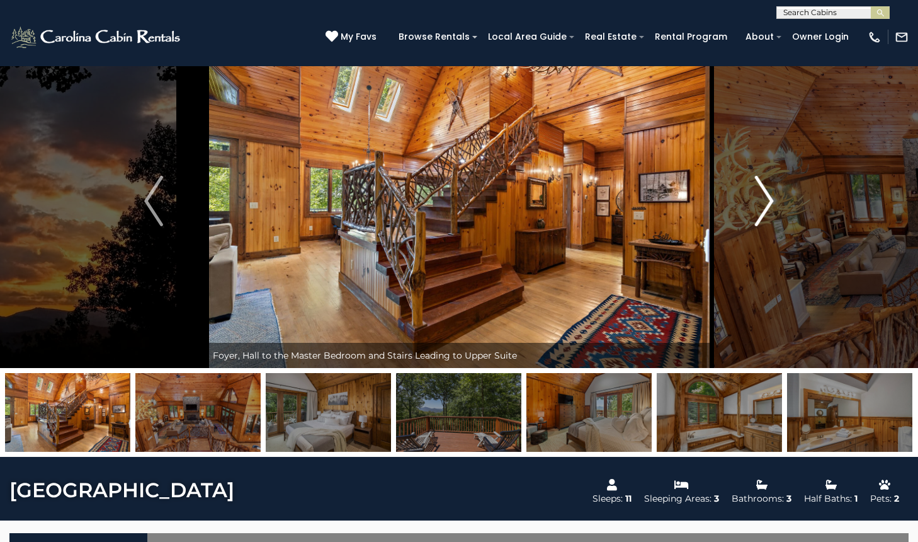
click at [773, 198] on img "Next" at bounding box center [764, 201] width 19 height 50
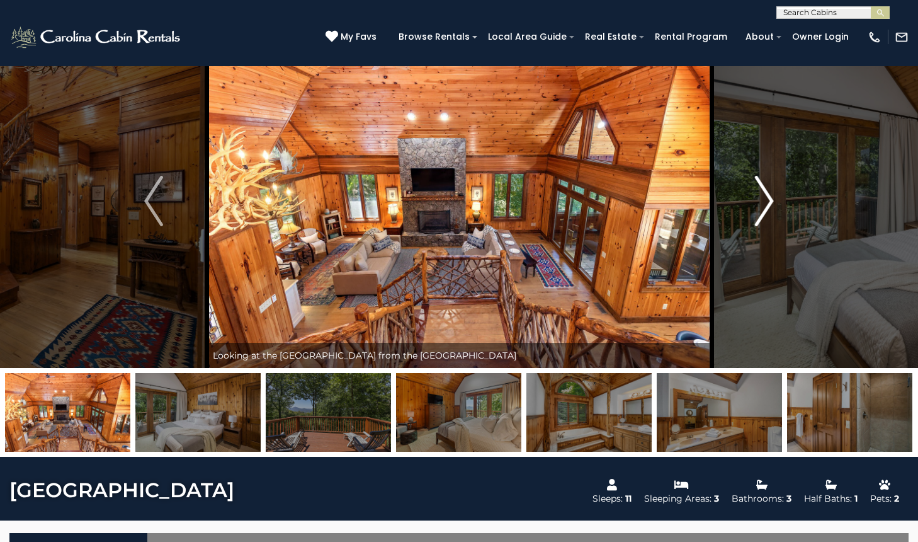
click at [773, 198] on img "Next" at bounding box center [764, 201] width 19 height 50
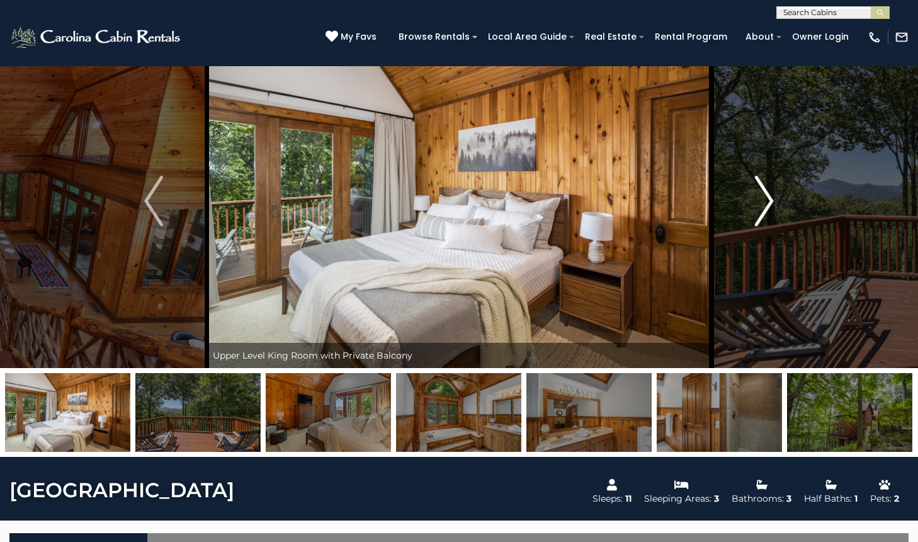
click at [773, 198] on img "Next" at bounding box center [764, 201] width 19 height 50
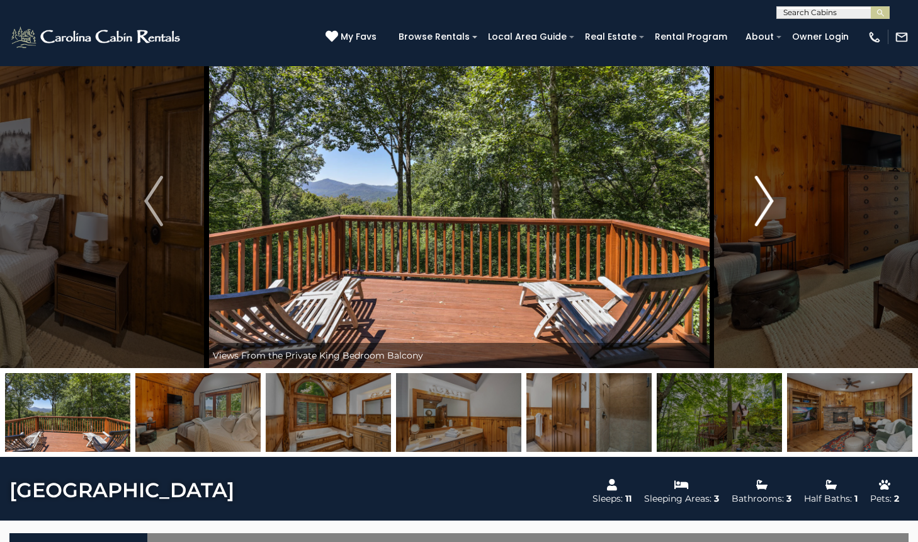
click at [773, 198] on img "Next" at bounding box center [764, 201] width 19 height 50
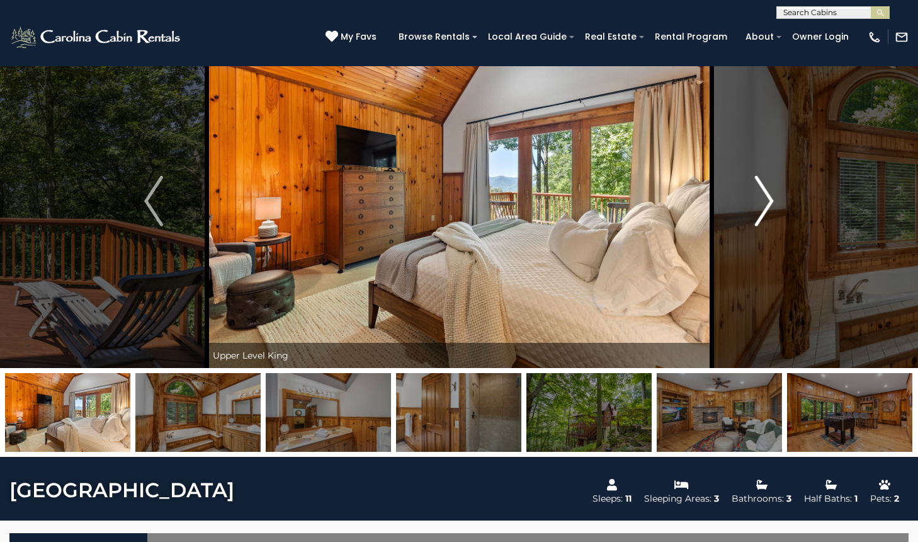
click at [773, 198] on img "Next" at bounding box center [764, 201] width 19 height 50
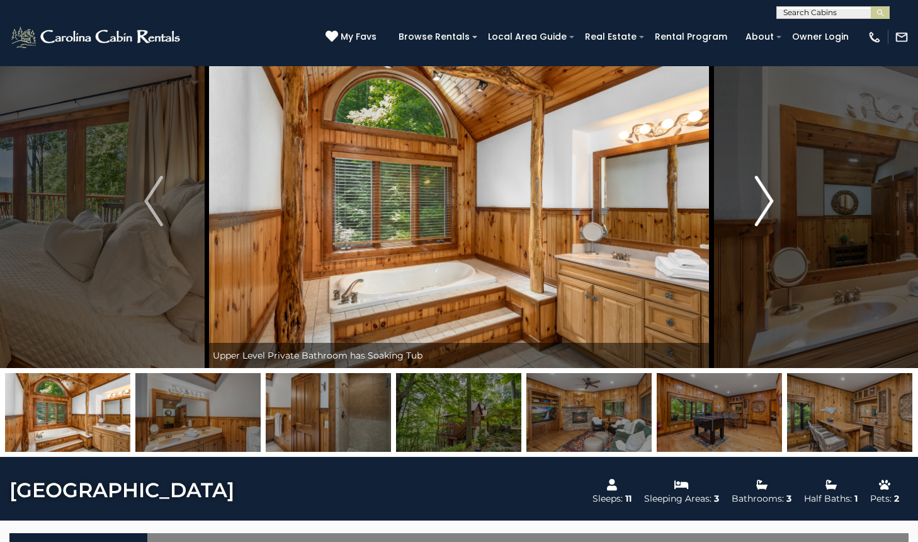
click at [773, 198] on img "Next" at bounding box center [764, 201] width 19 height 50
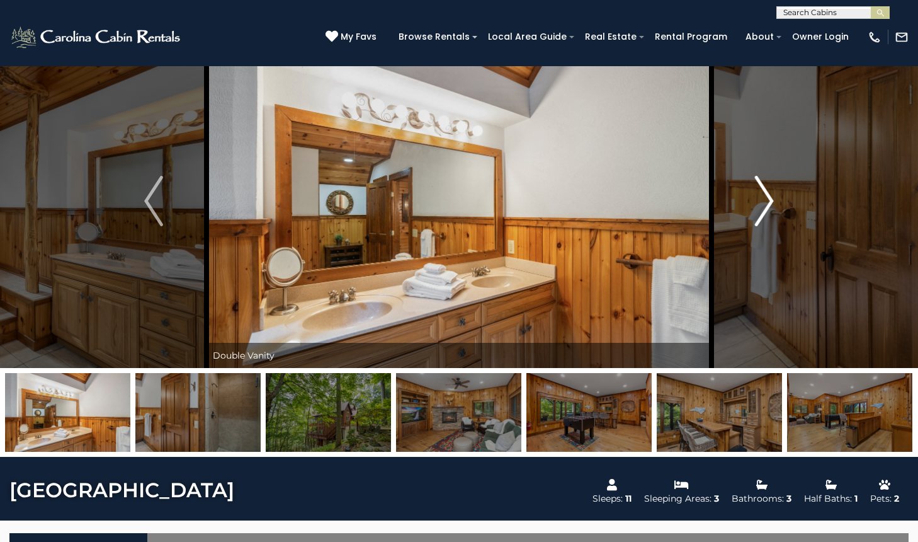
click at [773, 199] on img "Next" at bounding box center [764, 201] width 19 height 50
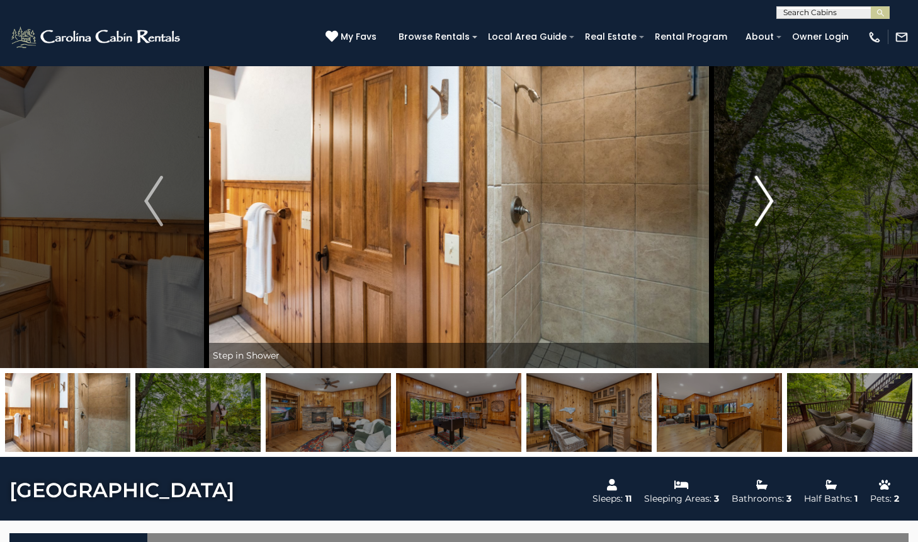
click at [773, 199] on img "Next" at bounding box center [764, 201] width 19 height 50
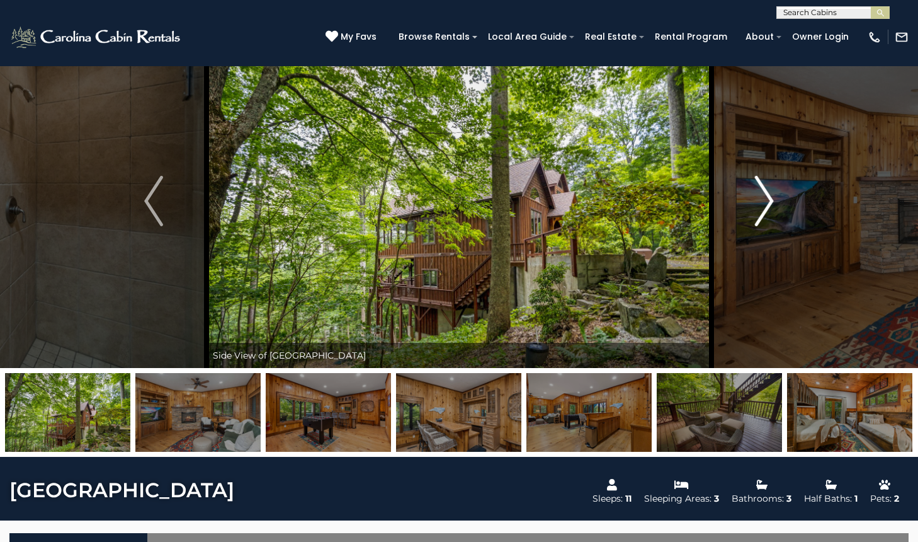
click at [773, 199] on img "Next" at bounding box center [764, 201] width 19 height 50
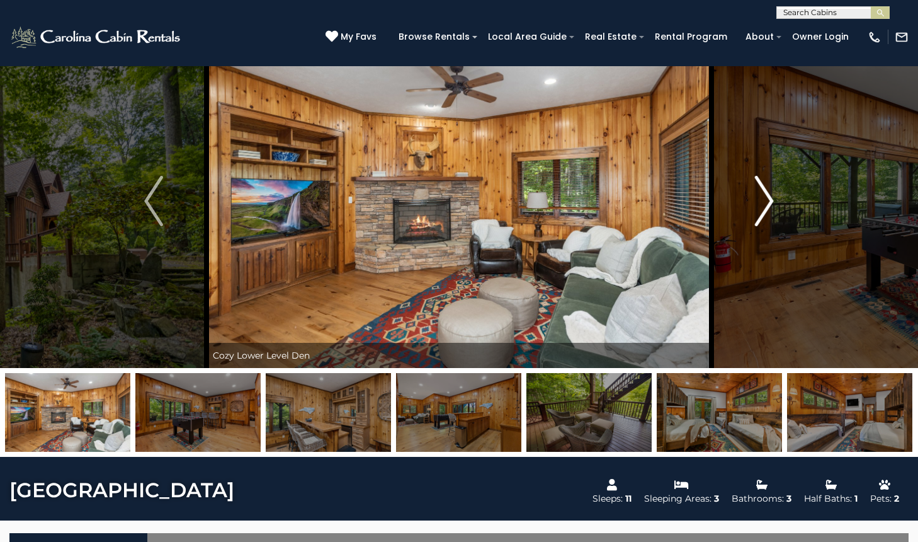
click at [773, 199] on img "Next" at bounding box center [764, 201] width 19 height 50
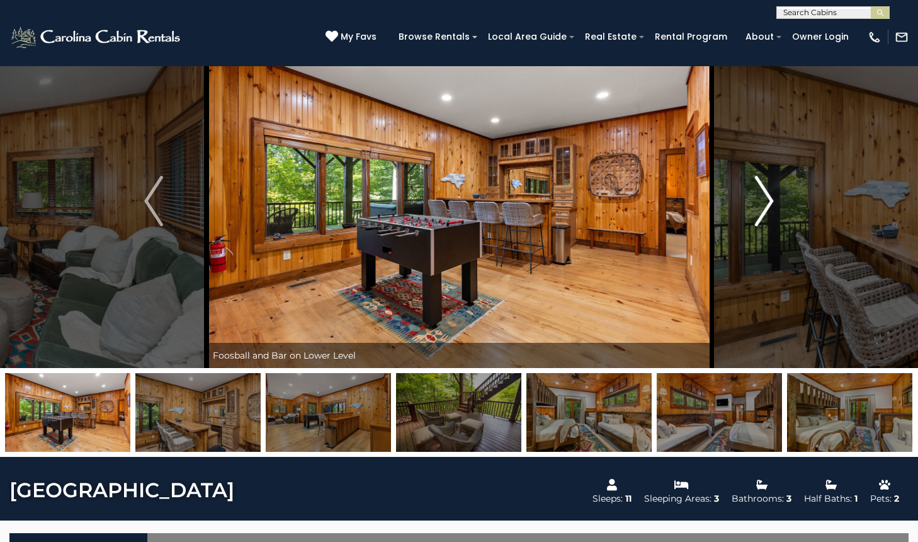
click at [773, 199] on img "Next" at bounding box center [764, 201] width 19 height 50
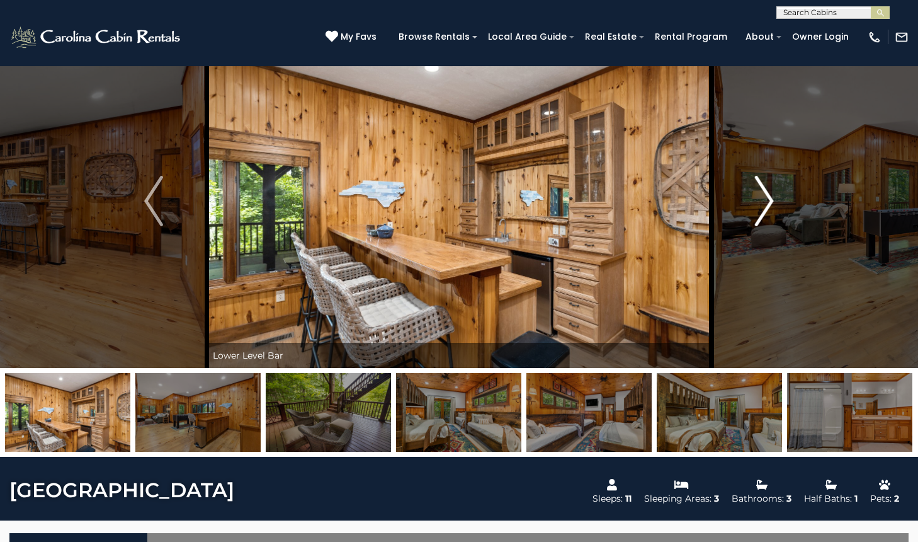
click at [773, 199] on img "Next" at bounding box center [764, 201] width 19 height 50
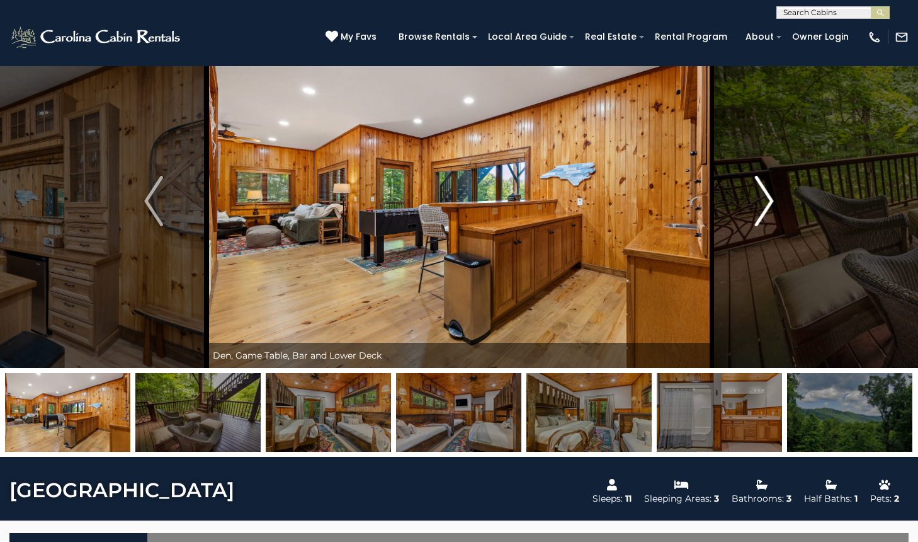
click at [773, 199] on img "Next" at bounding box center [764, 201] width 19 height 50
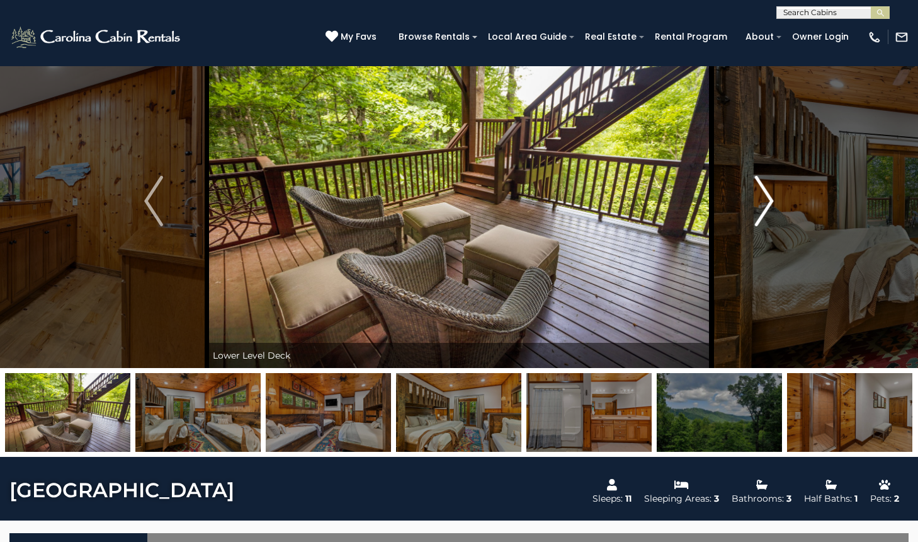
click at [773, 199] on img "Next" at bounding box center [764, 201] width 19 height 50
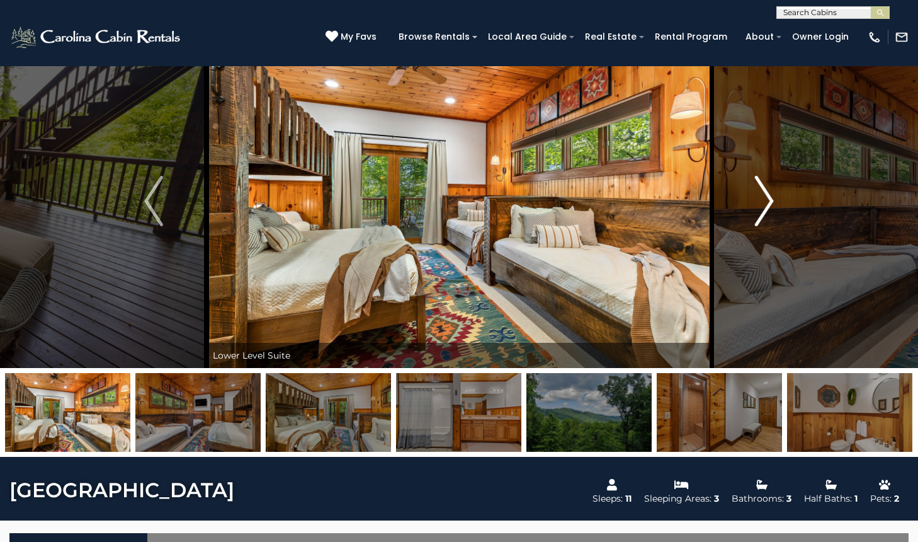
click at [773, 199] on img "Next" at bounding box center [764, 201] width 19 height 50
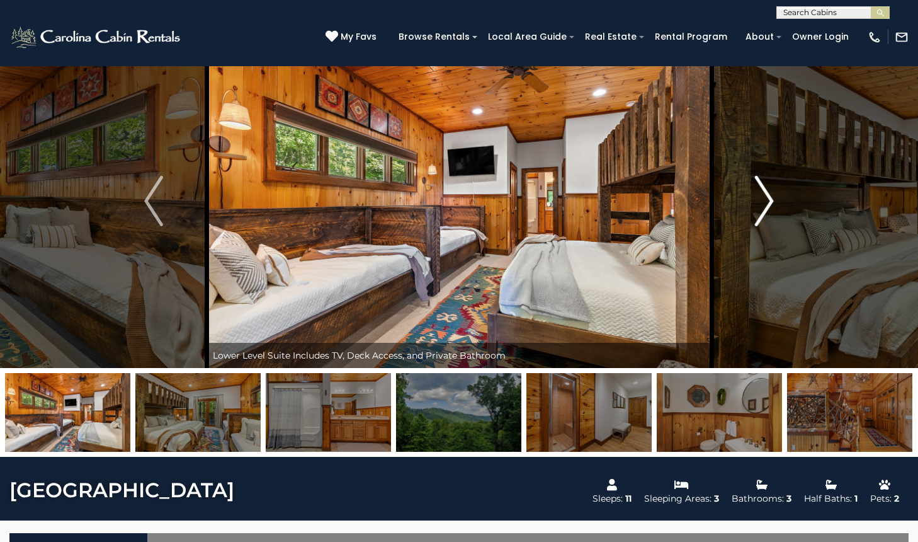
click at [773, 199] on img "Next" at bounding box center [764, 201] width 19 height 50
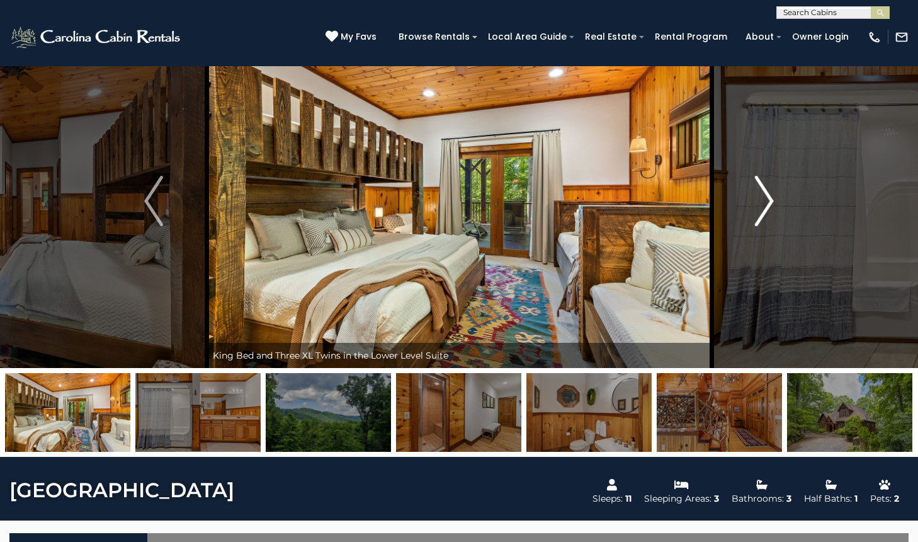
click at [773, 199] on img "Next" at bounding box center [764, 201] width 19 height 50
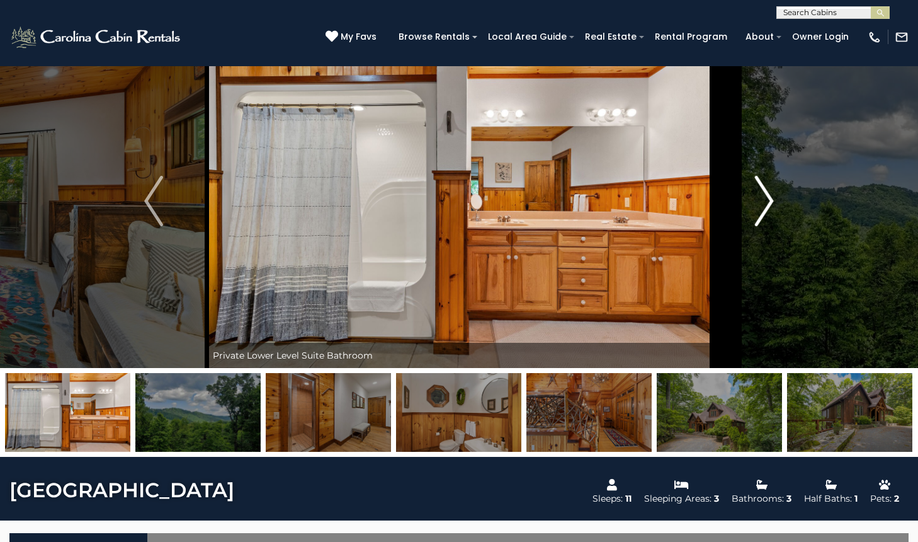
click at [773, 199] on img "Next" at bounding box center [764, 201] width 19 height 50
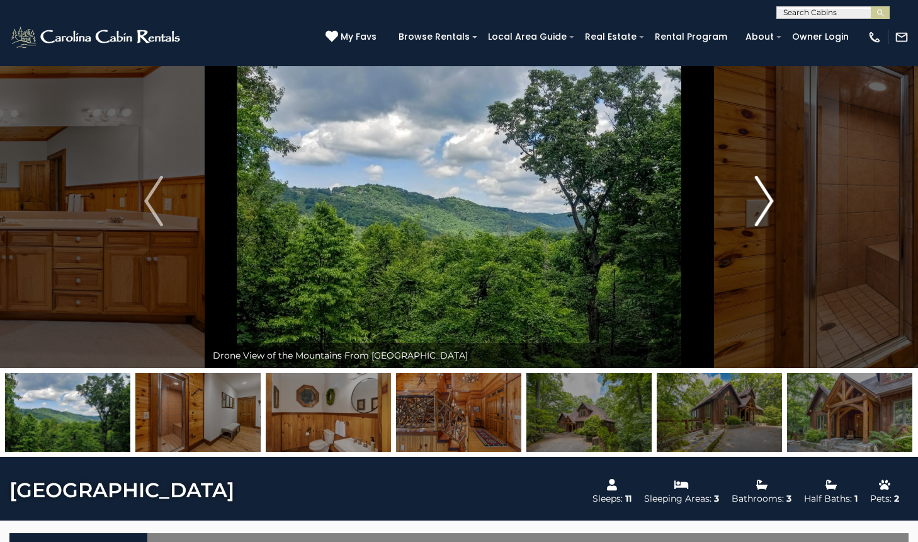
click at [773, 199] on img "Next" at bounding box center [764, 201] width 19 height 50
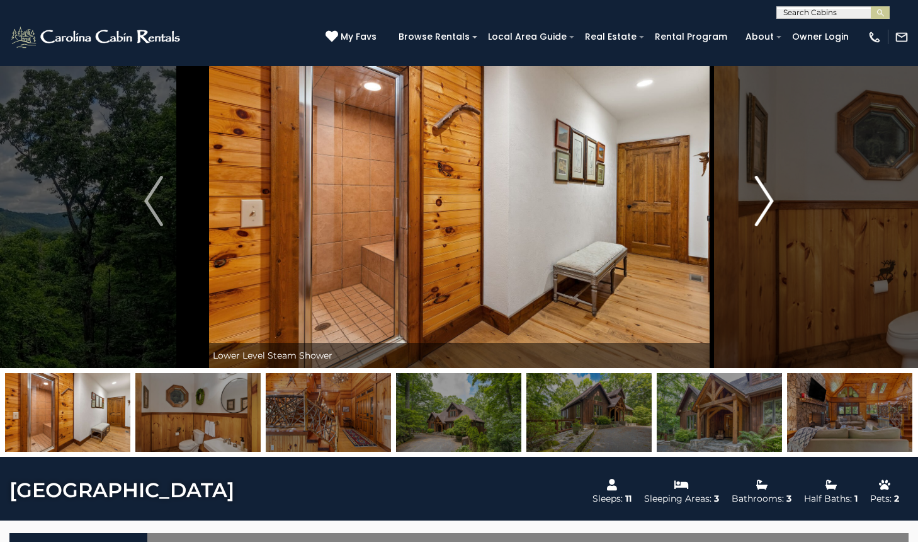
click at [773, 199] on img "Next" at bounding box center [764, 201] width 19 height 50
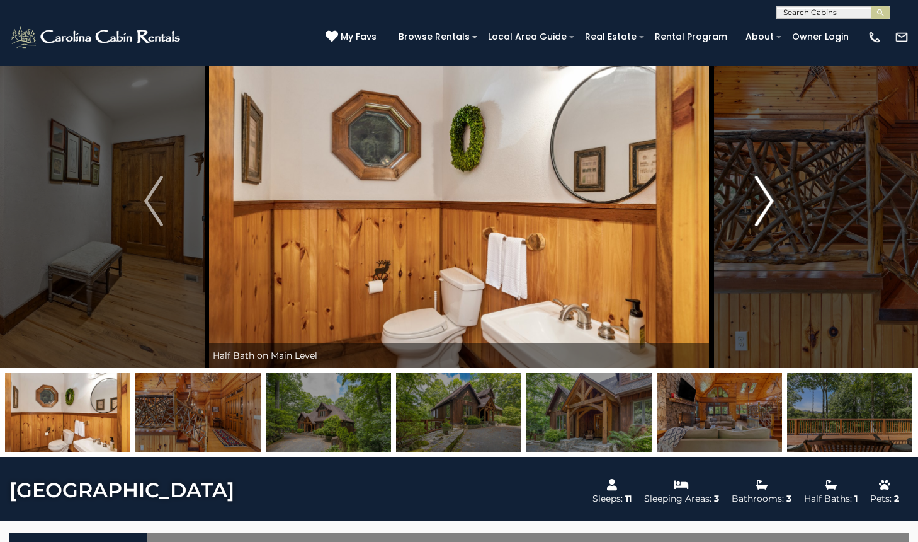
click at [773, 199] on img "Next" at bounding box center [764, 201] width 19 height 50
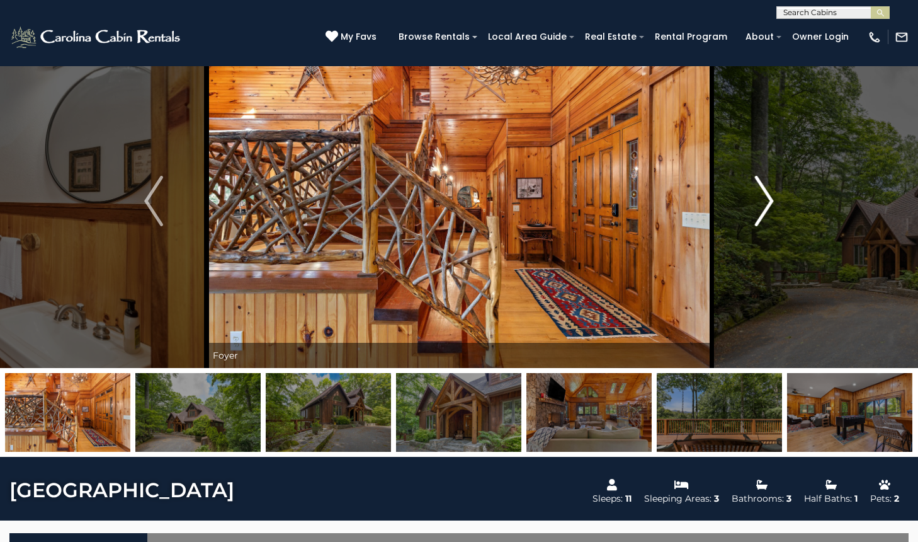
click at [773, 199] on img "Next" at bounding box center [764, 201] width 19 height 50
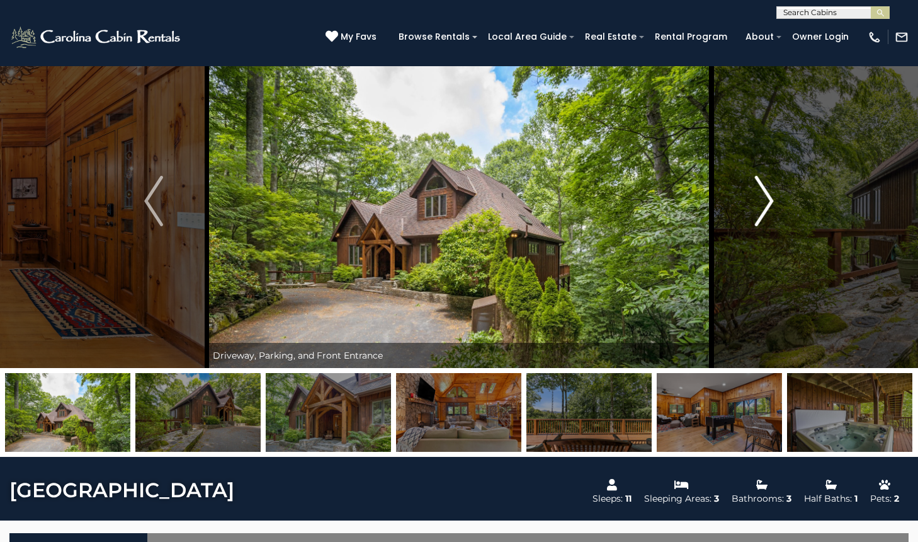
click at [773, 199] on img "Next" at bounding box center [764, 201] width 19 height 50
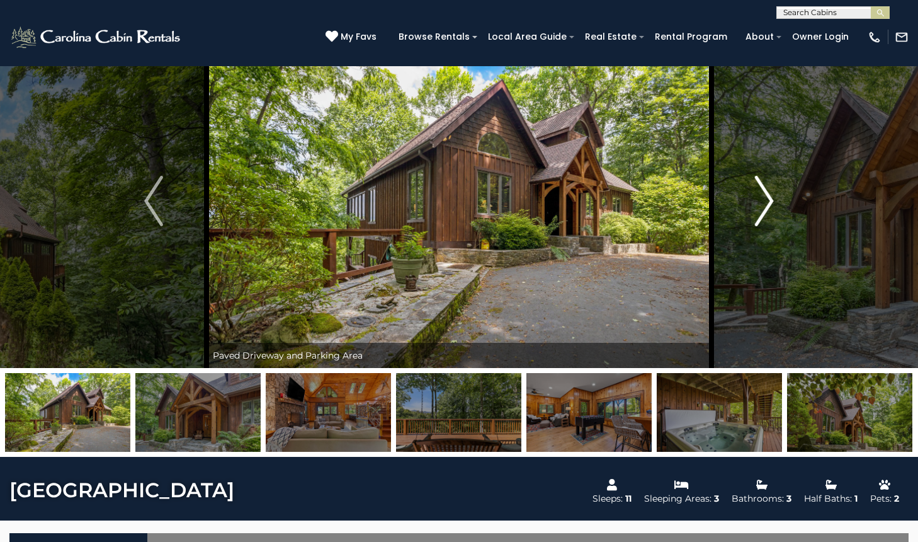
click at [773, 199] on img "Next" at bounding box center [764, 201] width 19 height 50
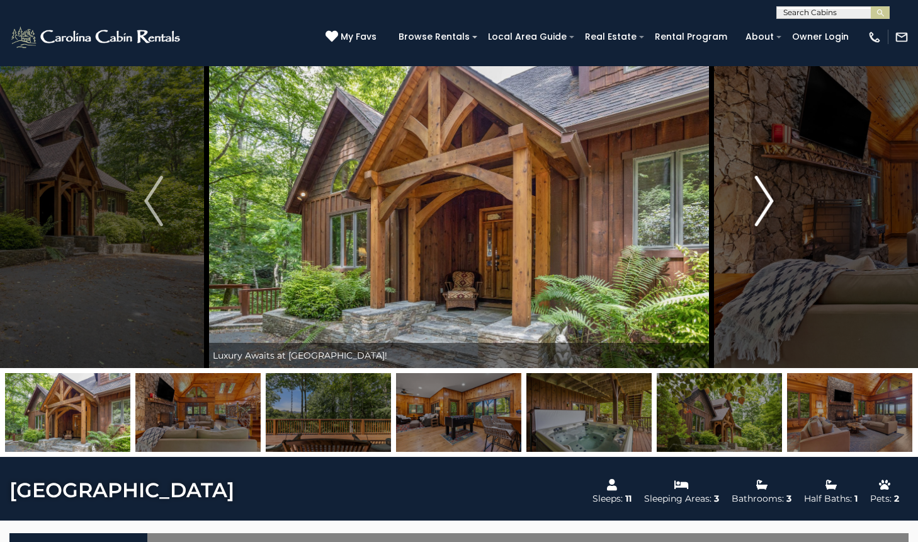
click at [773, 199] on img "Next" at bounding box center [764, 201] width 19 height 50
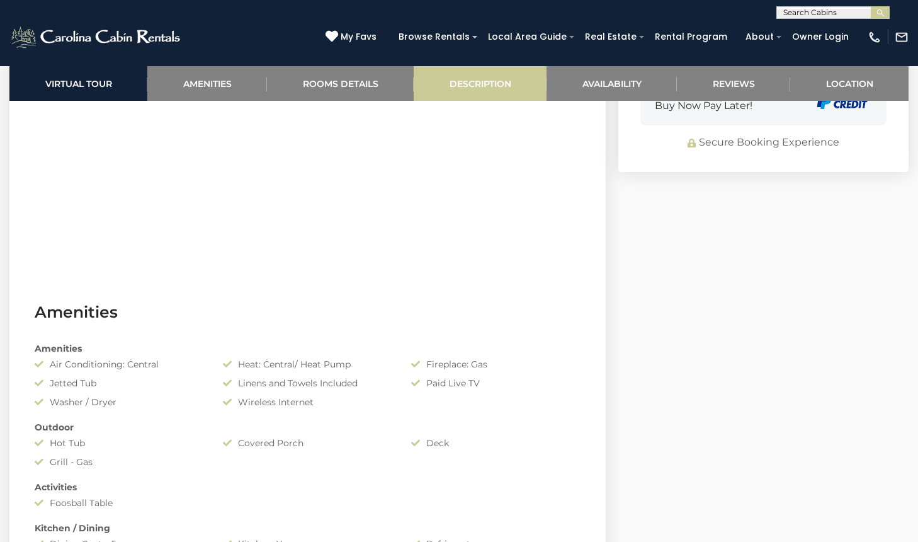
scroll to position [1017, 0]
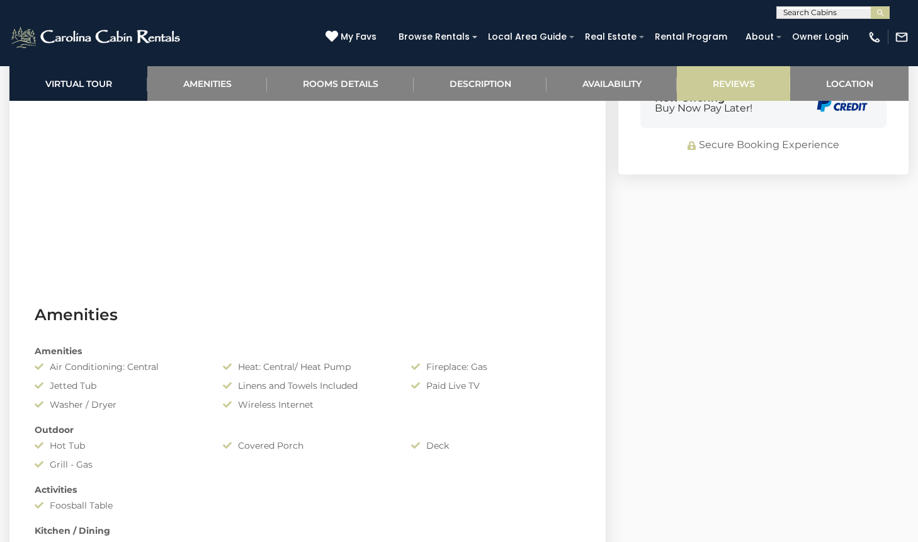
click at [736, 77] on link "Reviews" at bounding box center [733, 83] width 113 height 35
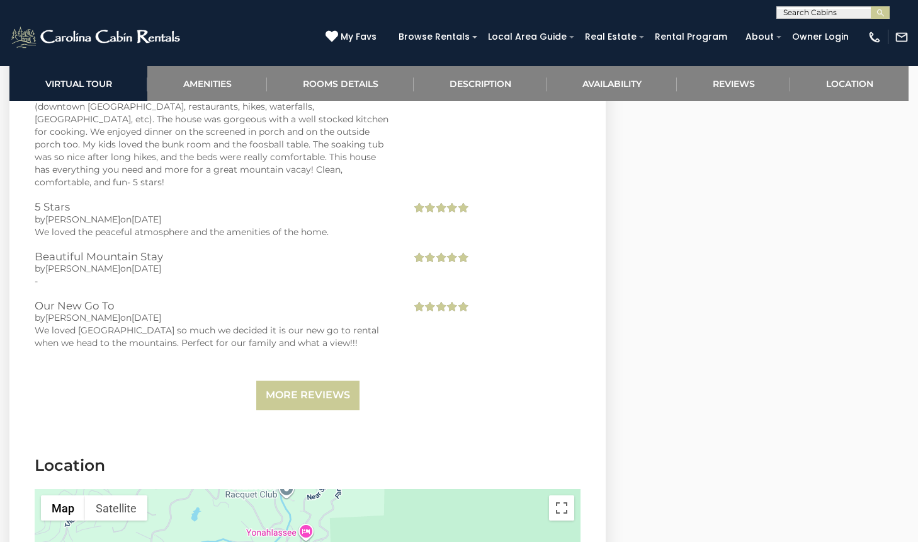
scroll to position [2998, 0]
click at [311, 379] on link "More Reviews" at bounding box center [307, 394] width 103 height 30
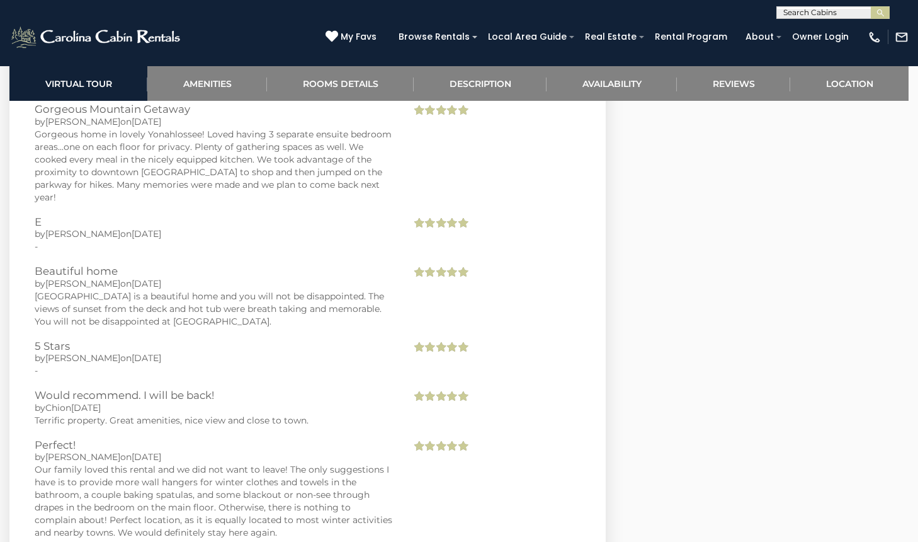
scroll to position [3418, 0]
